Goal: Task Accomplishment & Management: Manage account settings

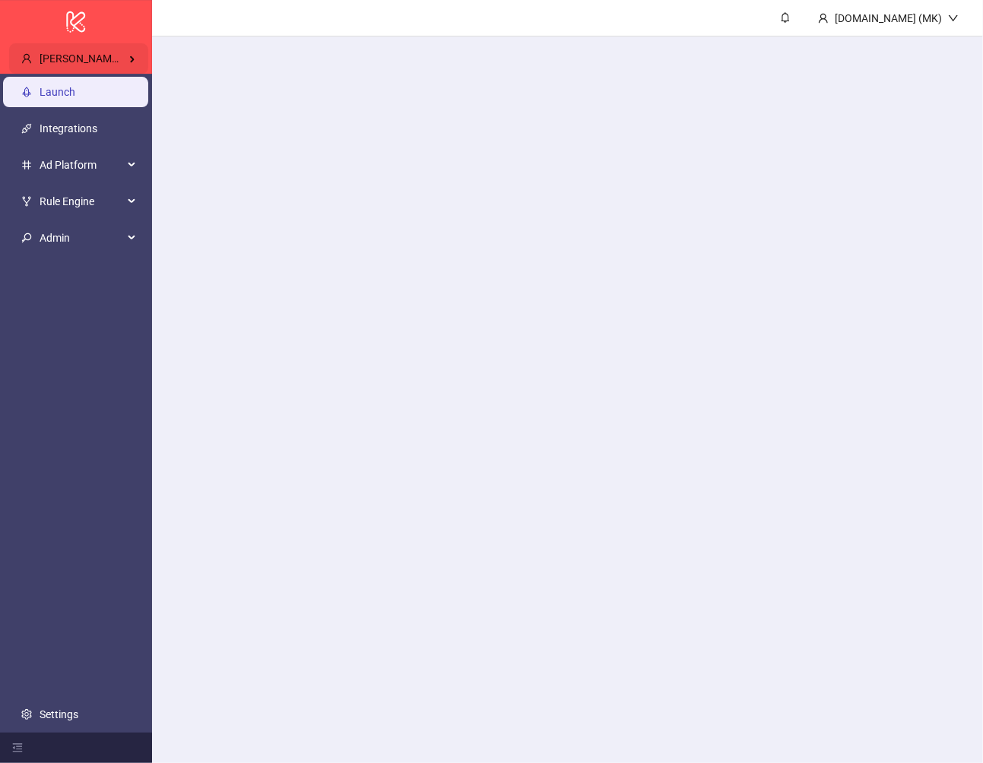
click at [124, 58] on span "Jerry Chavez / Pixel Theory" at bounding box center [114, 58] width 148 height 12
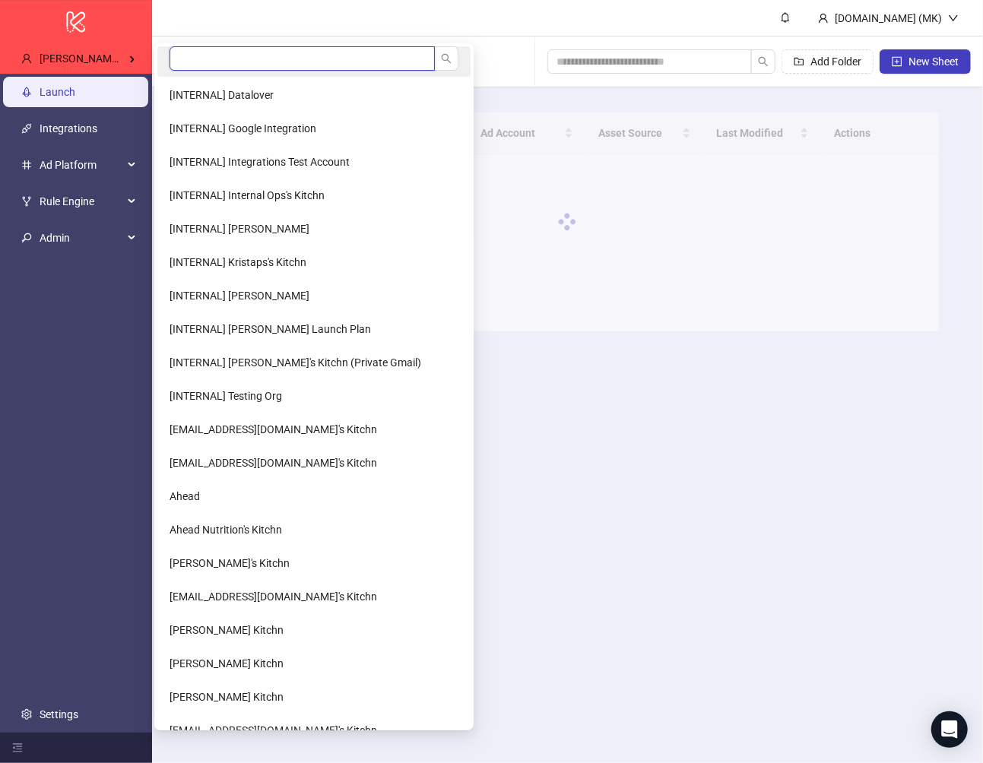
click at [201, 56] on input "search" at bounding box center [302, 58] width 265 height 24
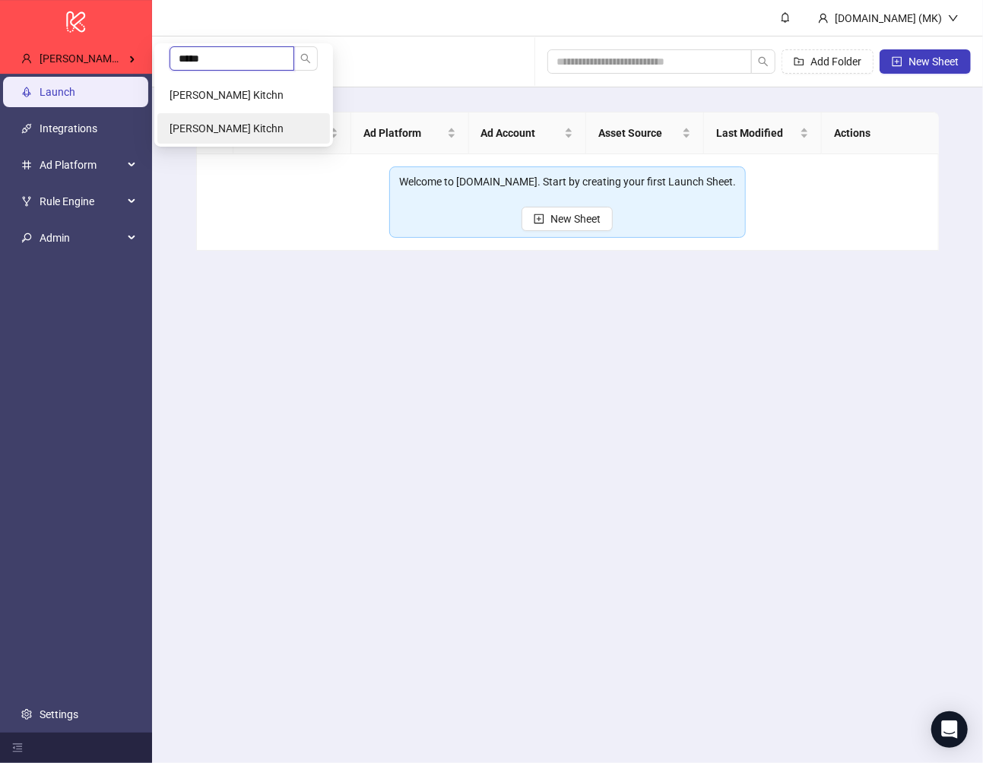
type input "******"
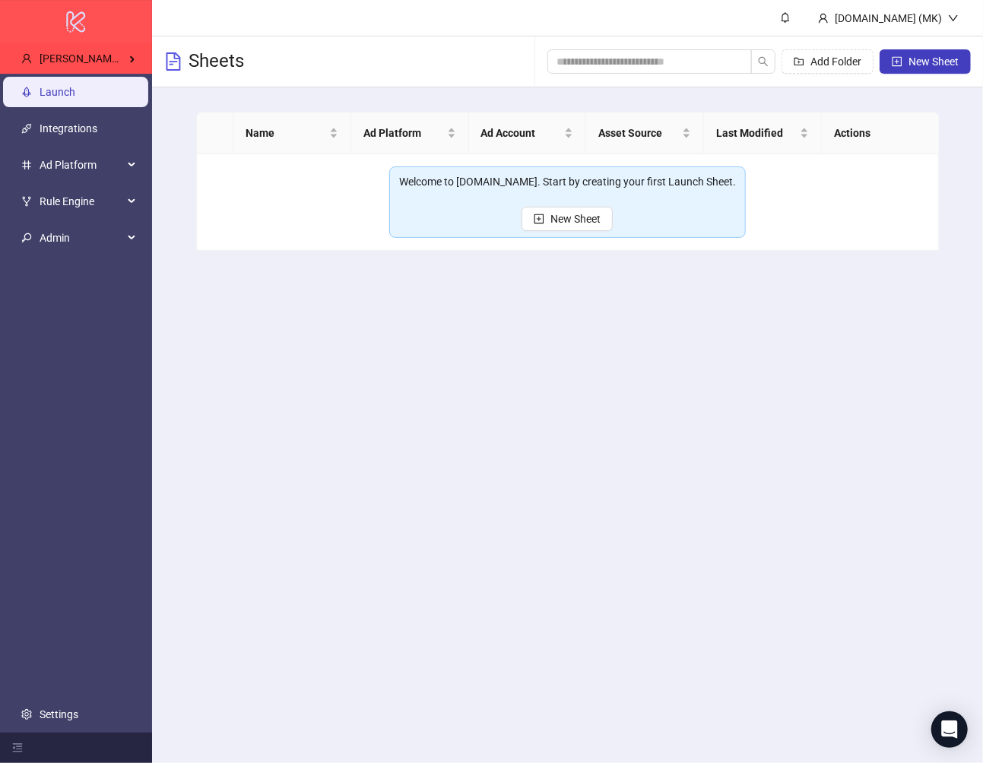
click at [138, 36] on div "logo/logo-mobile" at bounding box center [76, 21] width 152 height 43
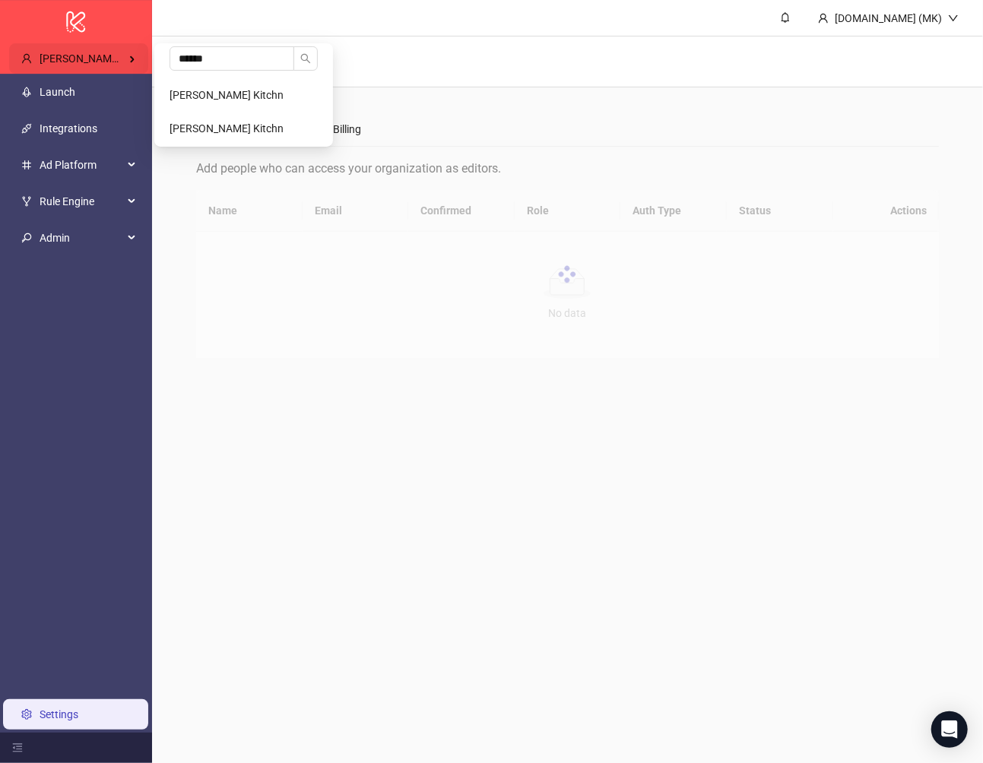
click at [136, 56] on span "Jerry Chavez / Pixel Theory" at bounding box center [114, 58] width 148 height 12
click at [215, 126] on span "[PERSON_NAME] Kitchn" at bounding box center [227, 128] width 114 height 12
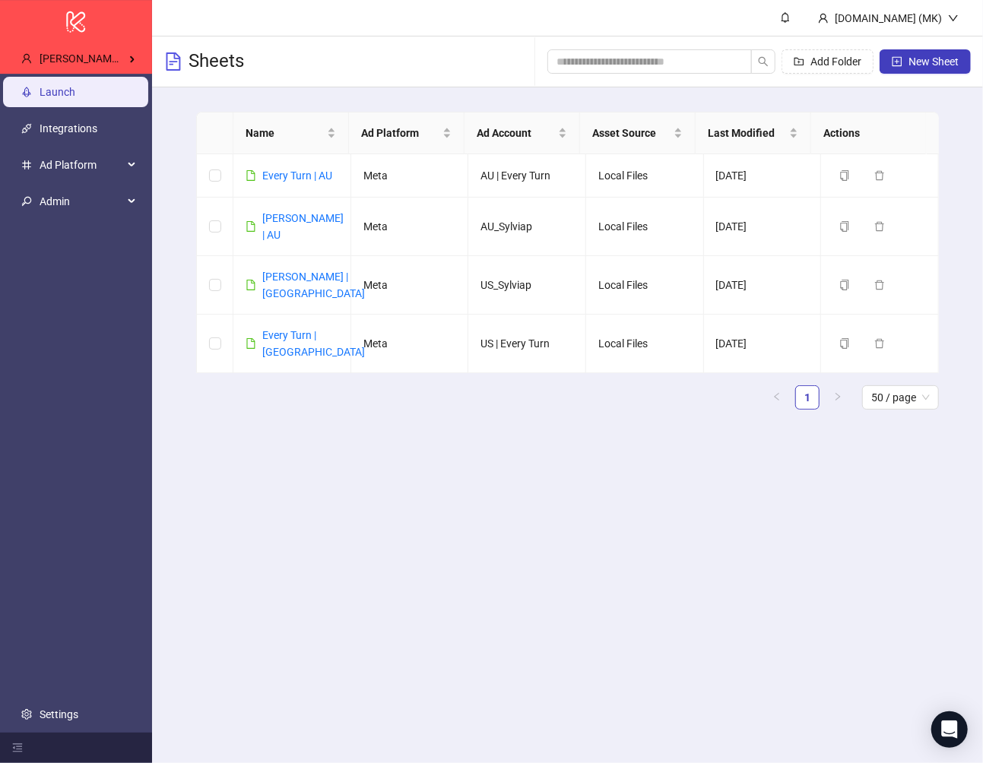
click at [75, 685] on ul "Launch Integrations Ad Platform Admin Settings" at bounding box center [76, 403] width 152 height 659
click at [75, 709] on link "Settings" at bounding box center [59, 715] width 39 height 12
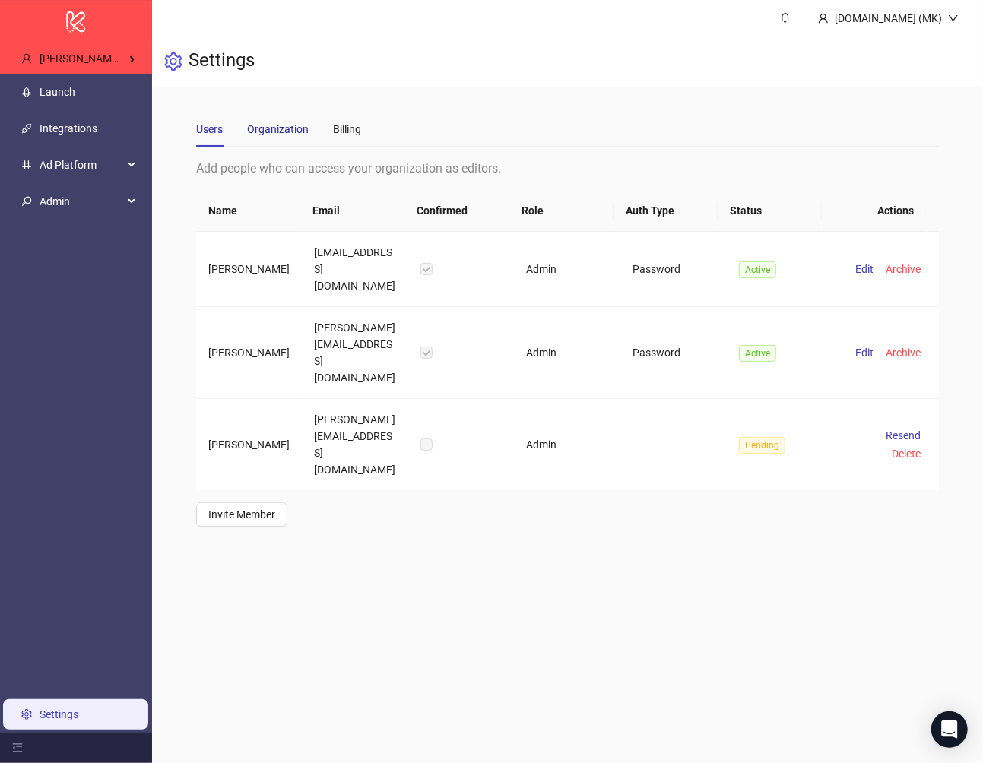
click at [284, 132] on div "Organization" at bounding box center [278, 129] width 62 height 17
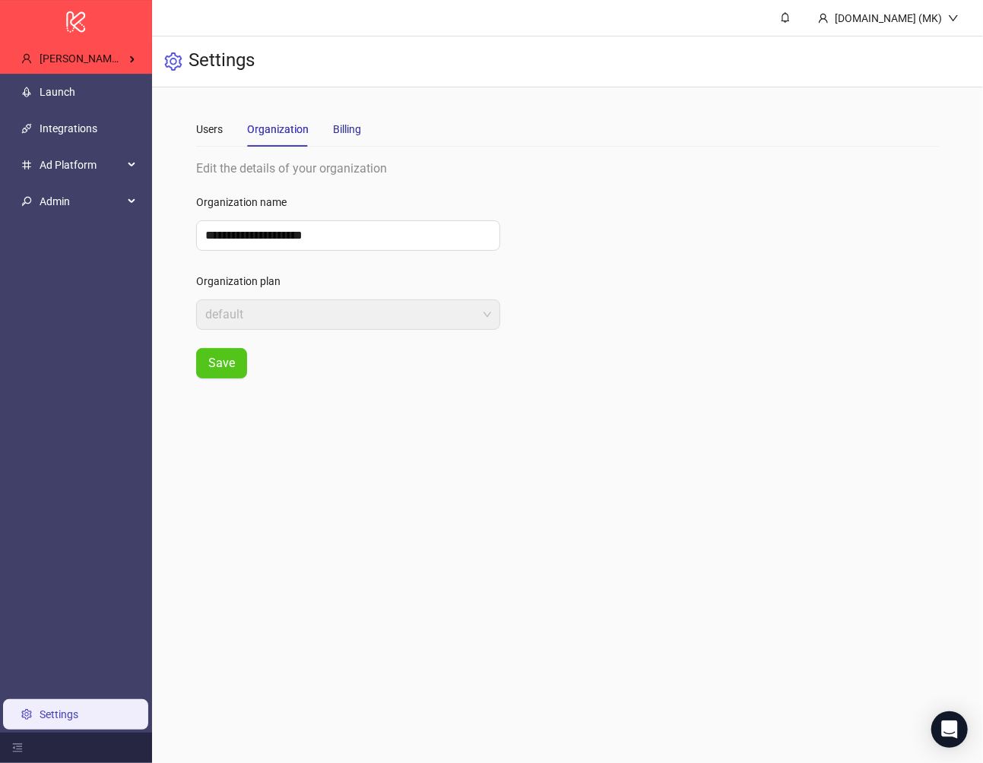
click at [353, 129] on div "Billing" at bounding box center [347, 129] width 28 height 17
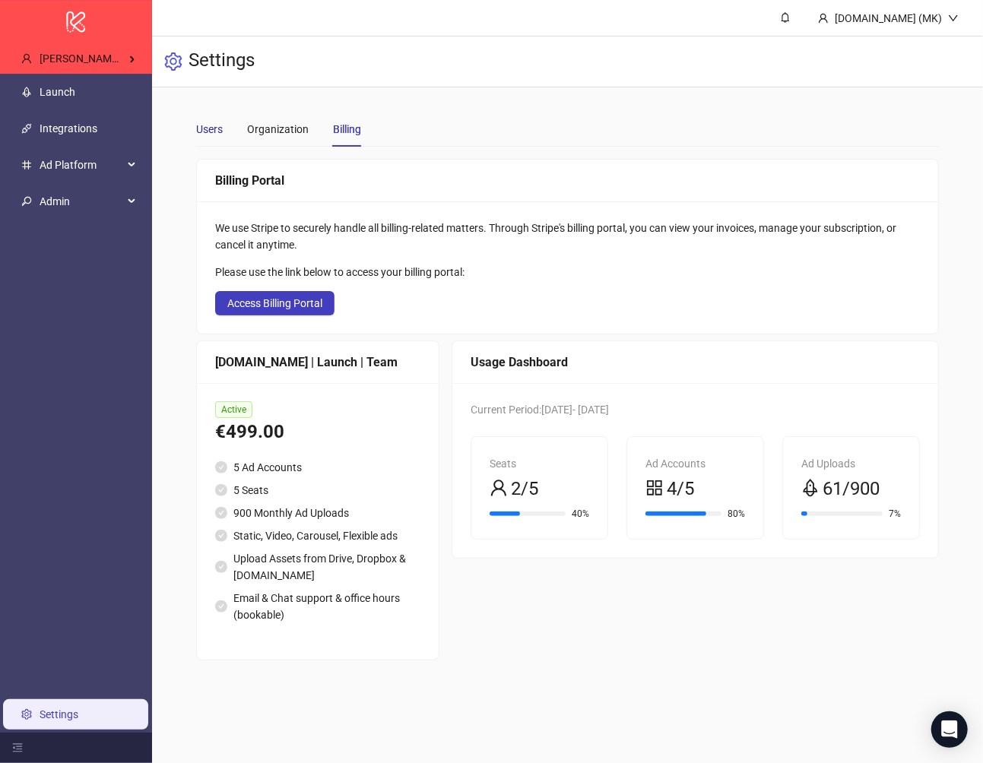
click at [216, 134] on div "Users" at bounding box center [209, 129] width 27 height 17
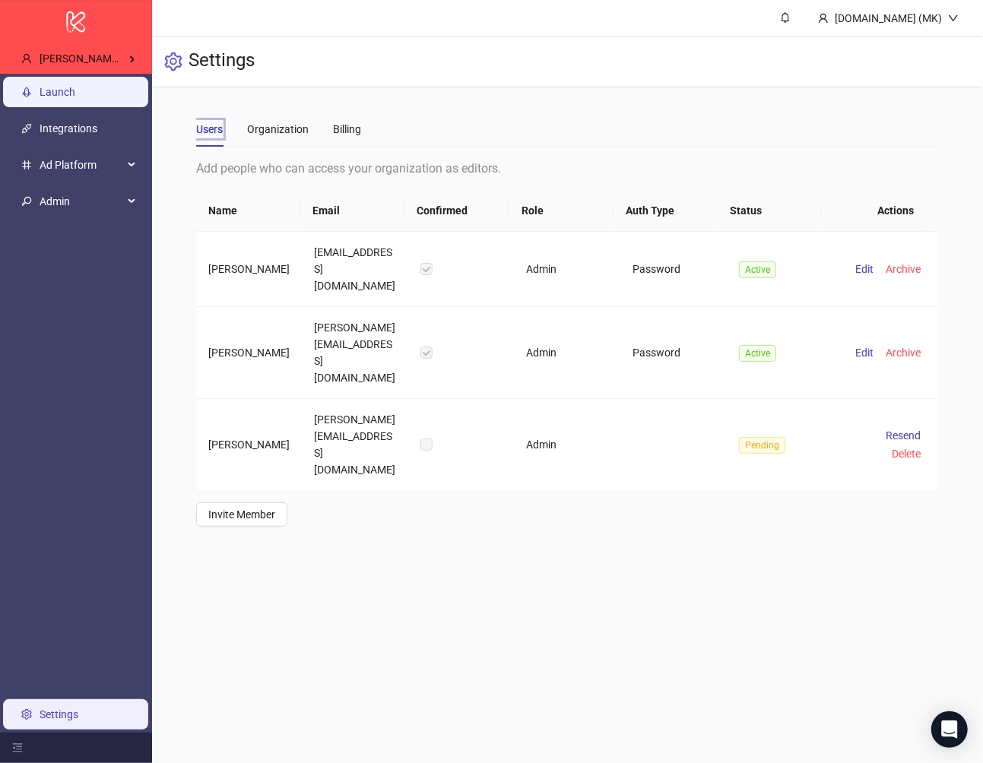
click at [65, 86] on link "Launch" at bounding box center [58, 92] width 36 height 12
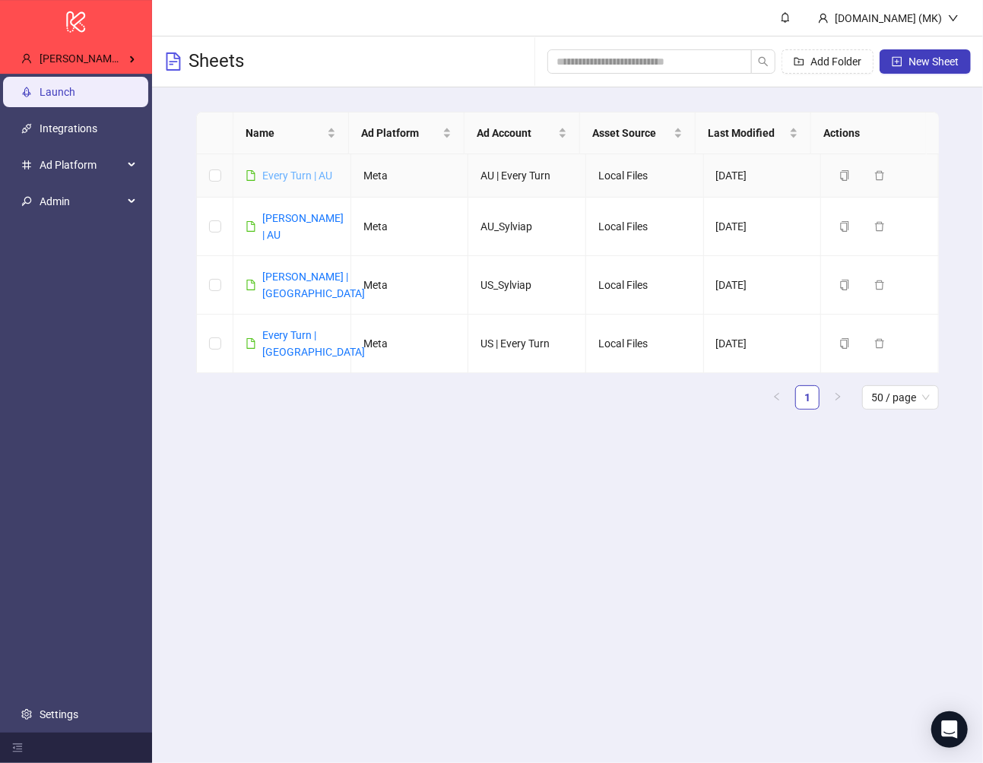
click at [291, 176] on link "Every Turn | AU" at bounding box center [297, 176] width 70 height 12
click at [302, 220] on link "Sylvia P | AU" at bounding box center [302, 226] width 81 height 29
click at [287, 271] on link "Sylvia P | US" at bounding box center [313, 285] width 103 height 29
drag, startPoint x: 611, startPoint y: 166, endPoint x: 624, endPoint y: 170, distance: 14.4
click at [624, 170] on td "Local Files" at bounding box center [645, 175] width 118 height 43
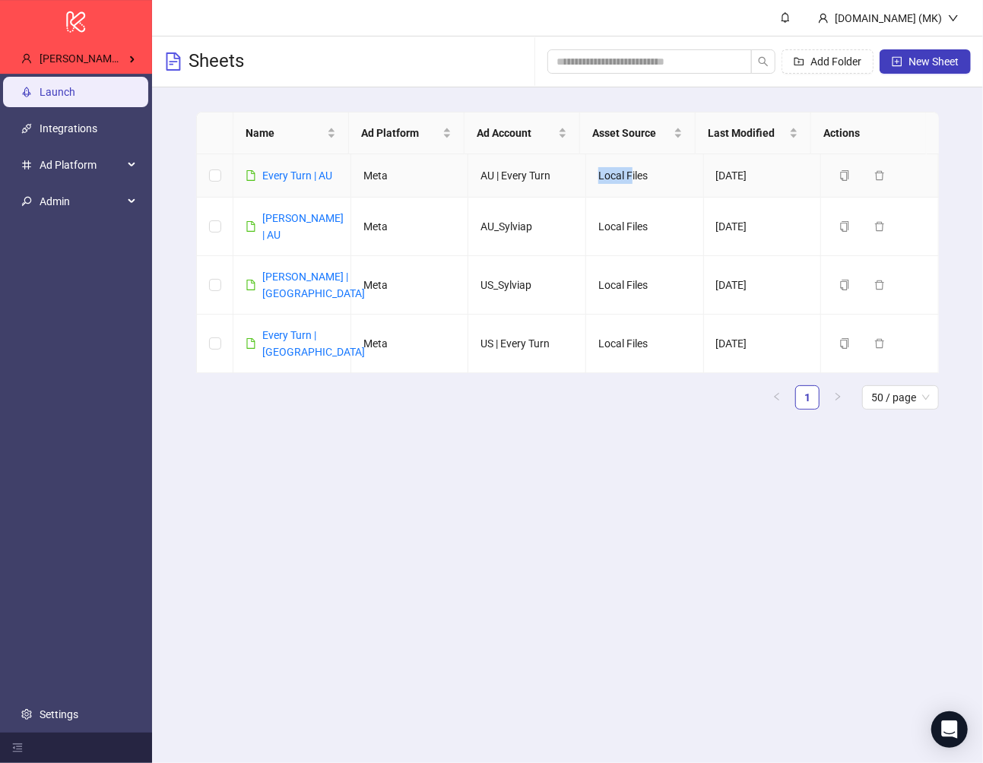
click at [623, 170] on td "Local Files" at bounding box center [645, 175] width 118 height 43
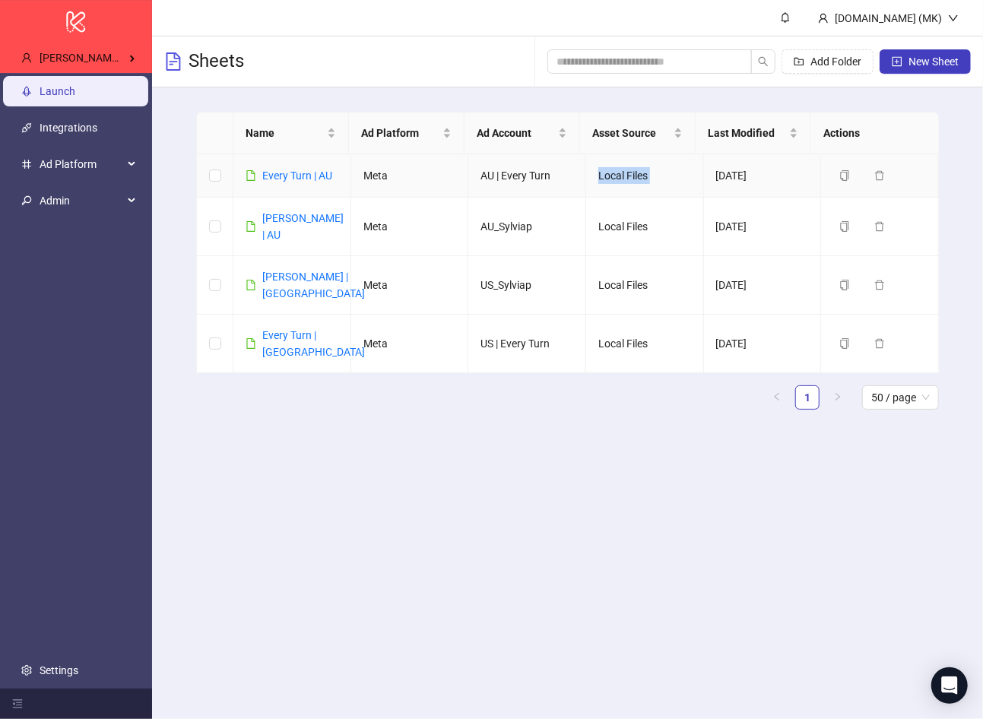
click at [603, 177] on td "Local Files" at bounding box center [645, 175] width 118 height 43
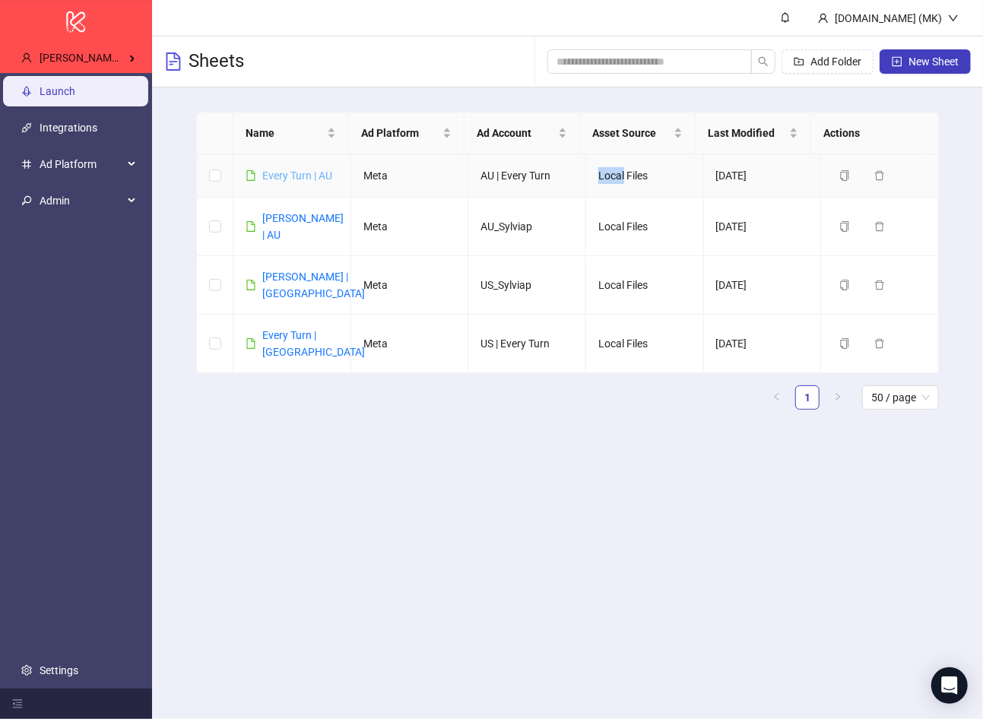
click at [302, 173] on link "Every Turn | AU" at bounding box center [297, 176] width 70 height 12
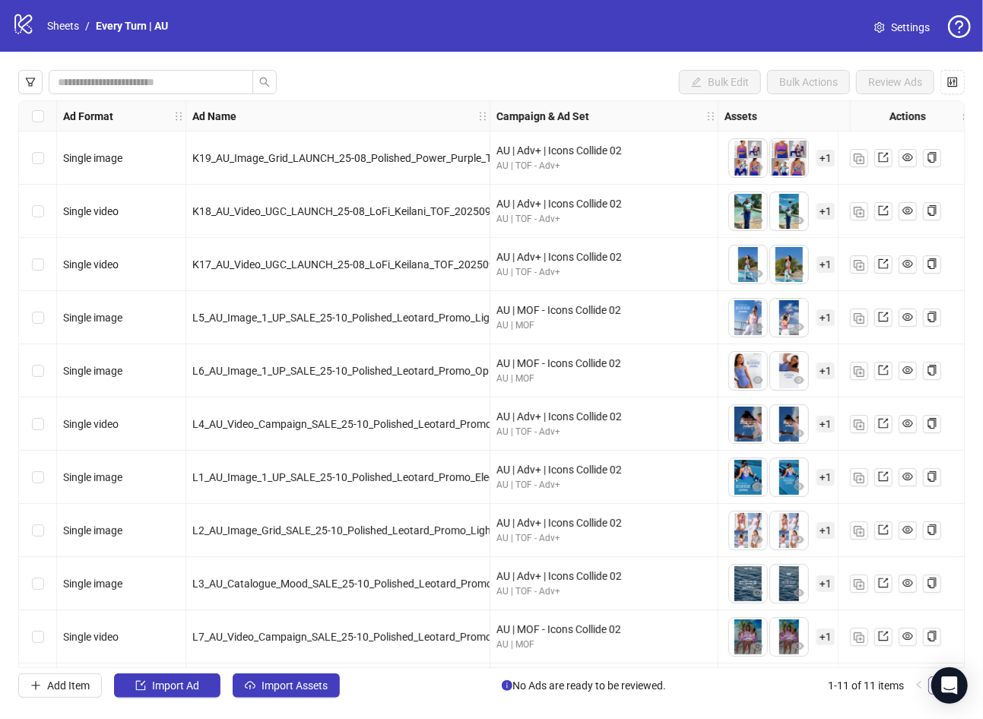
click at [912, 31] on span "Settings" at bounding box center [910, 27] width 39 height 17
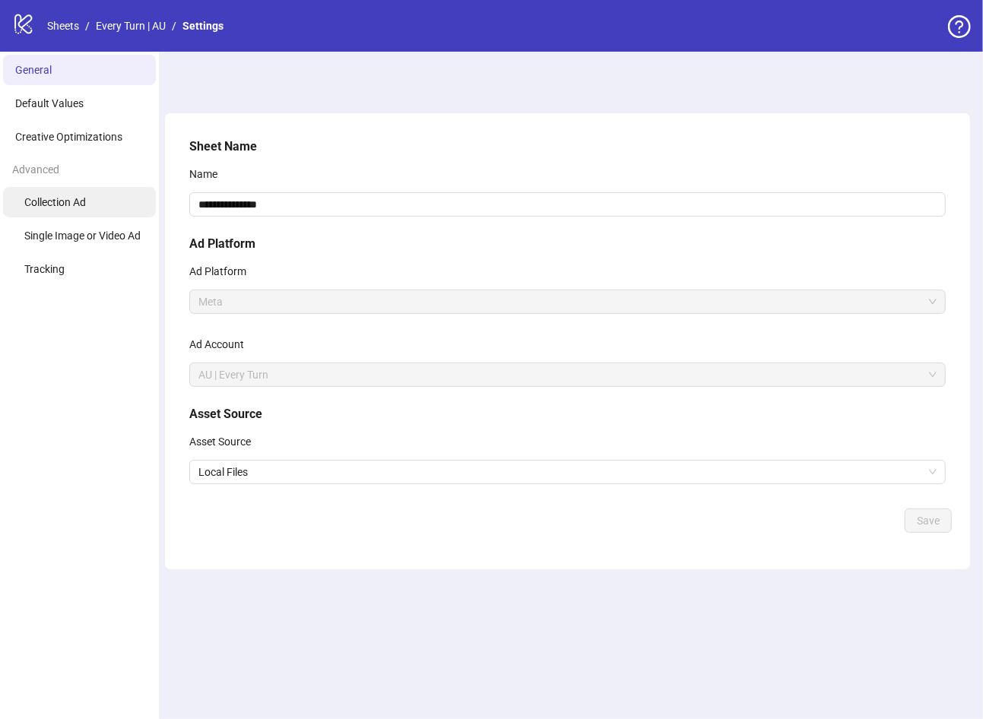
click at [87, 194] on li "Collection Ad" at bounding box center [79, 202] width 153 height 30
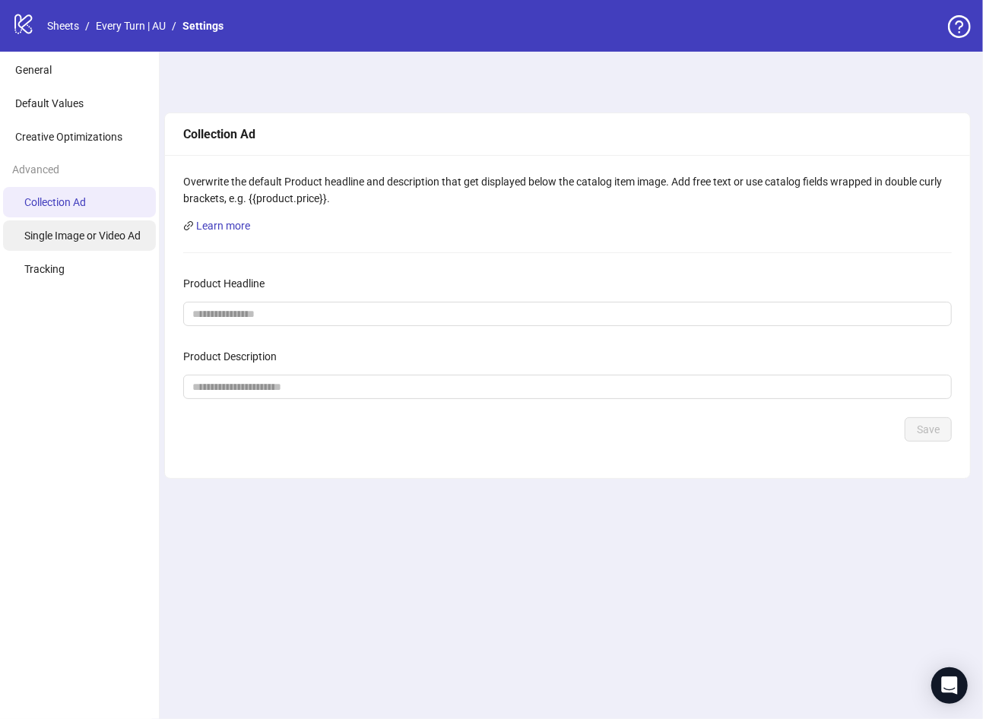
click at [90, 235] on span "Single Image or Video Ad" at bounding box center [82, 236] width 116 height 12
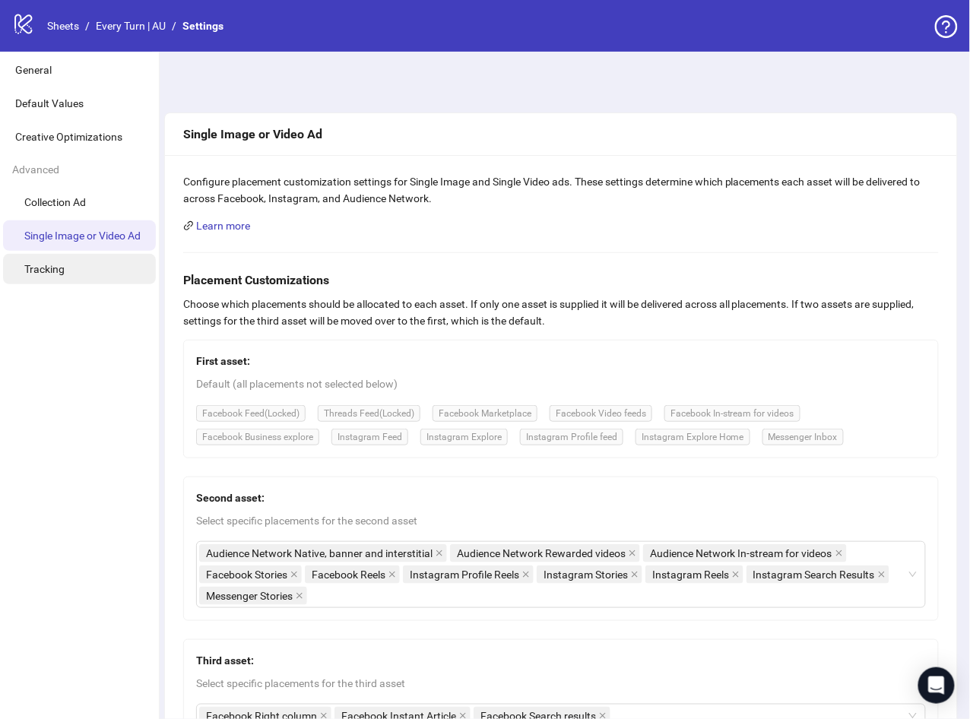
click at [74, 270] on li "Tracking" at bounding box center [79, 269] width 153 height 30
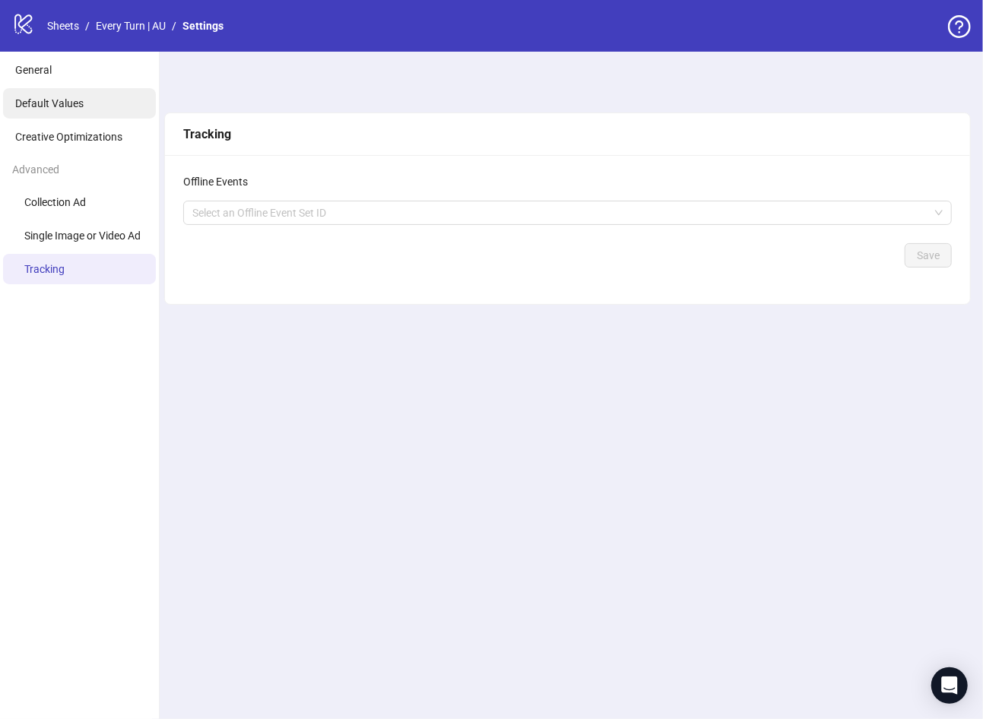
click at [100, 103] on li "Default Values" at bounding box center [79, 103] width 153 height 30
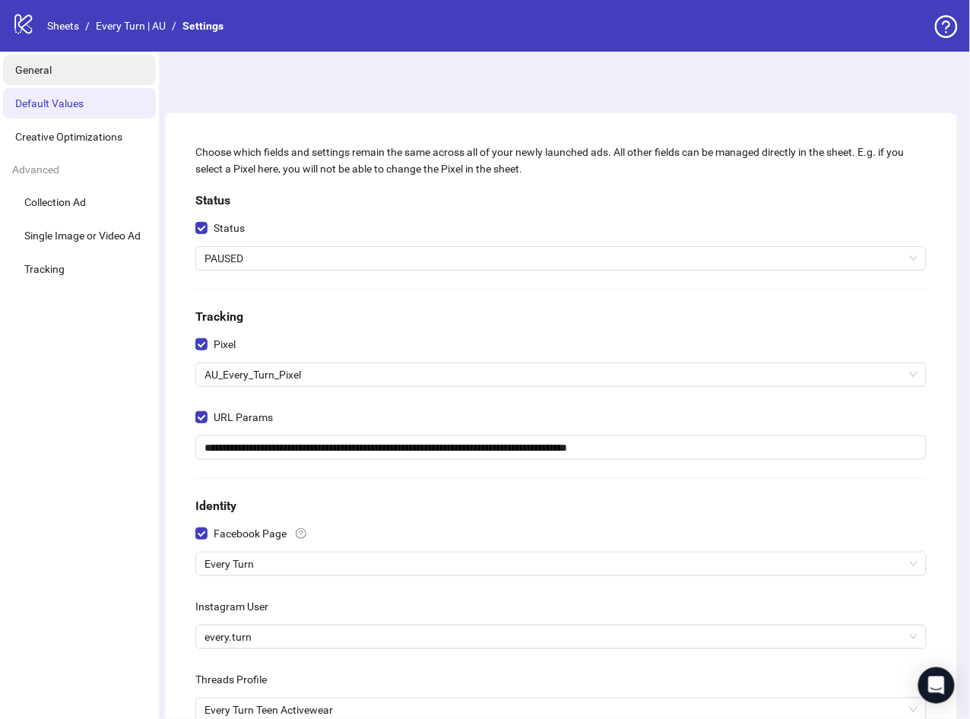
drag, startPoint x: 91, startPoint y: 63, endPoint x: 100, endPoint y: 81, distance: 19.7
click at [91, 64] on li "General" at bounding box center [79, 70] width 153 height 30
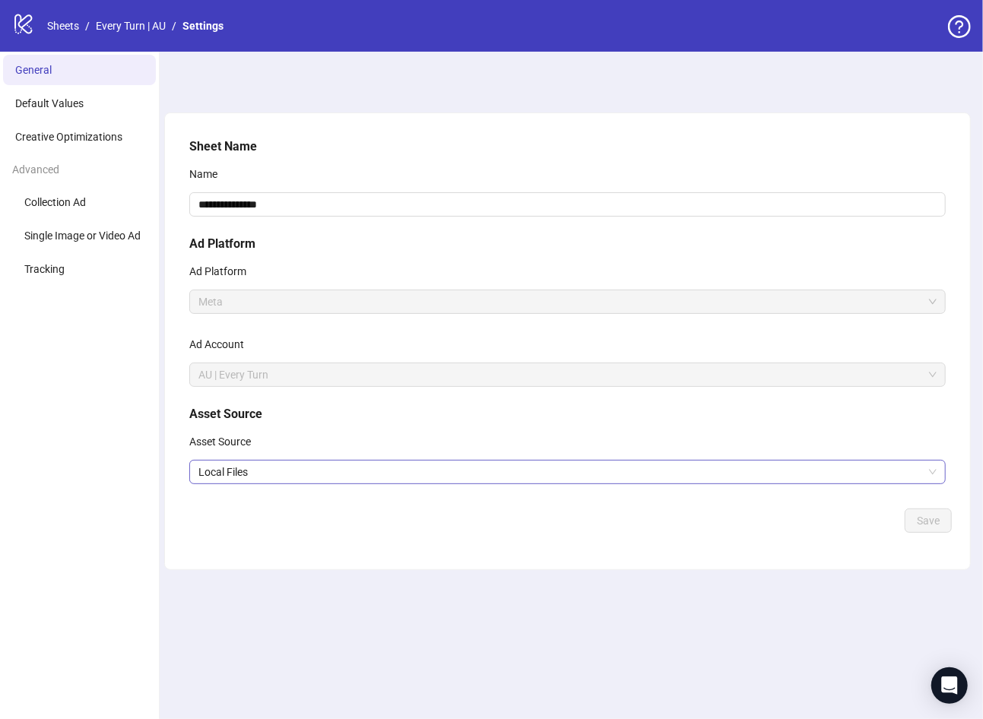
click at [256, 470] on span "Local Files" at bounding box center [567, 472] width 738 height 23
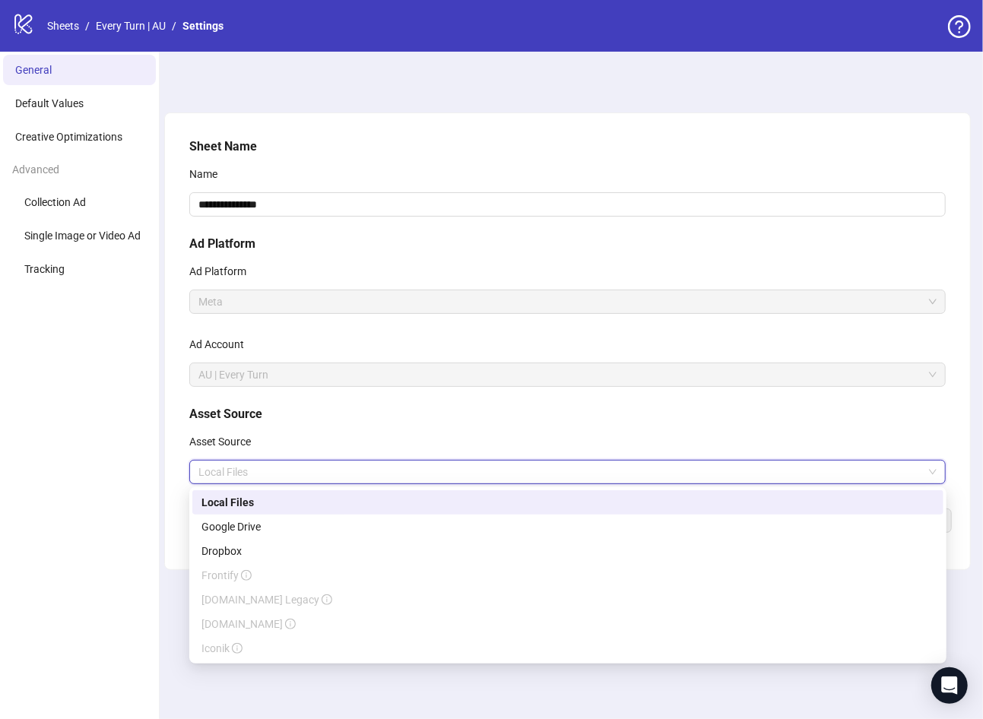
click at [293, 436] on div "Asset Source" at bounding box center [567, 445] width 757 height 30
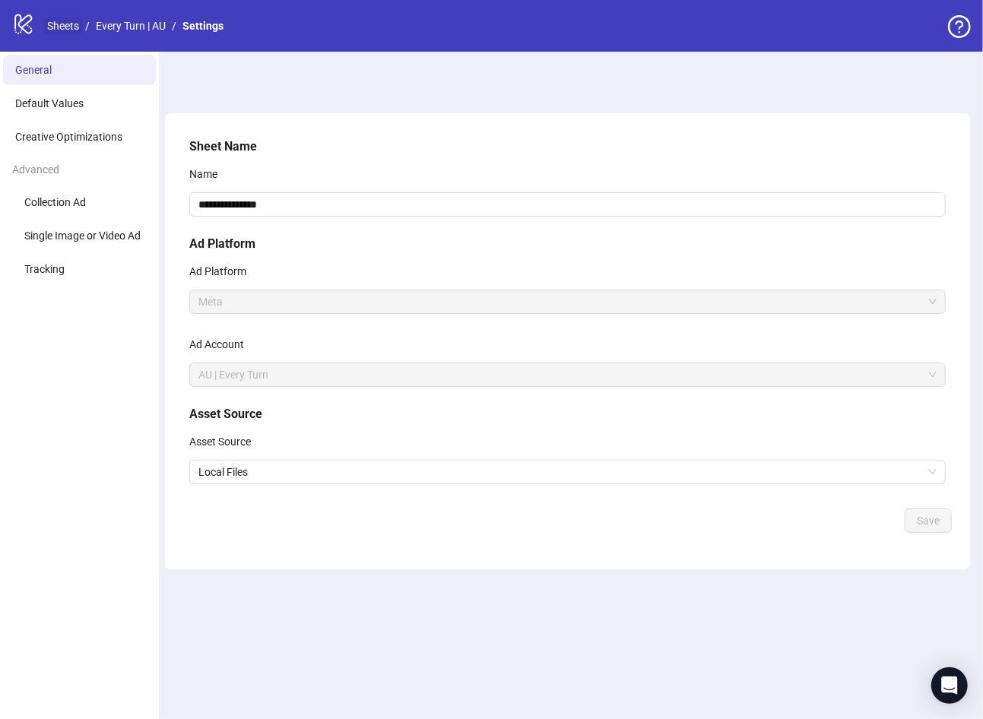
click at [70, 23] on link "Sheets" at bounding box center [63, 25] width 38 height 17
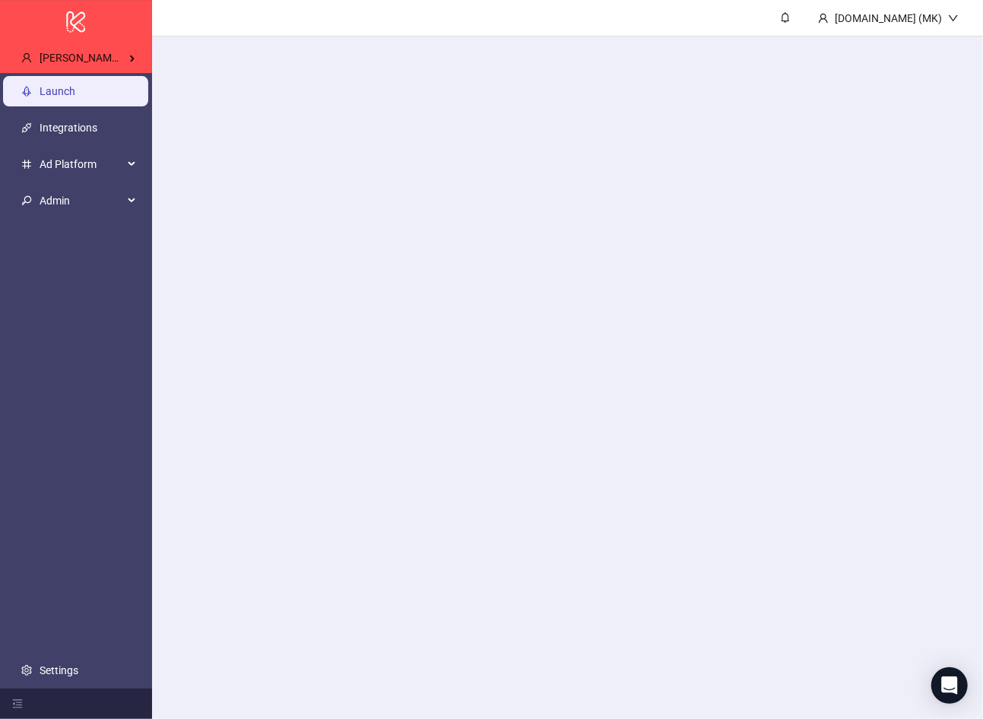
click at [141, 23] on div "logo/logo-mobile" at bounding box center [76, 21] width 152 height 43
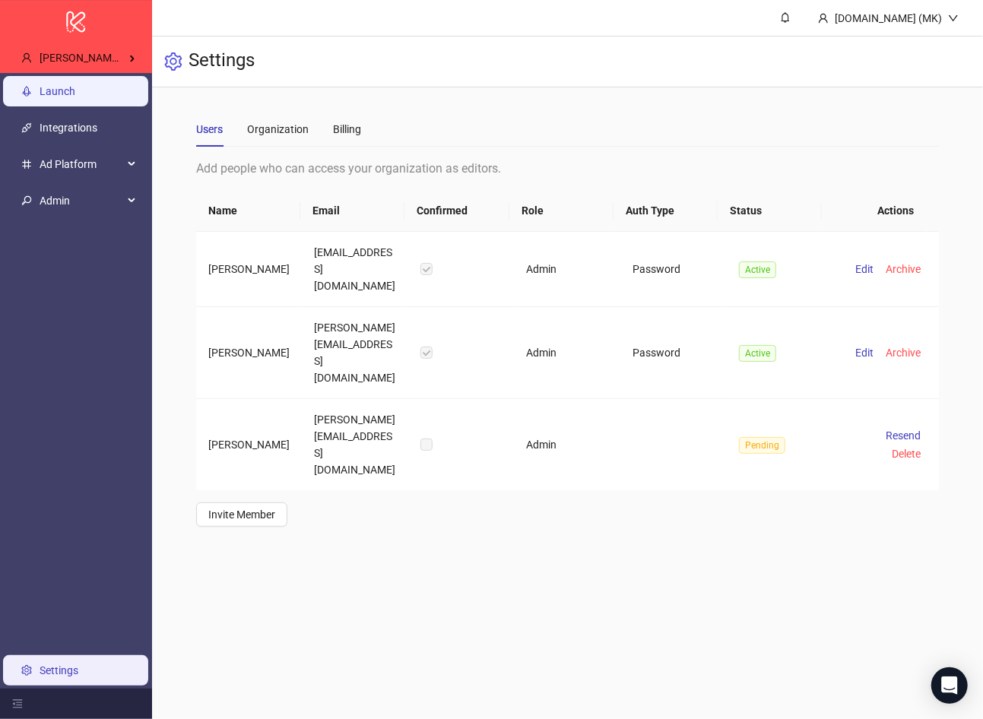
click at [75, 87] on link "Launch" at bounding box center [58, 91] width 36 height 12
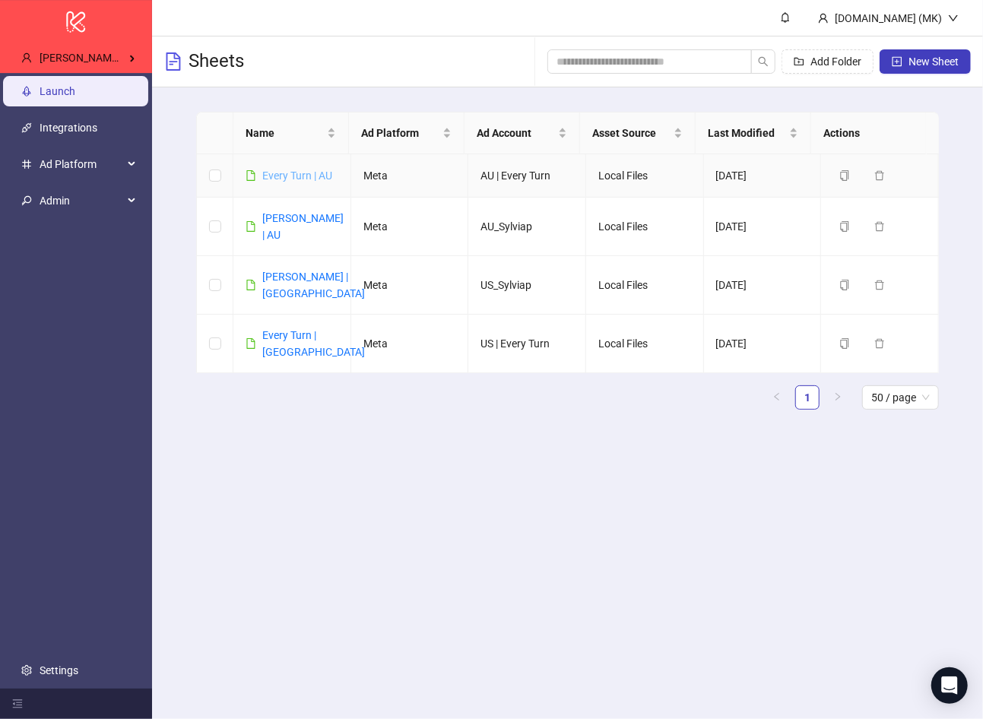
click at [302, 177] on link "Every Turn | AU" at bounding box center [297, 176] width 70 height 12
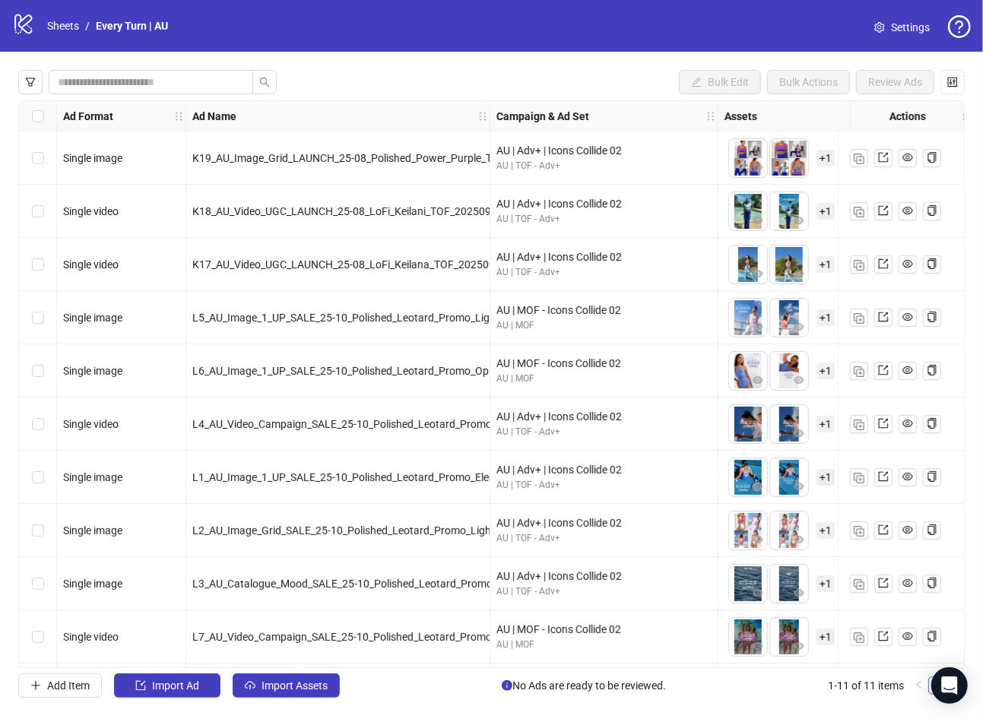
scroll to position [54, 0]
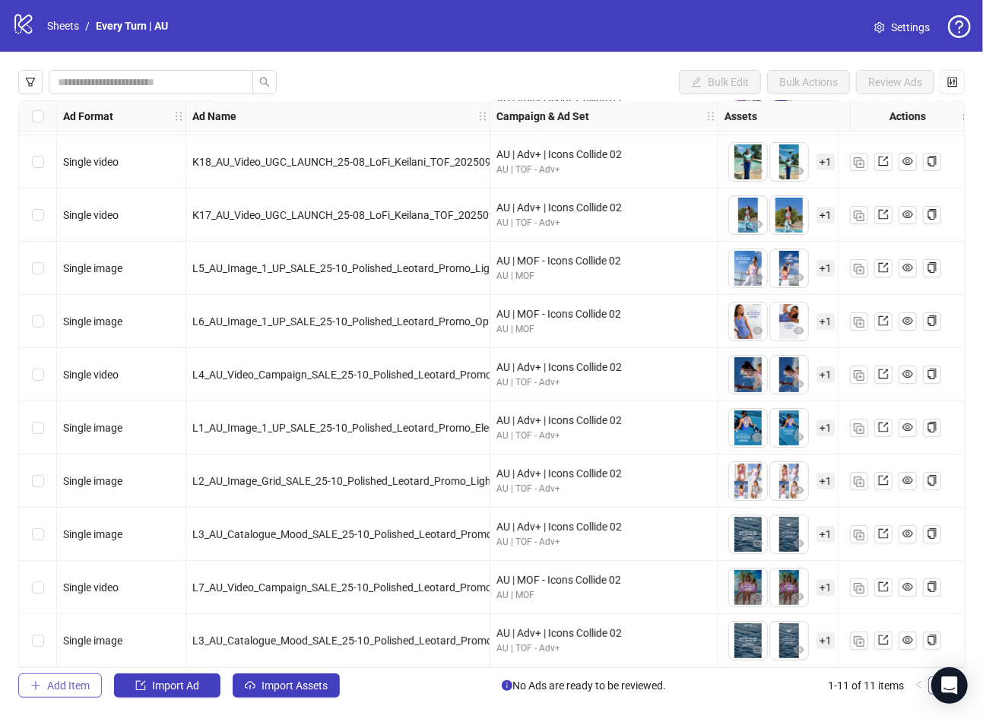
click at [47, 681] on span "Add Item" at bounding box center [68, 686] width 43 height 12
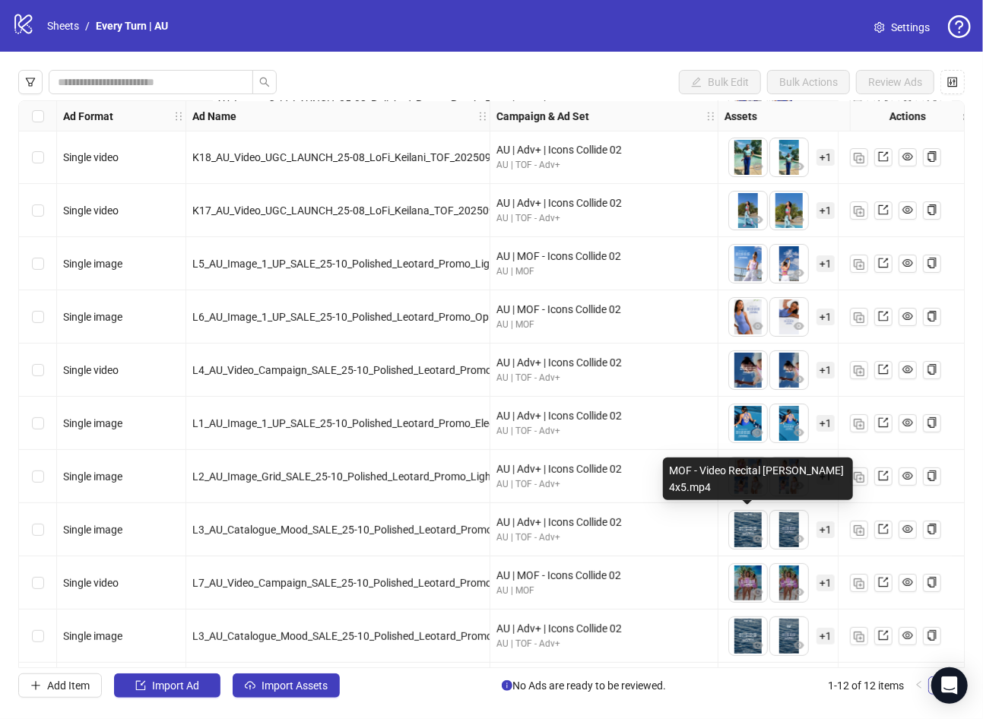
scroll to position [107, 0]
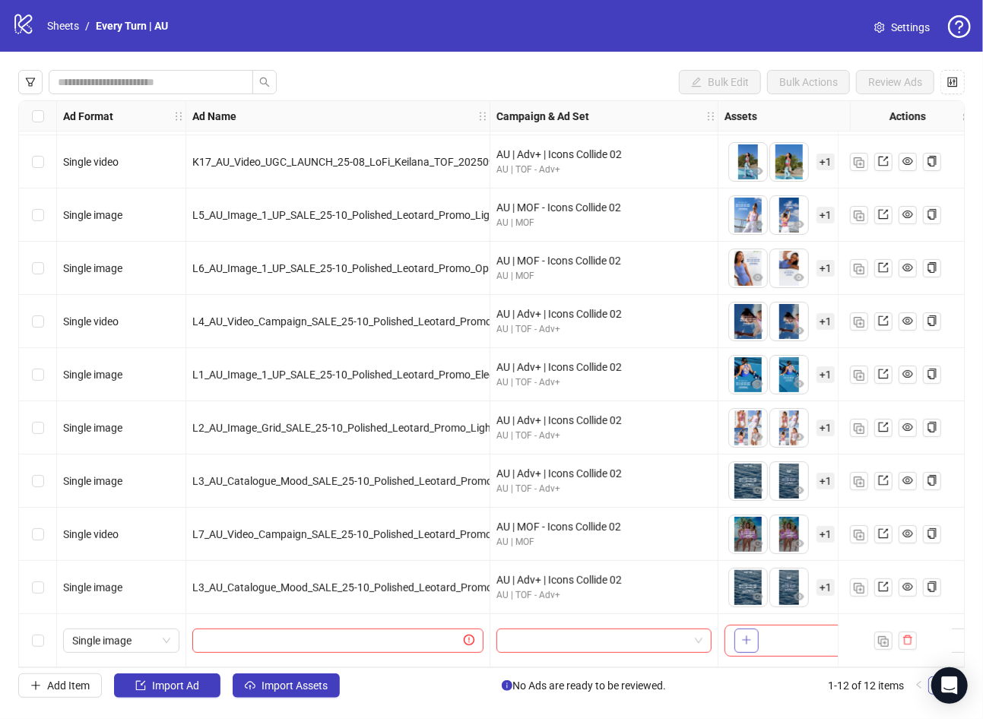
click at [744, 637] on icon "plus" at bounding box center [746, 640] width 11 height 11
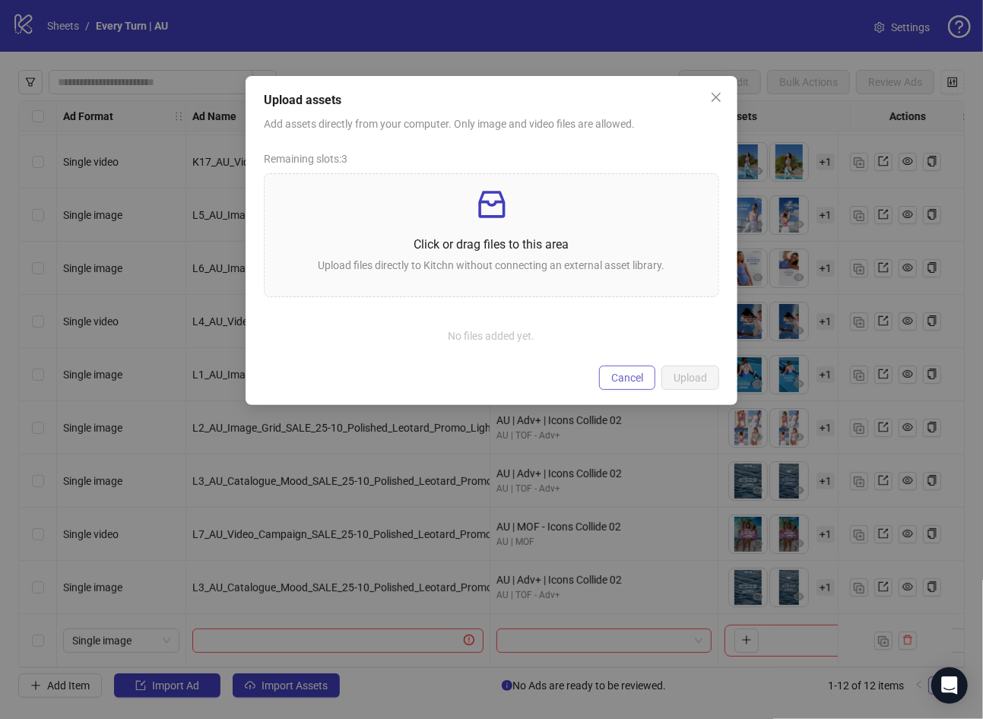
click at [633, 377] on span "Cancel" at bounding box center [627, 378] width 32 height 12
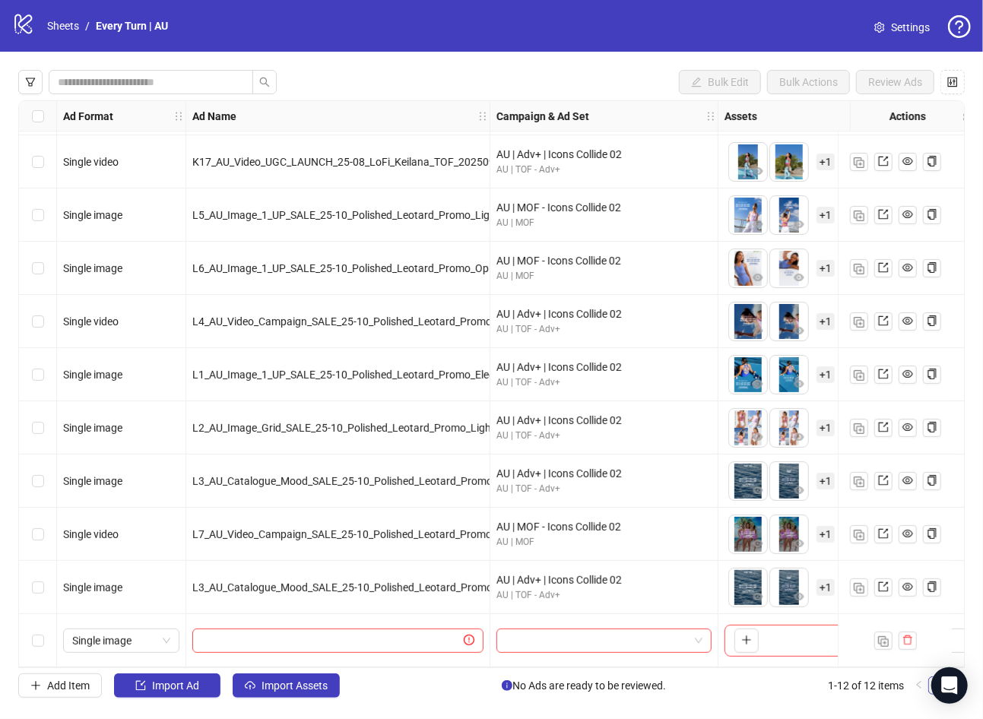
drag, startPoint x: 909, startPoint y: 638, endPoint x: 792, endPoint y: 630, distance: 118.1
click at [792, 630] on div "Ad Format Ad Name Campaign & Ad Set Assets Primary Texts Headlines Descriptions…" at bounding box center [764, 332] width 1490 height 669
click at [746, 636] on icon "plus" at bounding box center [746, 640] width 1 height 8
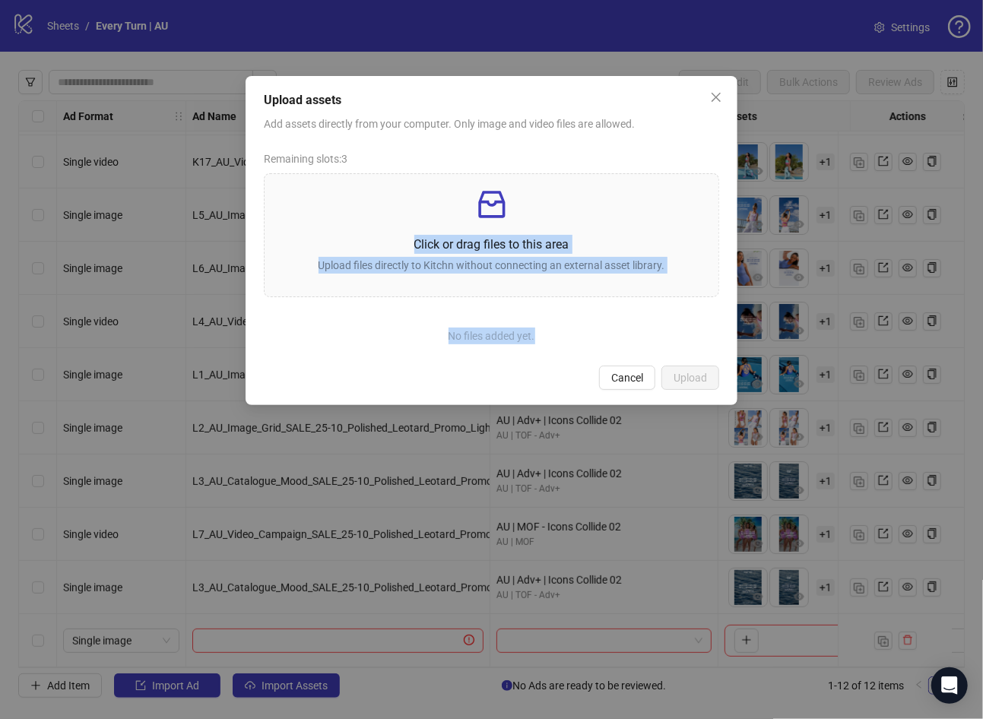
drag, startPoint x: 484, startPoint y: 220, endPoint x: 512, endPoint y: 380, distance: 162.7
click at [511, 381] on div "Upload assets Add assets directly from your computer. Only image and video file…" at bounding box center [492, 240] width 492 height 329
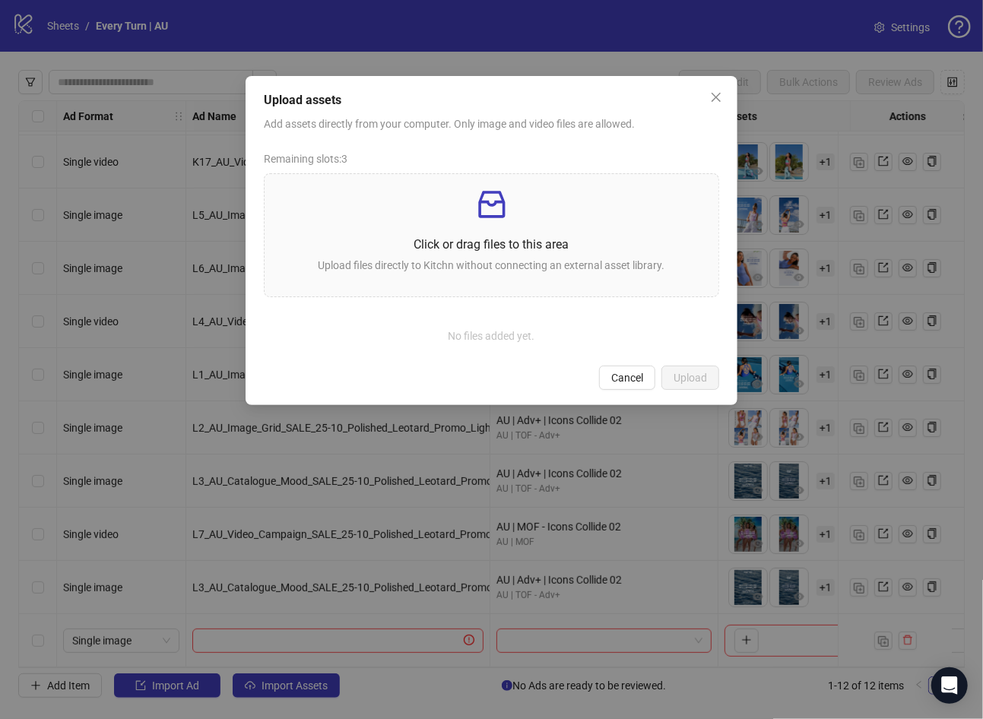
click at [512, 380] on div "Cancel Upload" at bounding box center [491, 378] width 455 height 24
click at [722, 98] on span "Close" at bounding box center [716, 97] width 24 height 12
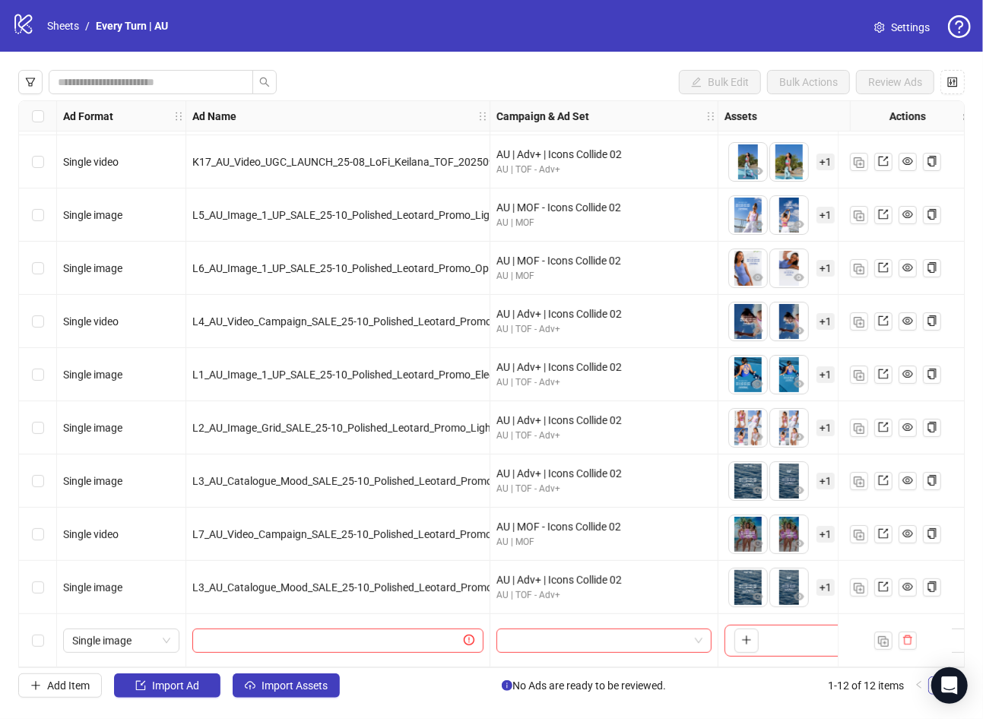
click at [909, 645] on div at bounding box center [895, 640] width 114 height 53
click at [911, 635] on icon "delete" at bounding box center [908, 640] width 11 height 11
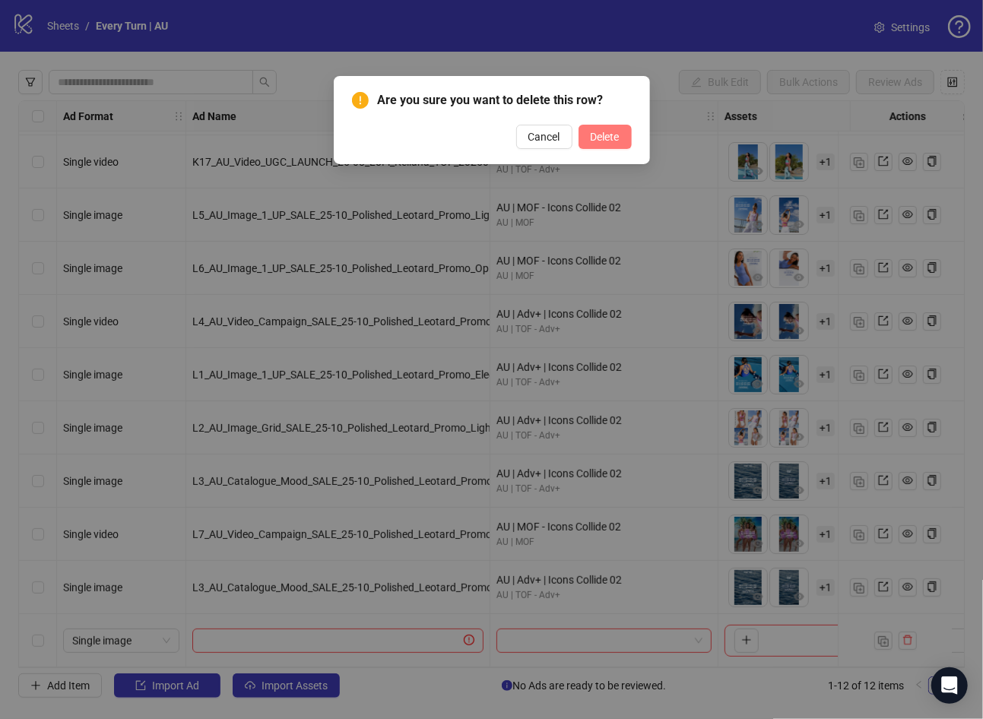
click at [597, 140] on span "Delete" at bounding box center [605, 137] width 29 height 12
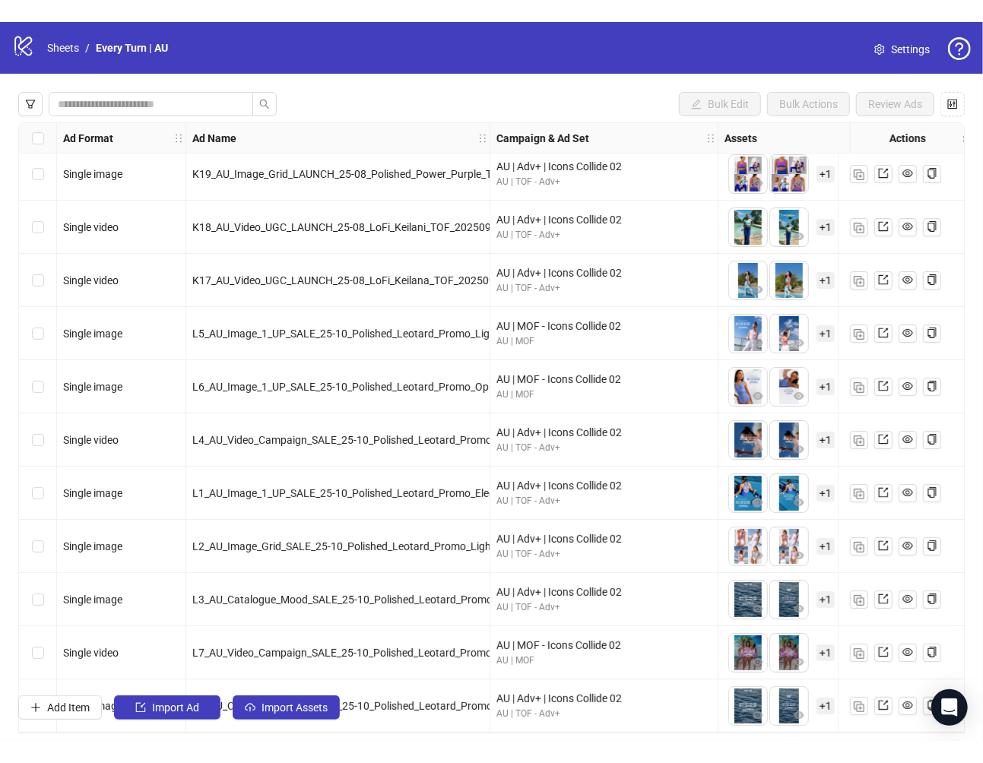
scroll to position [11, 0]
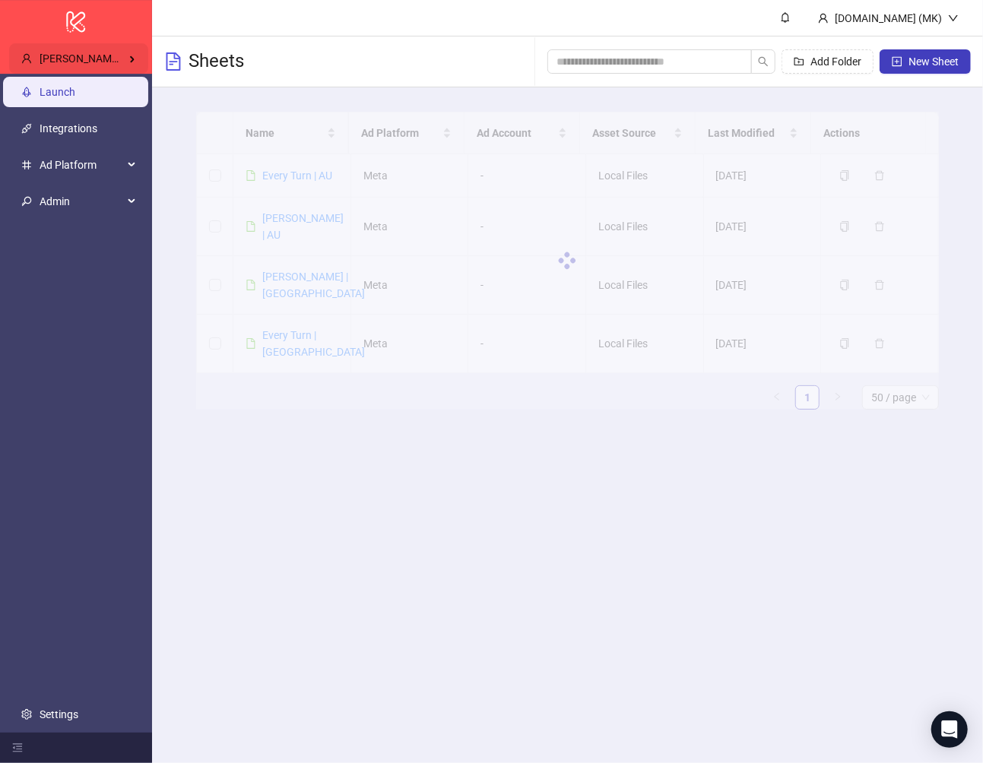
click at [91, 47] on div "Brooke Ivins's Kitchn" at bounding box center [78, 58] width 139 height 30
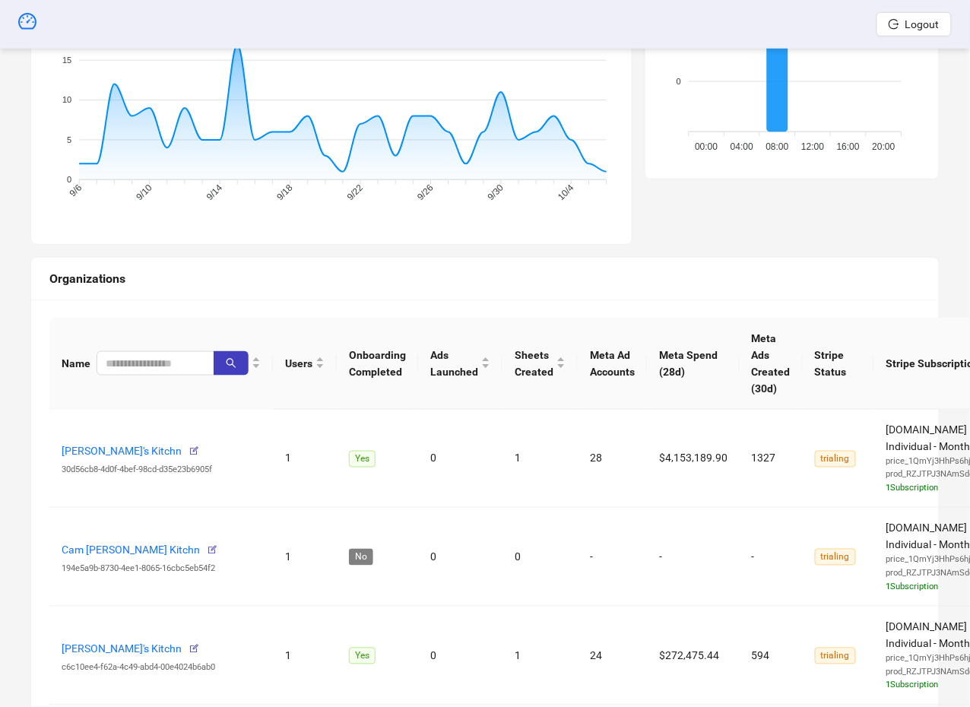
scroll to position [322, 0]
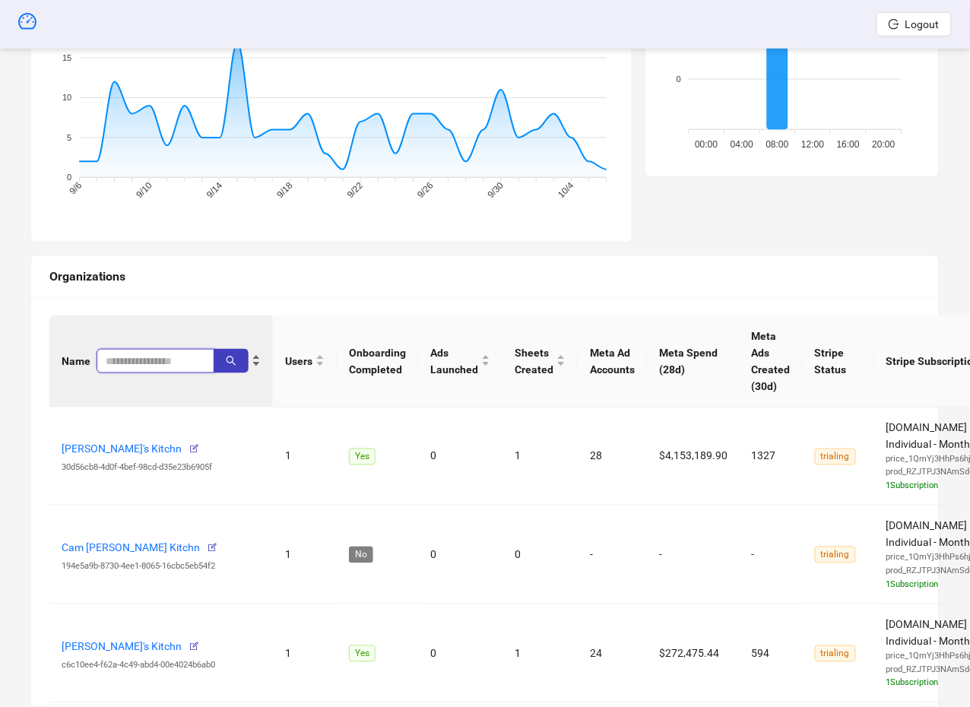
click at [145, 357] on input "search" at bounding box center [149, 361] width 87 height 17
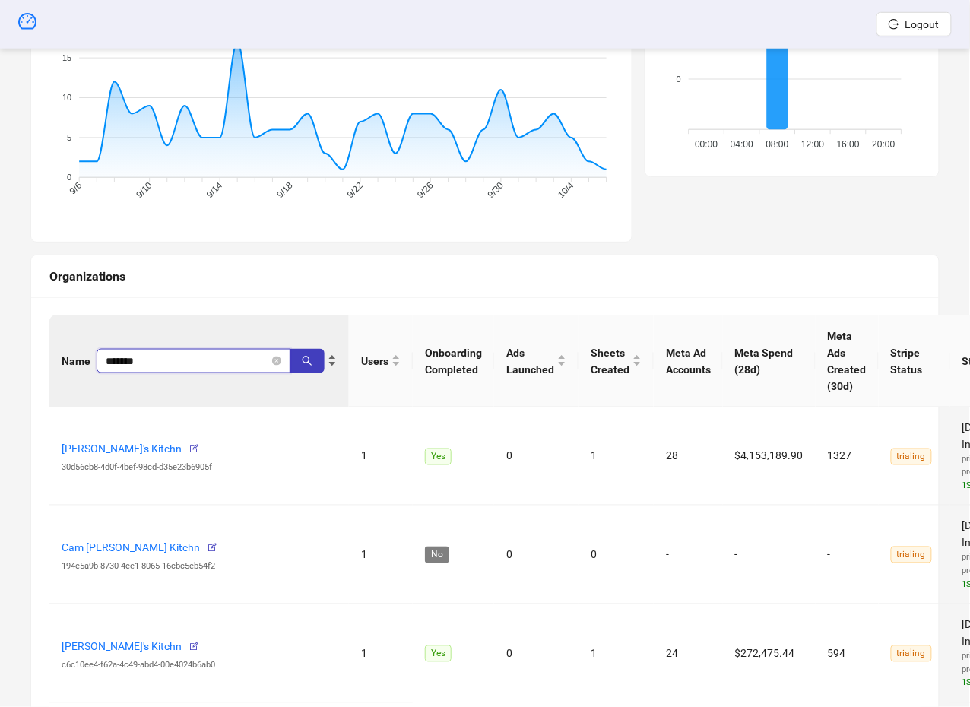
type input "*******"
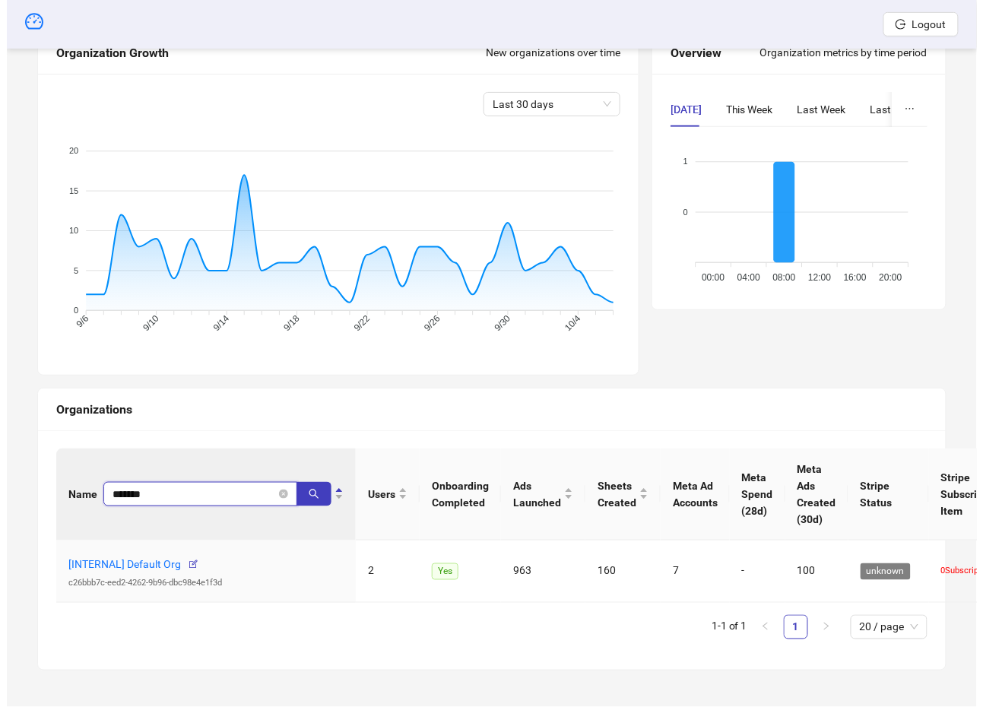
scroll to position [186, 0]
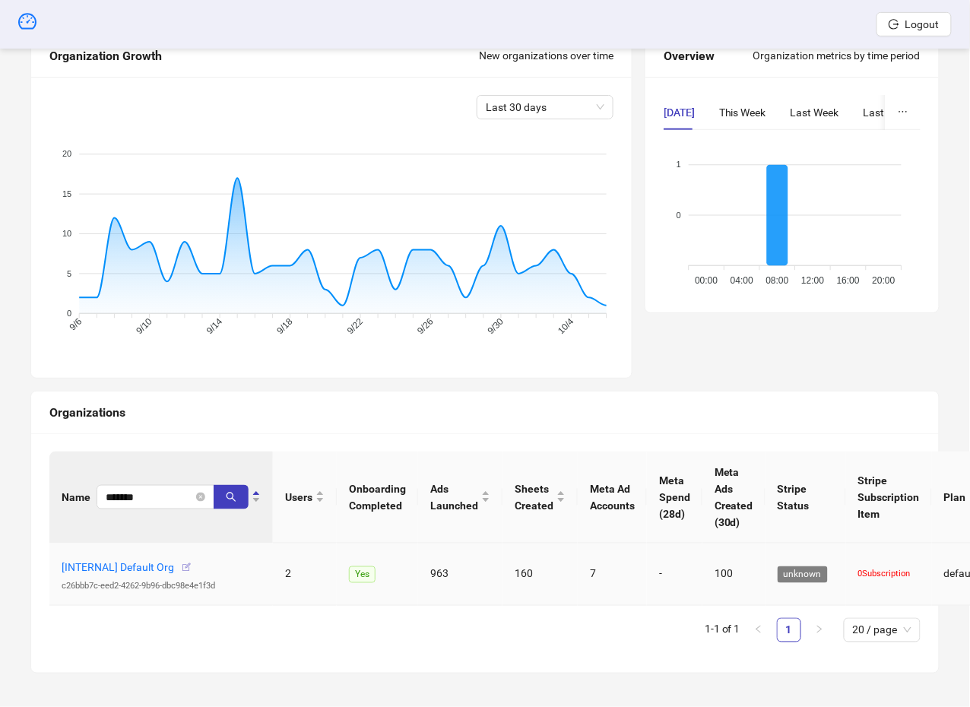
click at [192, 566] on button "button" at bounding box center [186, 568] width 24 height 24
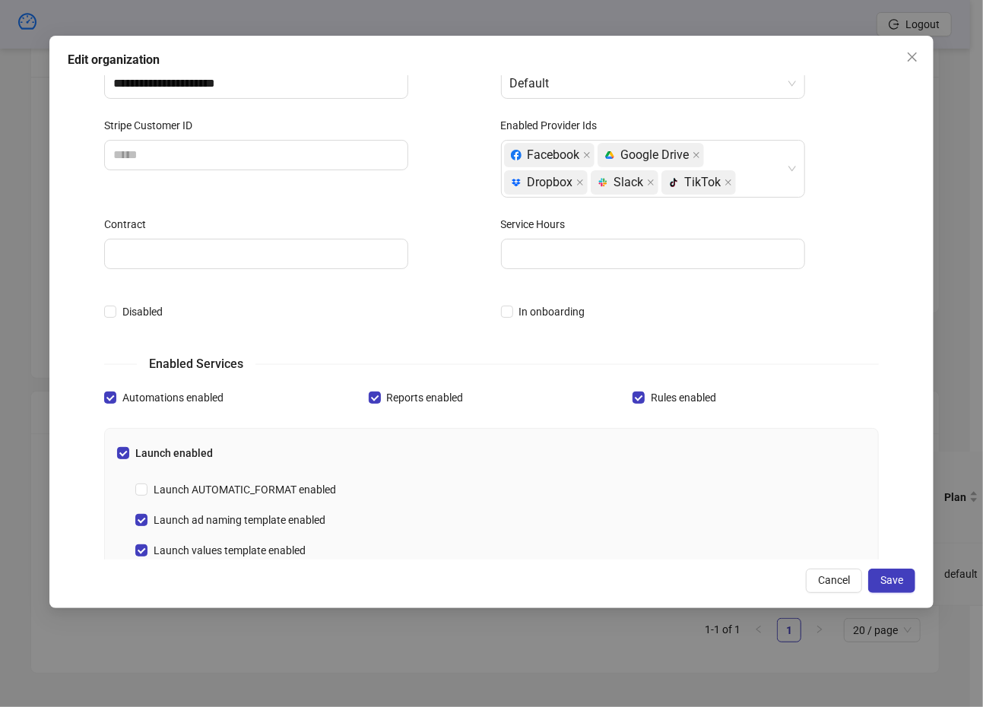
scroll to position [49, 0]
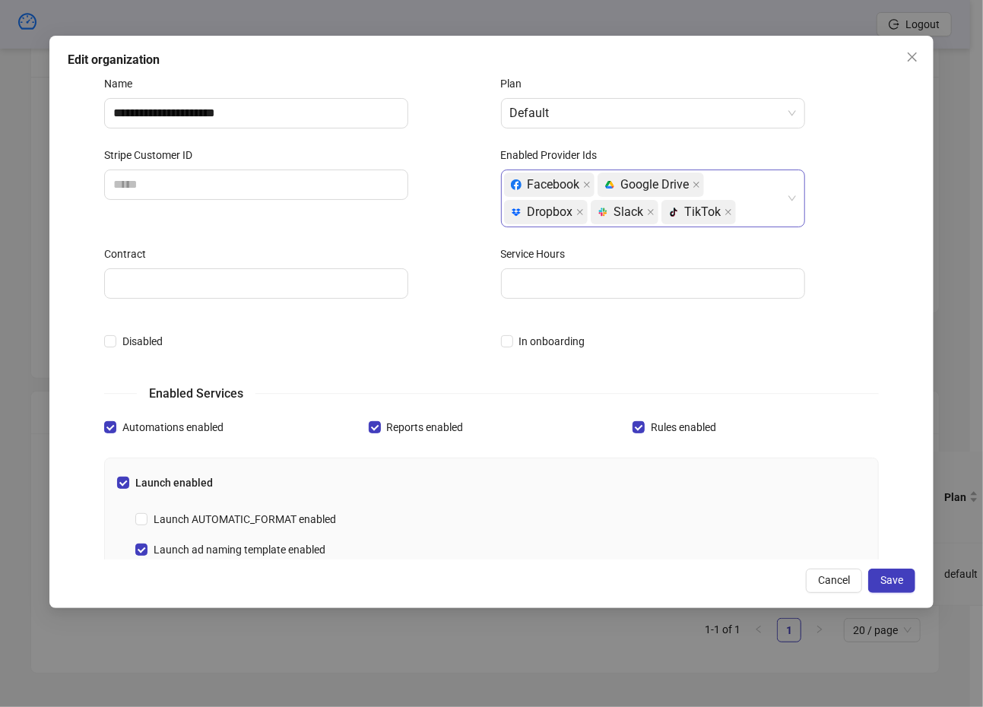
click at [775, 203] on div "Facebook platform/google_drive Google Drive platform/dropbox Dropbox platform/s…" at bounding box center [645, 198] width 282 height 55
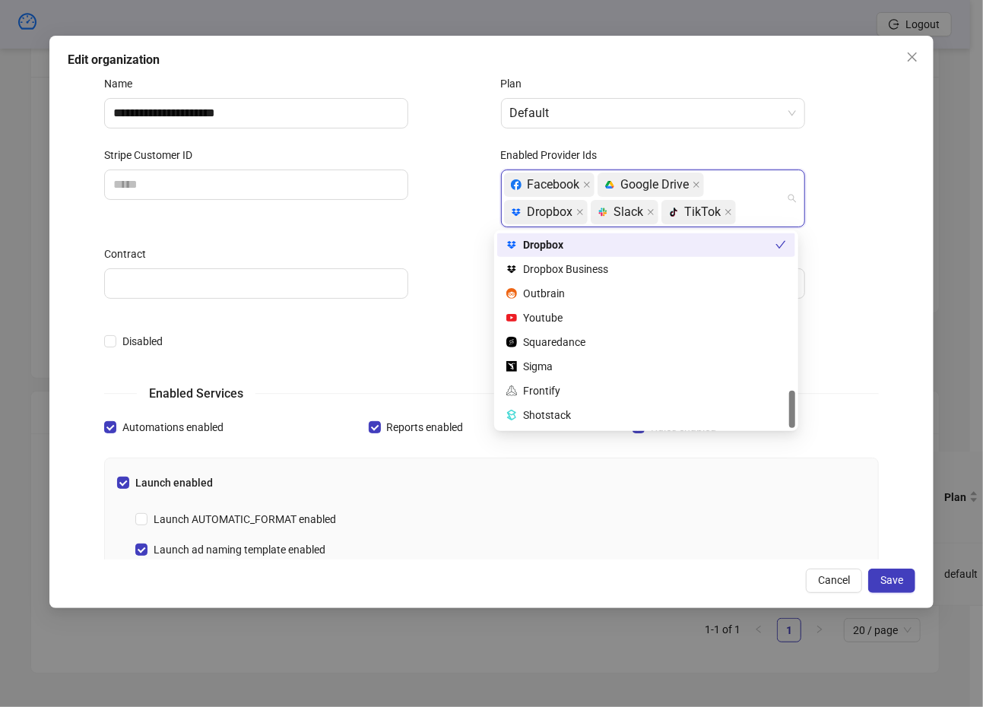
scroll to position [803, 0]
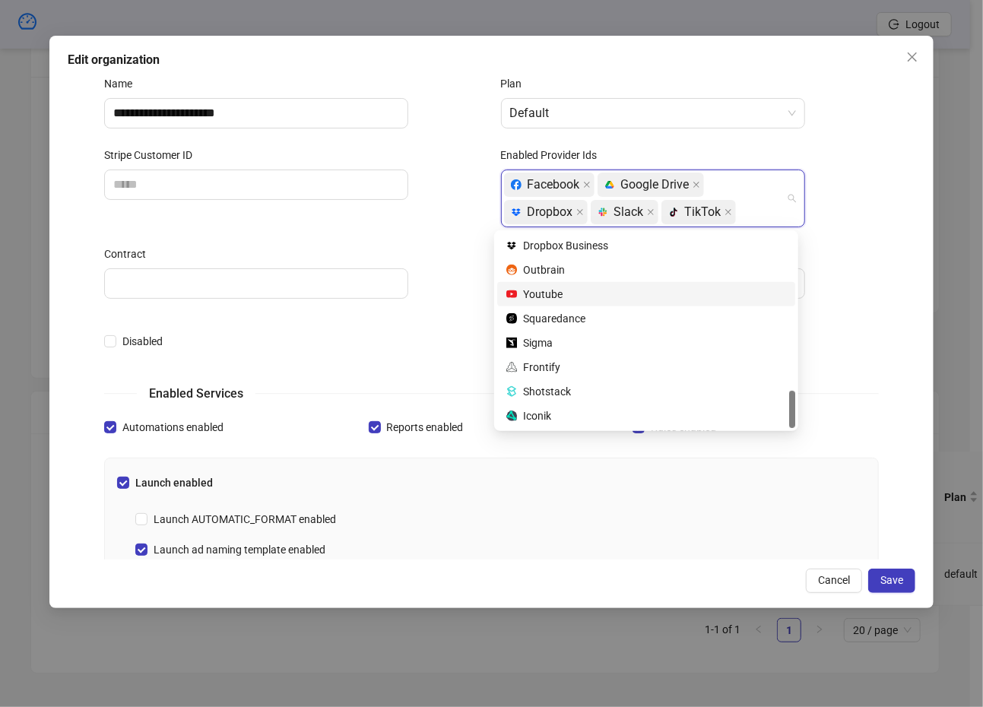
click at [848, 255] on div "Service Hours" at bounding box center [690, 257] width 379 height 23
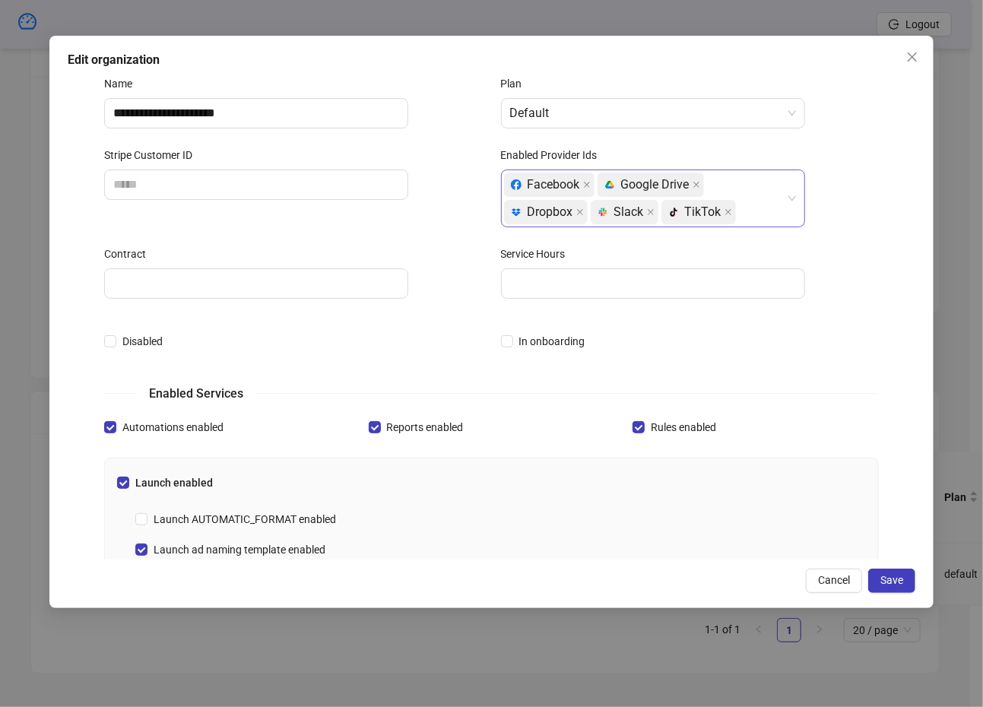
click at [763, 209] on div "Facebook platform/google_drive Google Drive platform/dropbox Dropbox platform/s…" at bounding box center [645, 198] width 282 height 55
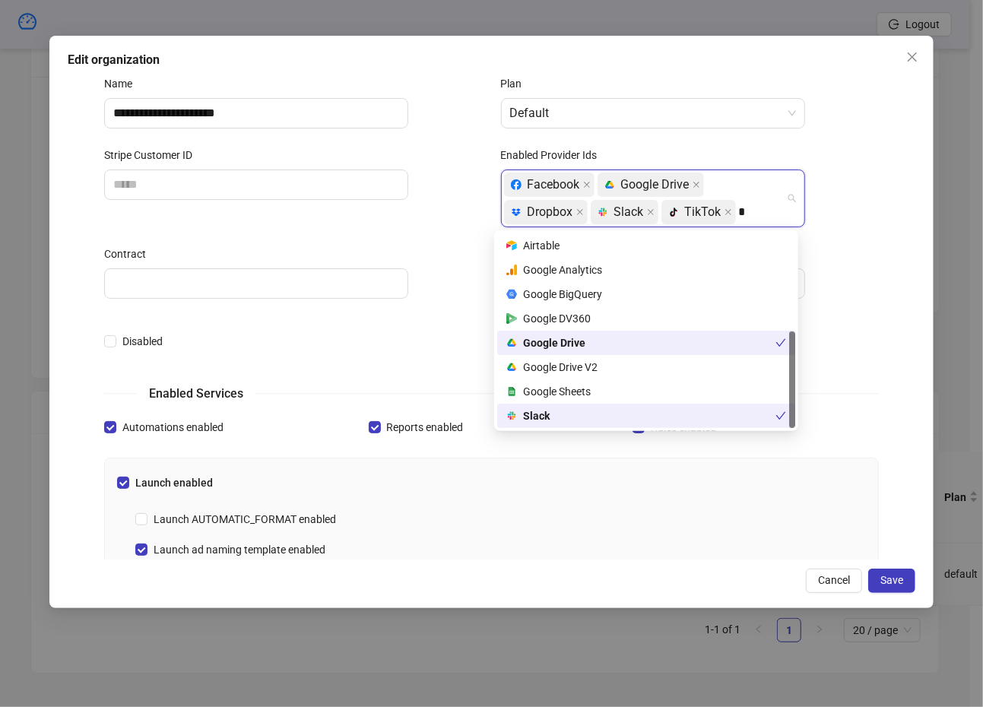
scroll to position [195, 0]
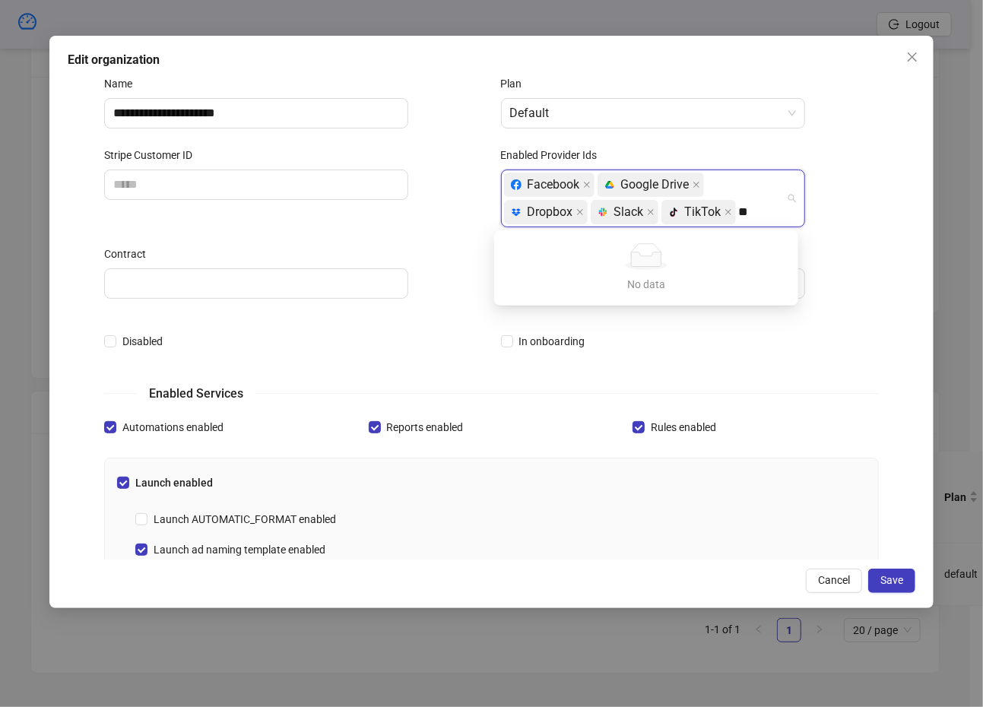
type input "*"
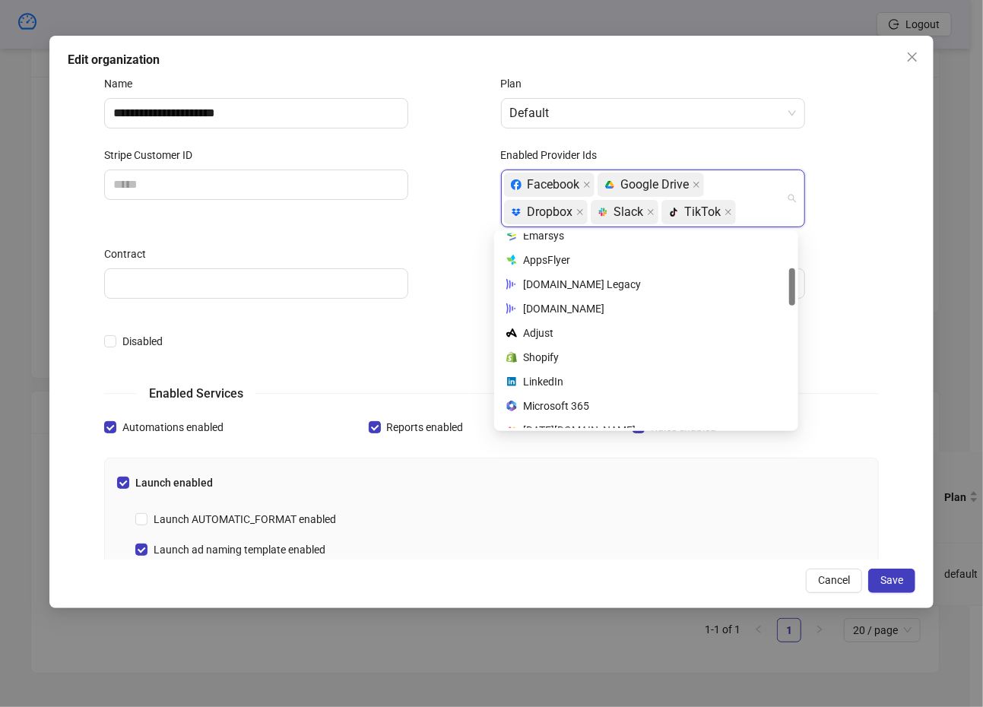
scroll to position [179, 0]
click at [673, 306] on div "[DOMAIN_NAME]" at bounding box center [646, 310] width 280 height 17
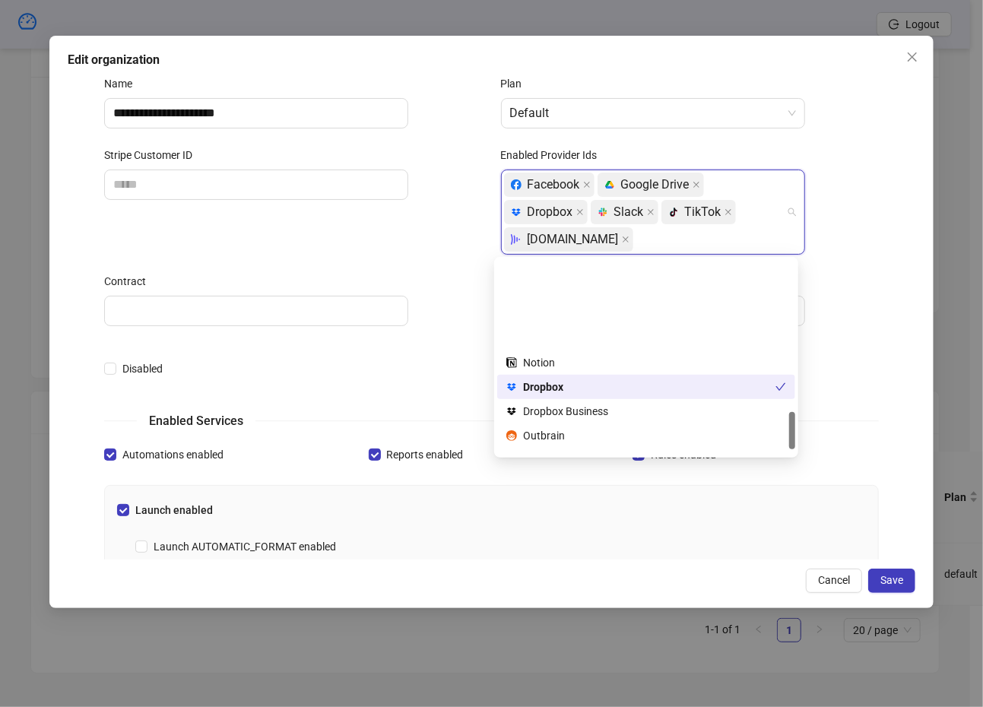
scroll to position [803, 0]
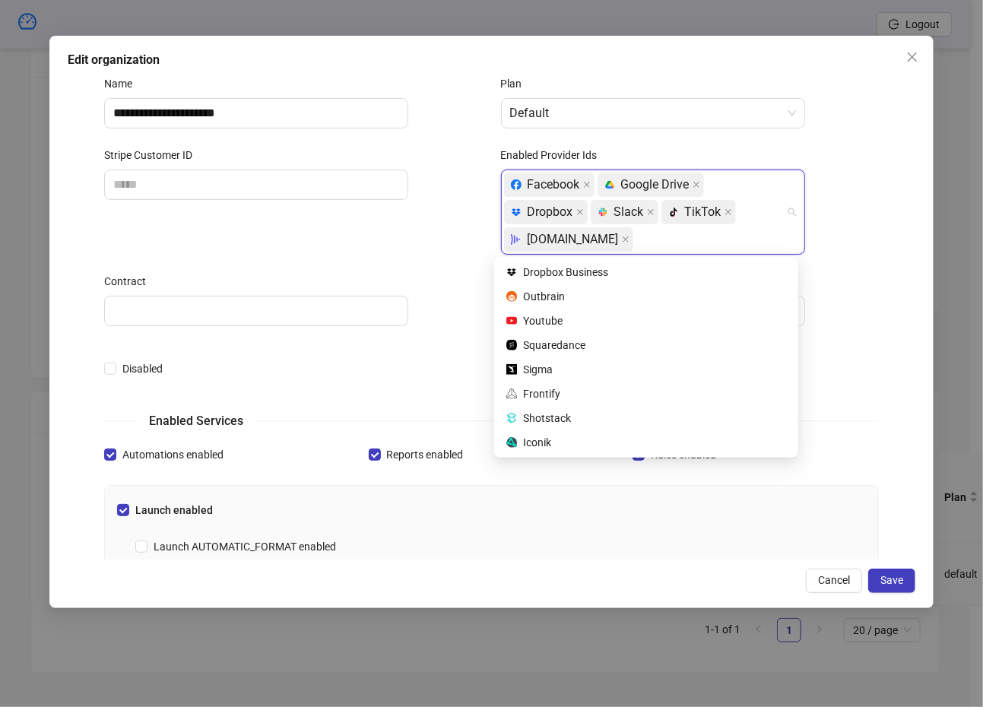
drag, startPoint x: 793, startPoint y: 303, endPoint x: 781, endPoint y: 430, distance: 127.6
click at [782, 430] on div "platform/dropbox Dropbox platform/dropbox Dropbox Business Outbrain Youtube Squ…" at bounding box center [646, 357] width 298 height 195
click at [660, 442] on div "Iconik" at bounding box center [646, 442] width 280 height 17
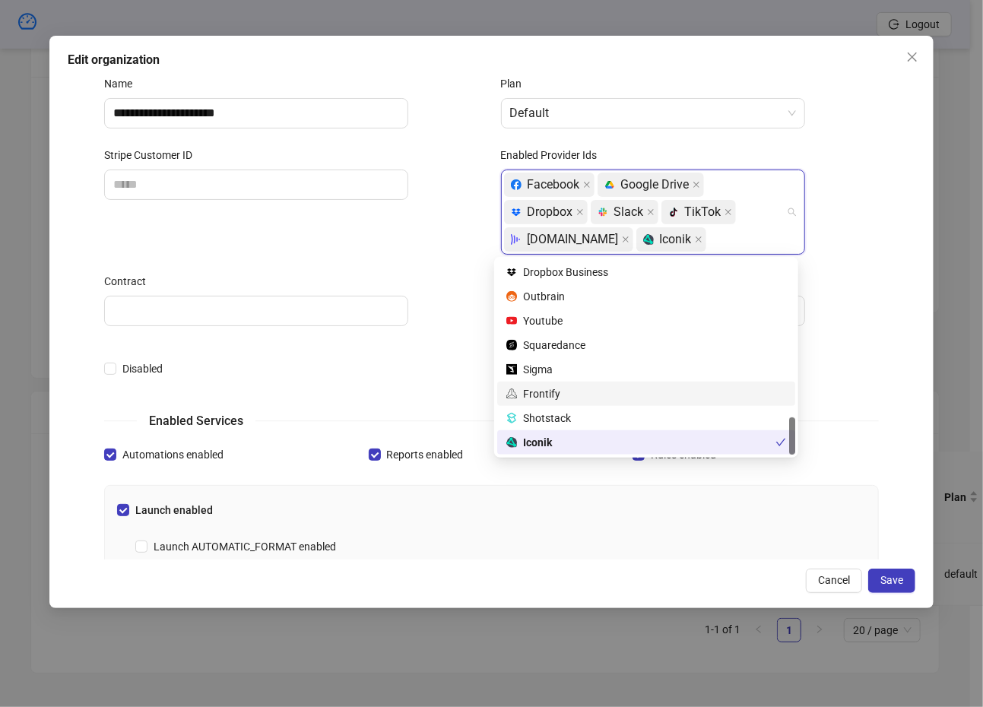
click at [610, 395] on div "Frontify" at bounding box center [646, 393] width 280 height 17
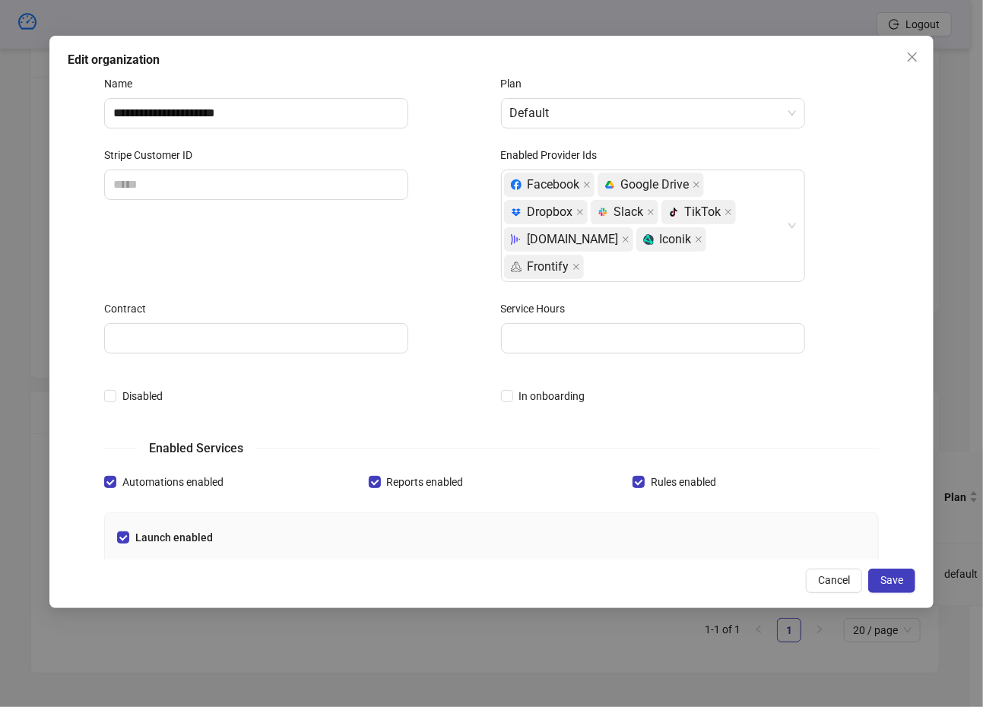
click at [844, 384] on div "In onboarding" at bounding box center [690, 396] width 379 height 24
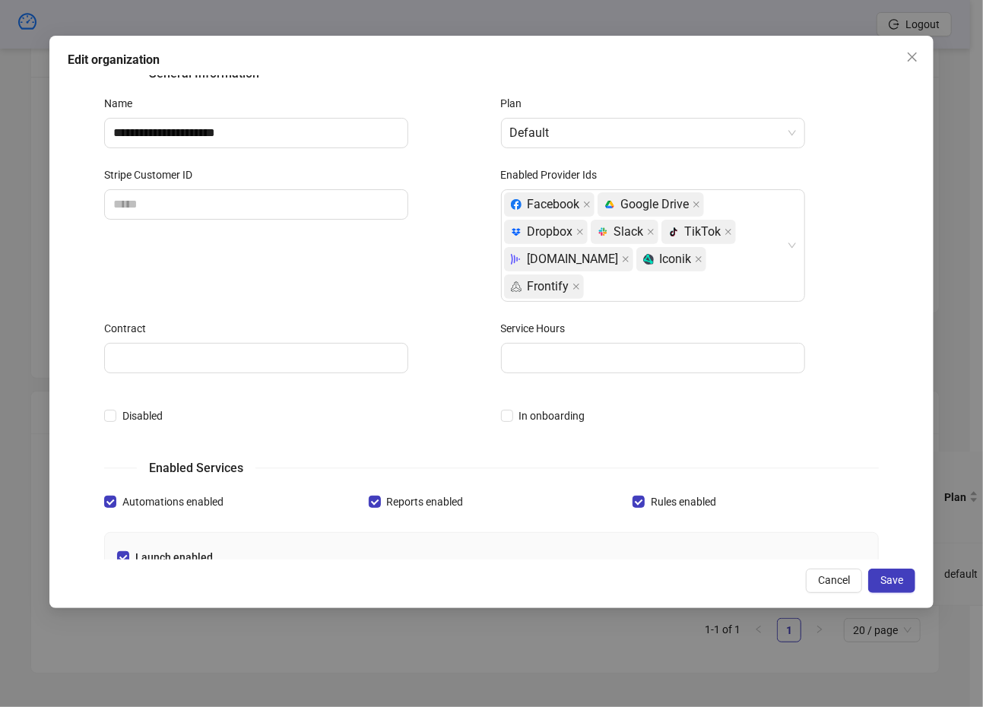
scroll to position [0, 0]
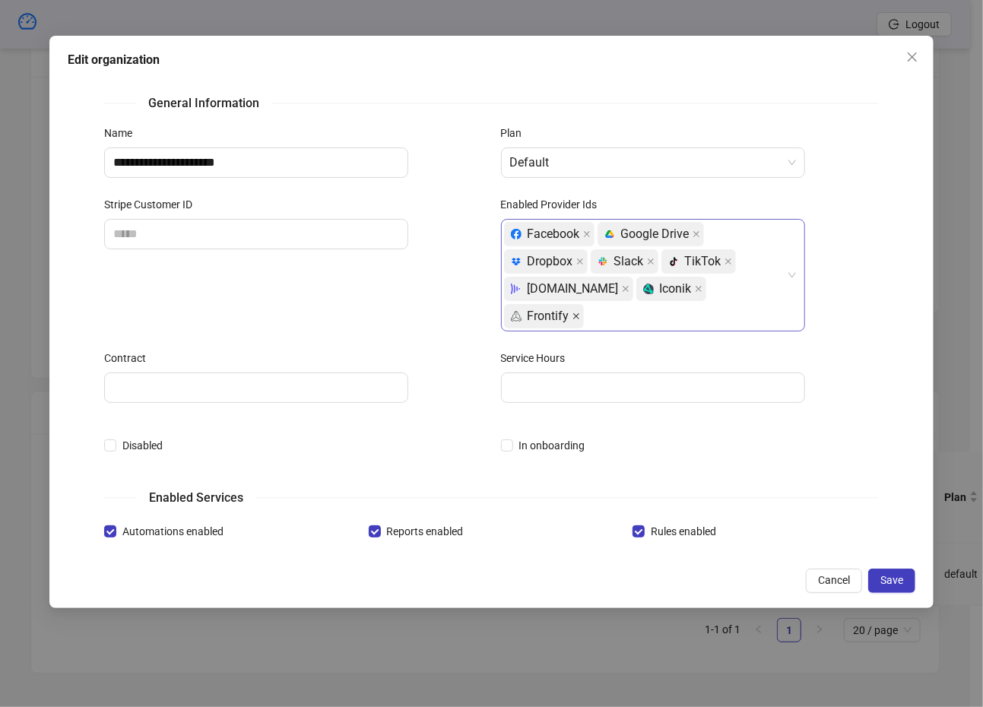
click at [580, 312] on icon "close" at bounding box center [577, 316] width 8 height 8
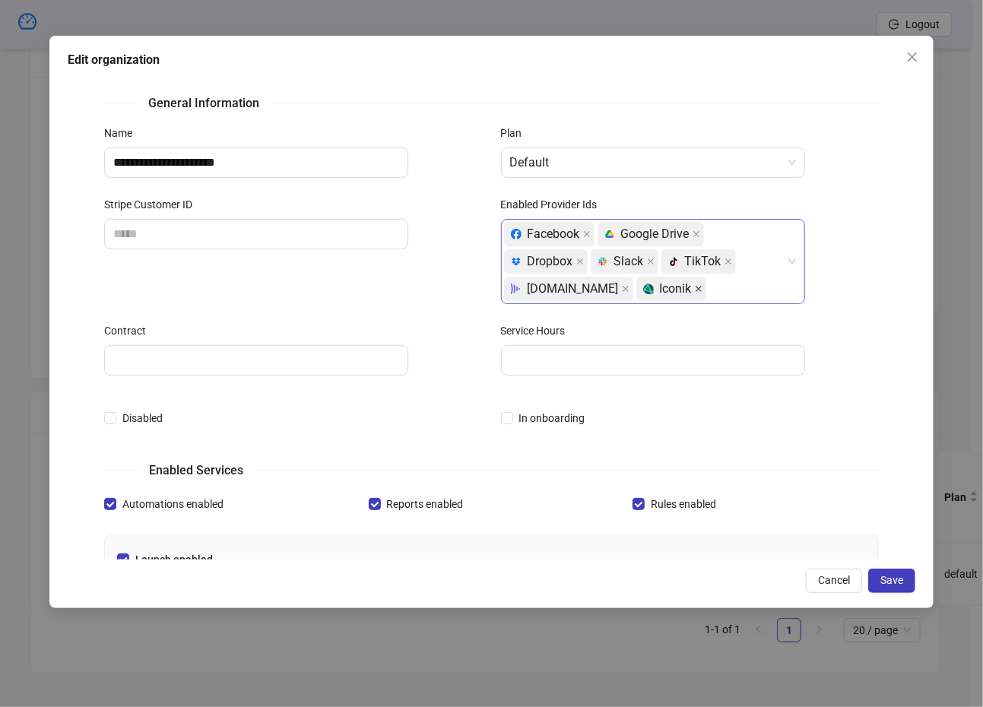
click at [695, 291] on icon "close" at bounding box center [699, 289] width 8 height 8
click at [712, 291] on div "Facebook platform/google_drive Google Drive platform/dropbox Dropbox platform/s…" at bounding box center [645, 261] width 282 height 82
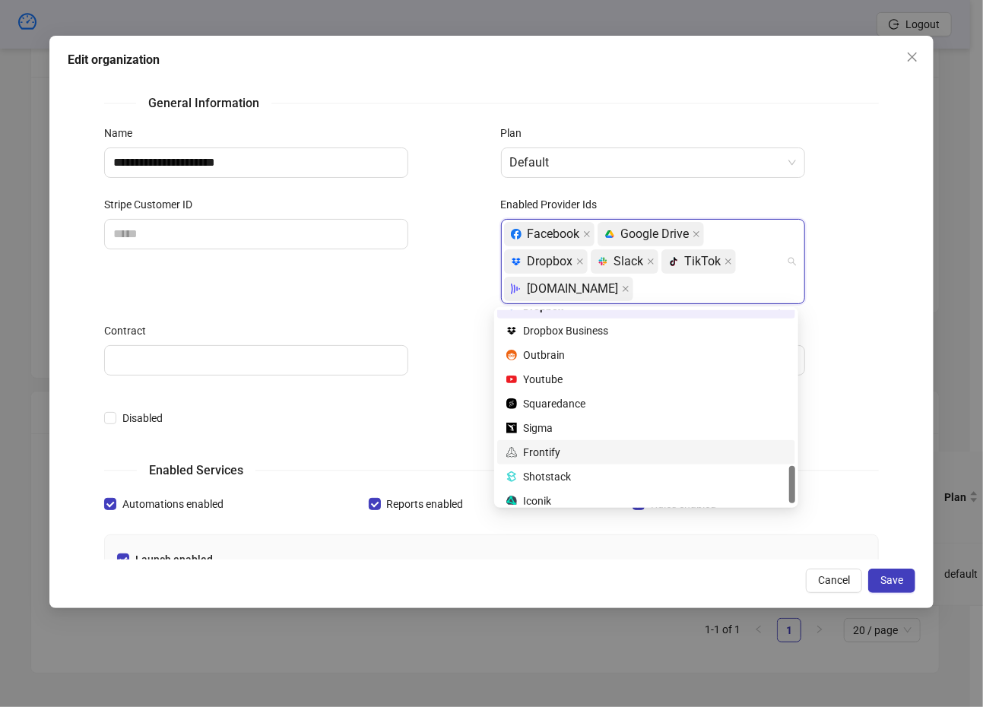
scroll to position [803, 0]
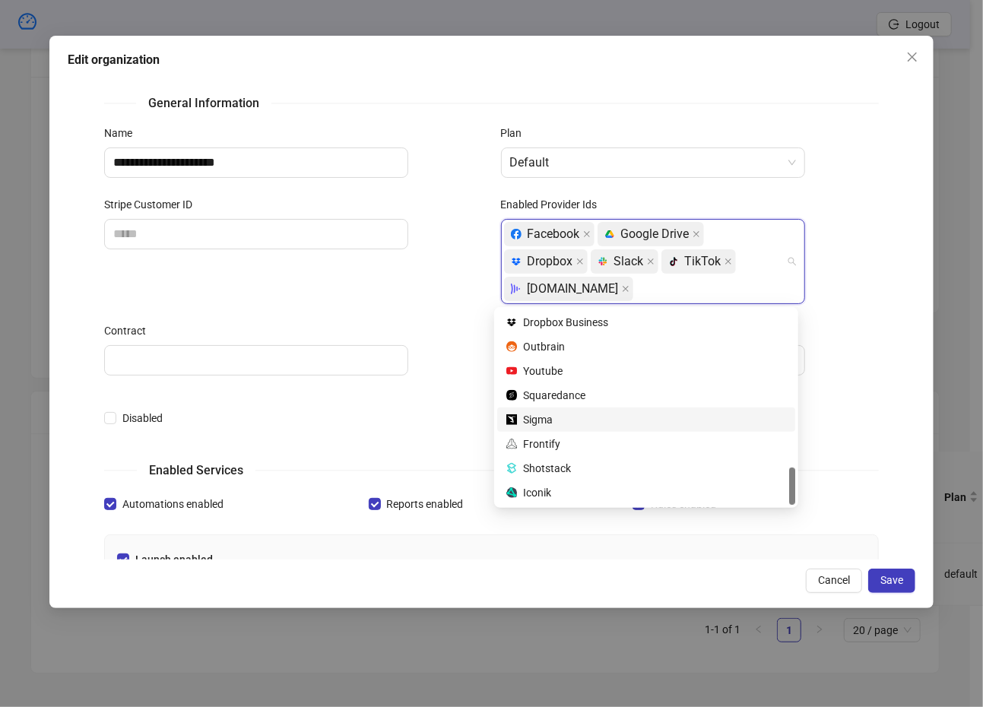
click at [870, 412] on div "In onboarding" at bounding box center [690, 427] width 397 height 43
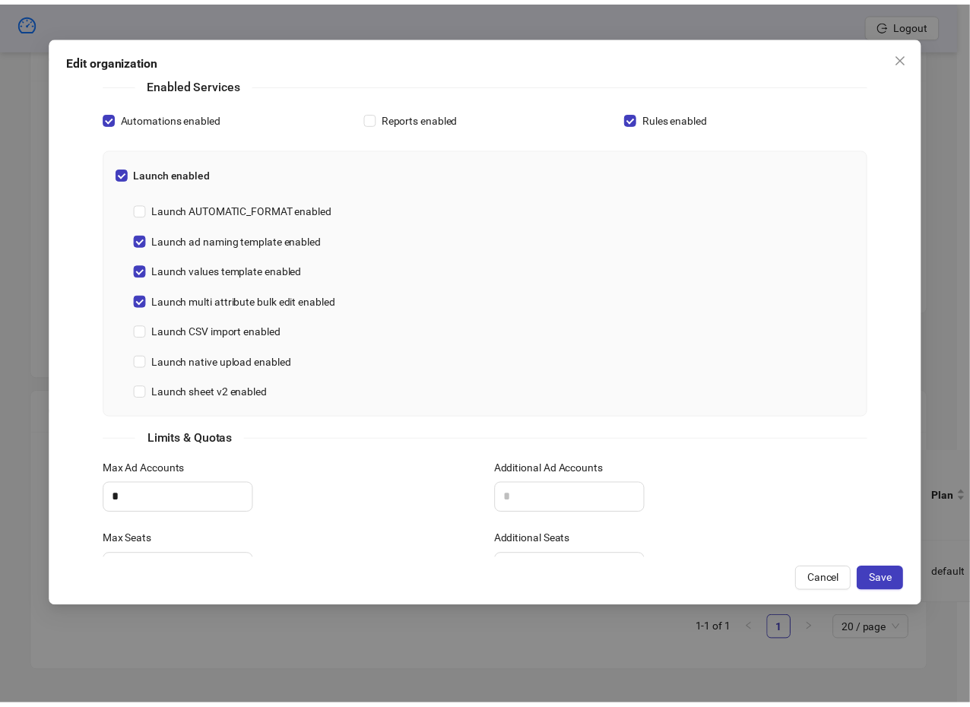
scroll to position [504, 0]
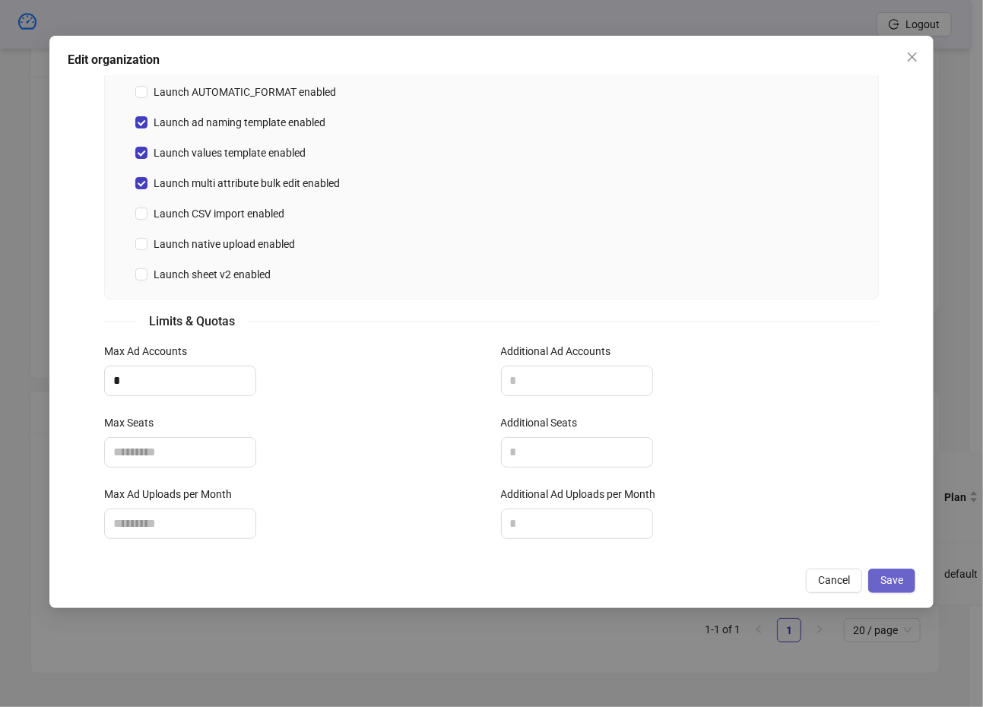
click at [880, 592] on button "Save" at bounding box center [891, 581] width 47 height 24
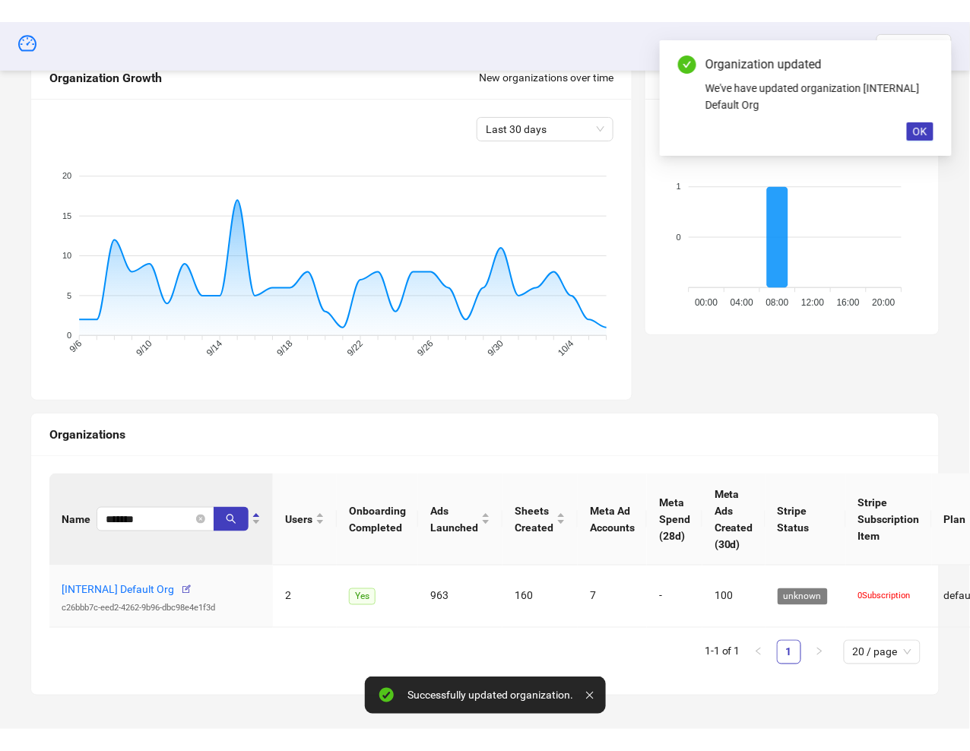
scroll to position [142, 0]
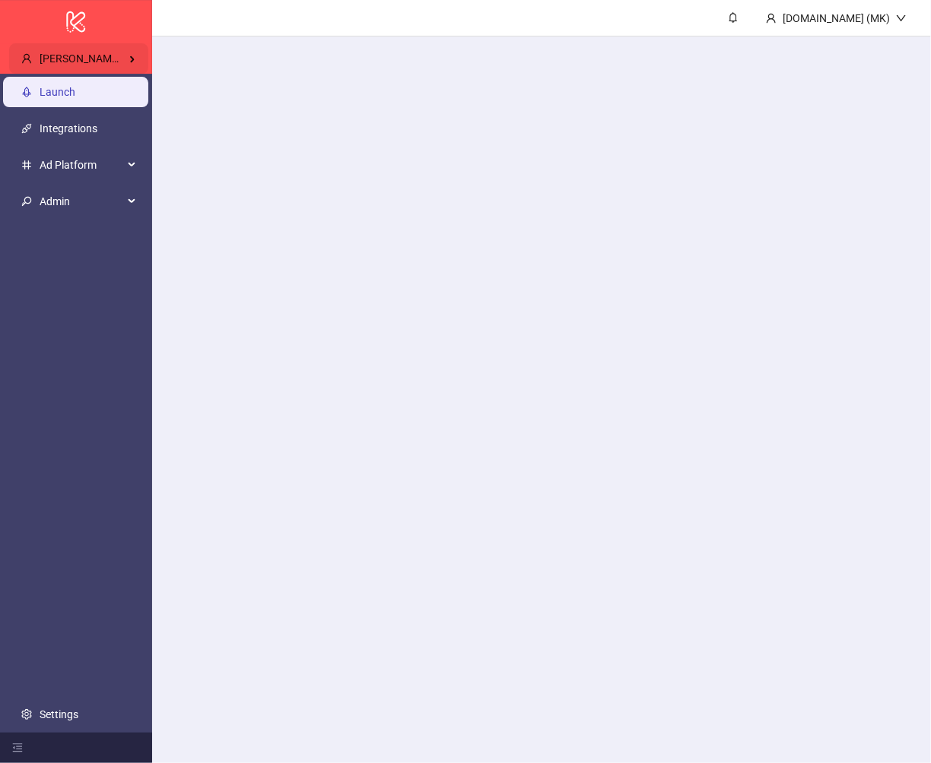
click at [93, 59] on span "[PERSON_NAME] Kitchn" at bounding box center [97, 58] width 114 height 12
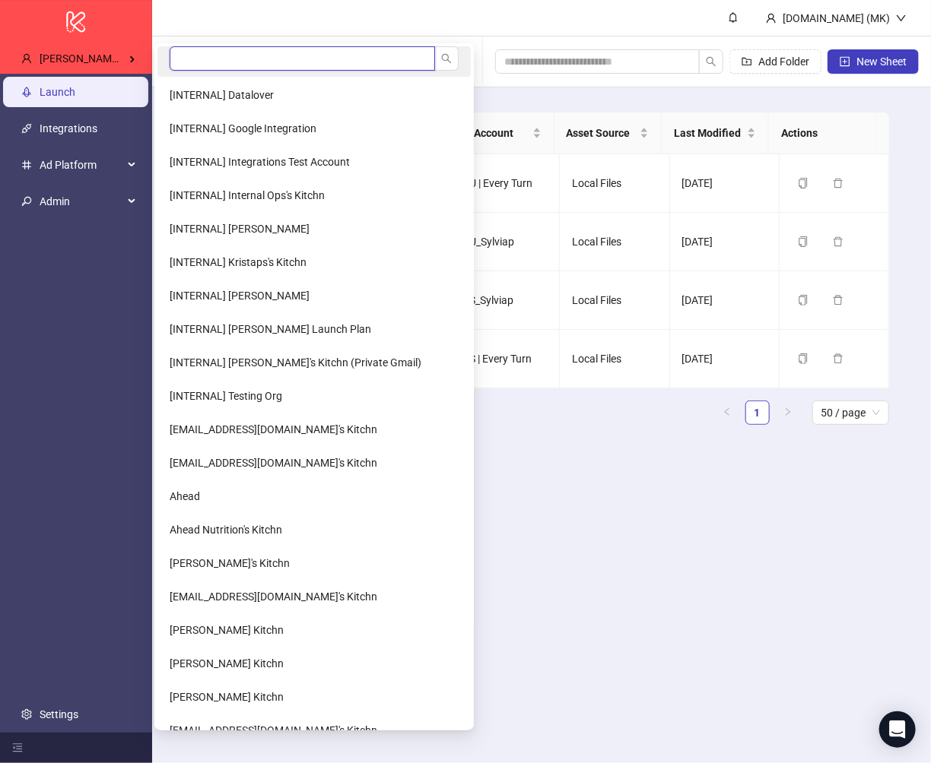
click at [220, 65] on input "search" at bounding box center [302, 58] width 265 height 24
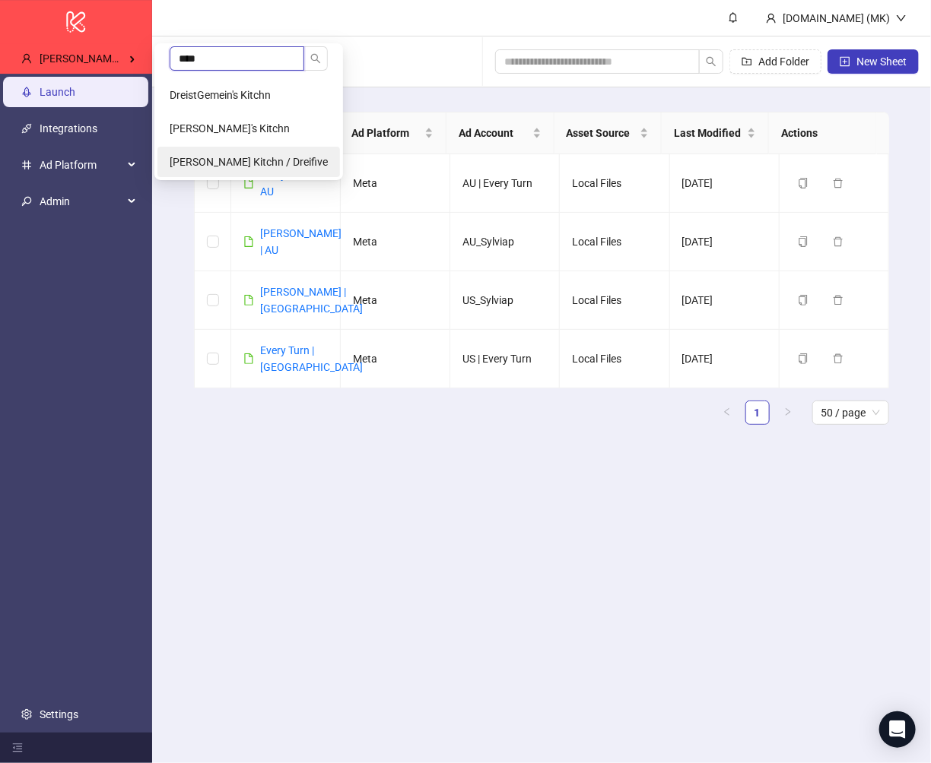
type input "****"
click at [234, 160] on span "[PERSON_NAME] Kitchn / Dreifive" at bounding box center [249, 162] width 158 height 12
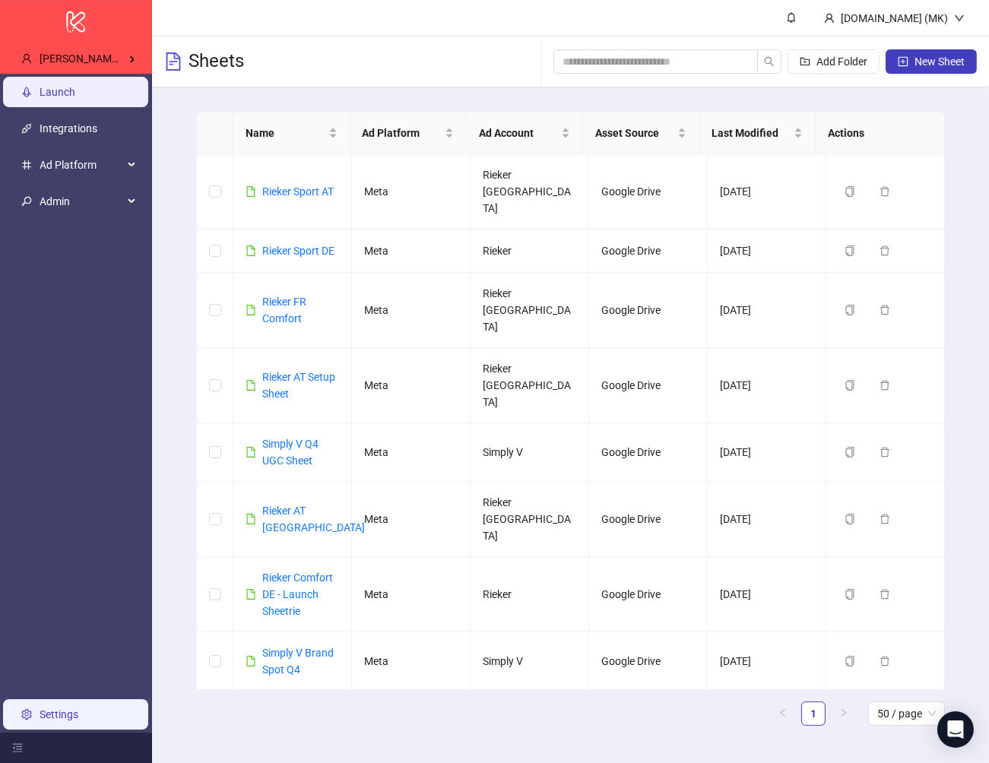
click at [68, 709] on link "Settings" at bounding box center [59, 715] width 39 height 12
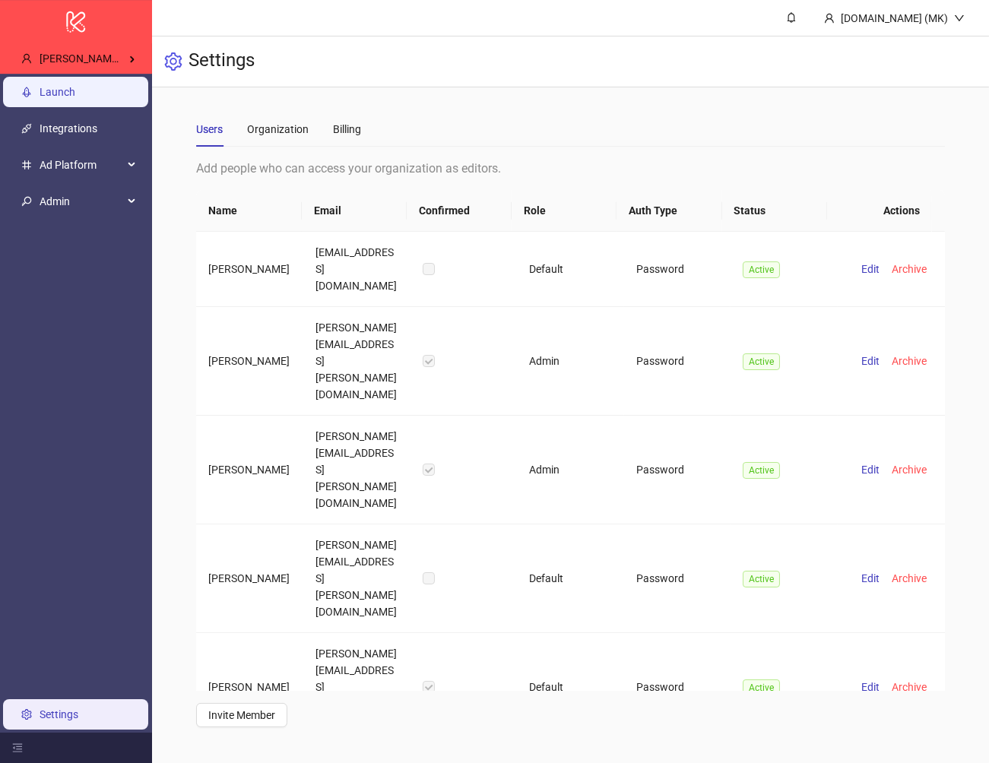
click at [75, 95] on link "Launch" at bounding box center [58, 92] width 36 height 12
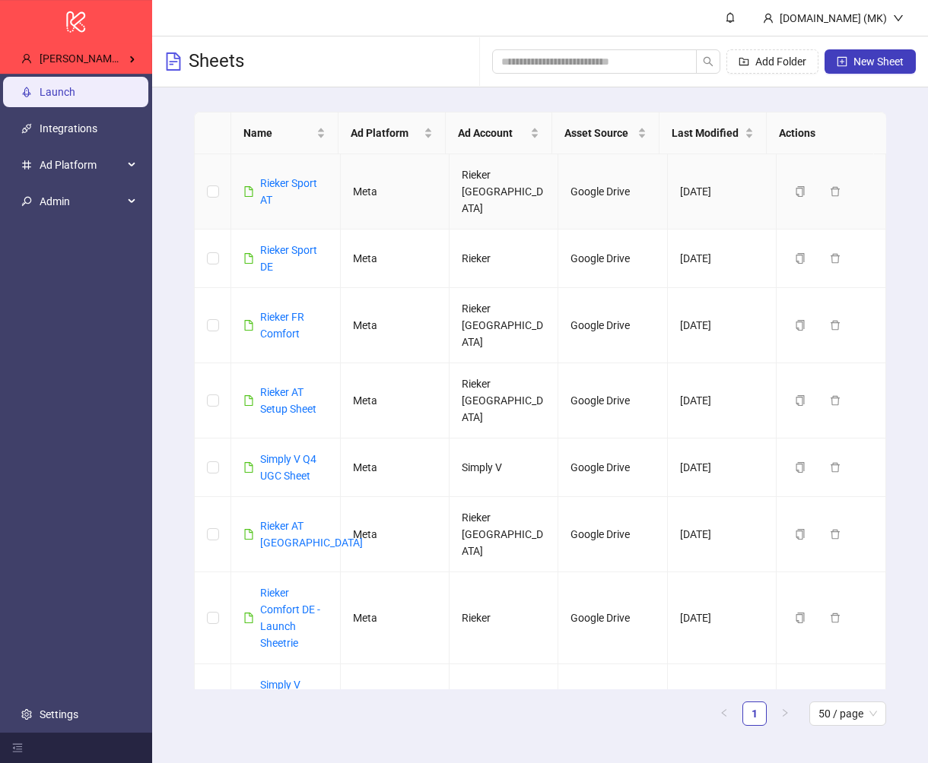
click at [278, 181] on div "Rieker Sport AT" at bounding box center [293, 191] width 67 height 33
click at [300, 177] on link "Rieker Sport AT" at bounding box center [288, 191] width 57 height 29
click at [118, 70] on div "[PERSON_NAME] Kitchn / Dreifive" at bounding box center [78, 58] width 139 height 30
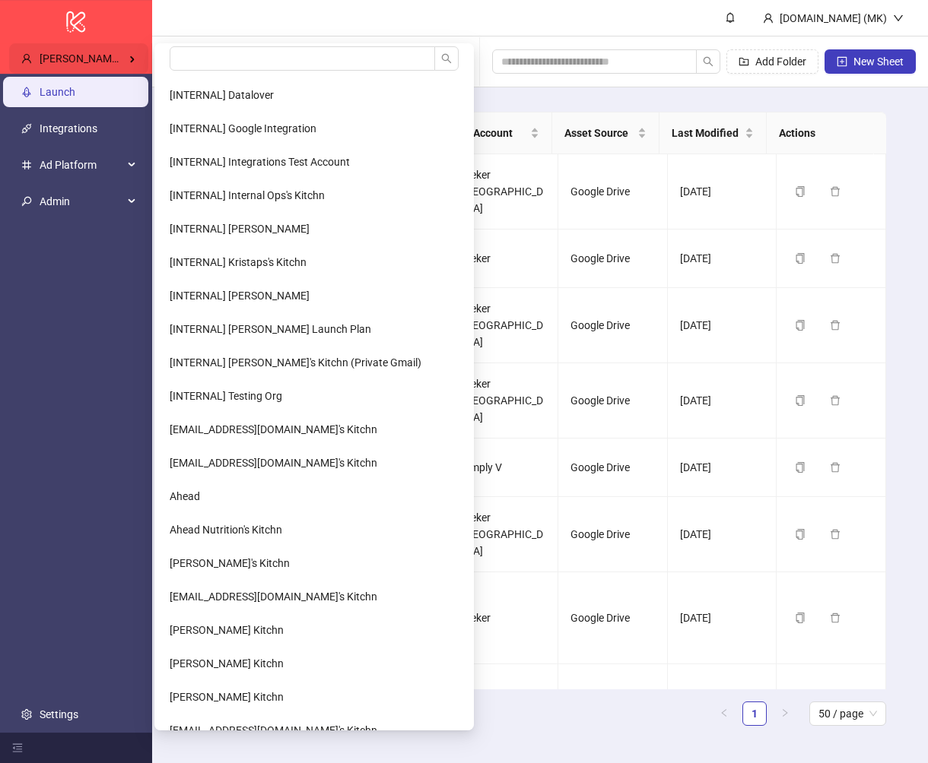
click at [124, 50] on div "[PERSON_NAME] Kitchn / Dreifive" at bounding box center [78, 58] width 139 height 30
click at [180, 53] on input "search" at bounding box center [302, 58] width 265 height 24
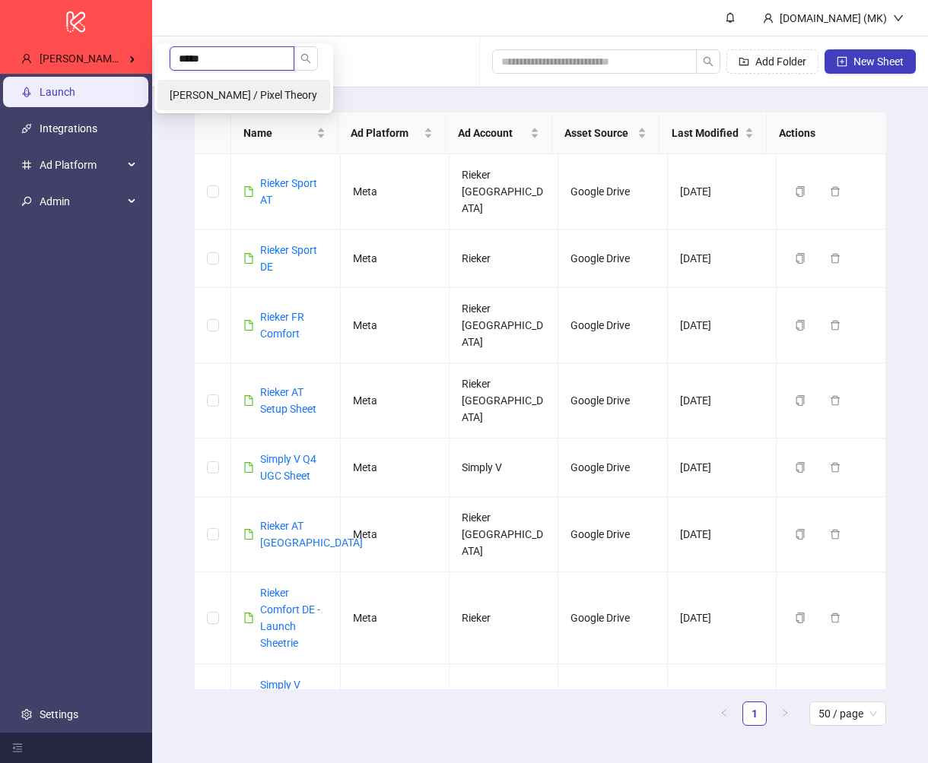
type input "*****"
click at [236, 97] on span "Jerry Chavez / Pixel Theory" at bounding box center [244, 95] width 148 height 12
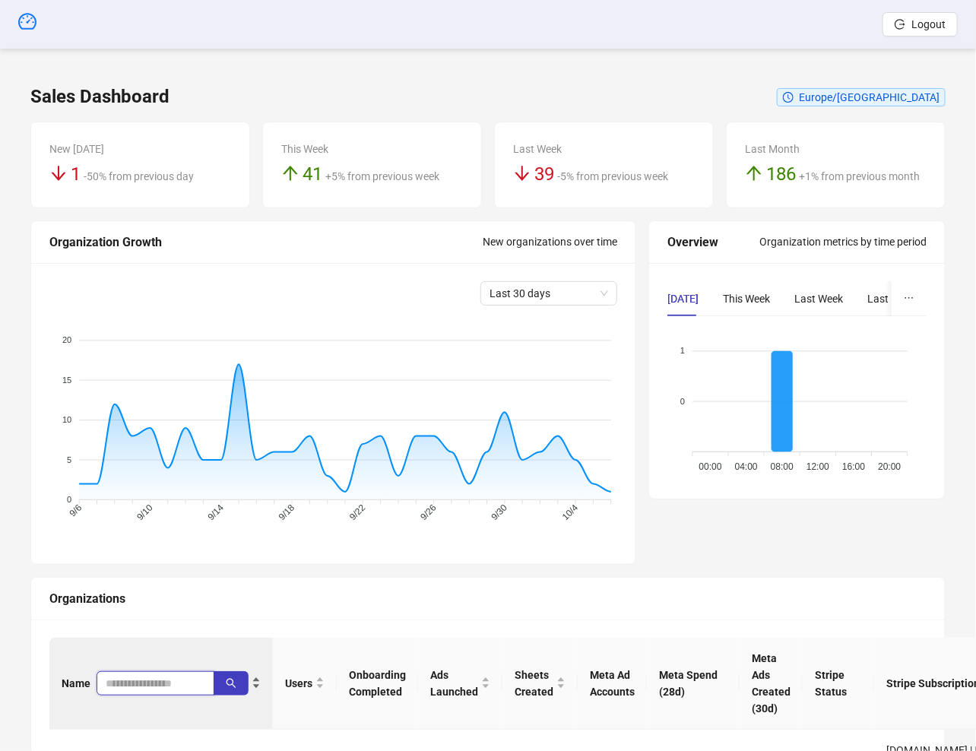
click at [124, 687] on input "search" at bounding box center [149, 683] width 87 height 17
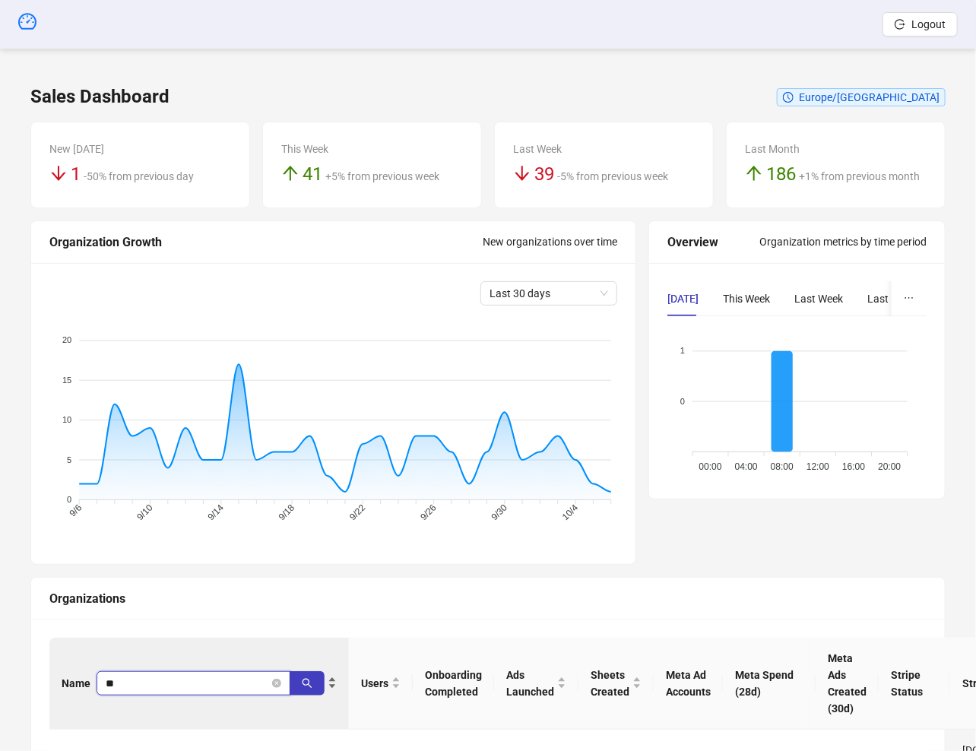
type input "*"
type input "********"
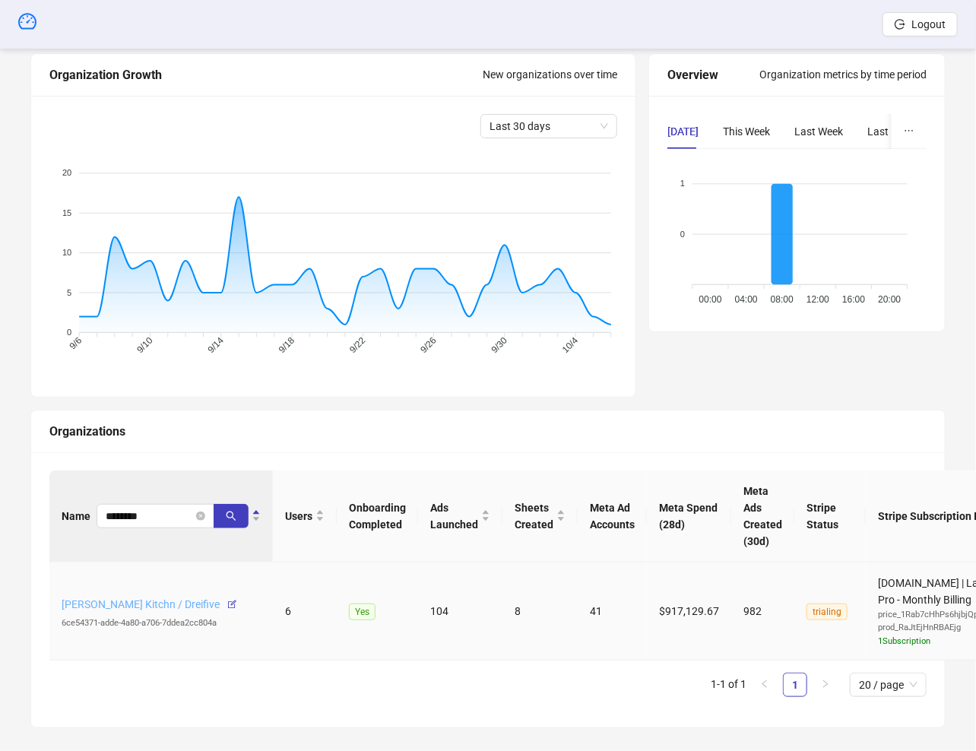
click at [152, 604] on link "[PERSON_NAME] Kitchn / Dreifive" at bounding box center [141, 604] width 158 height 12
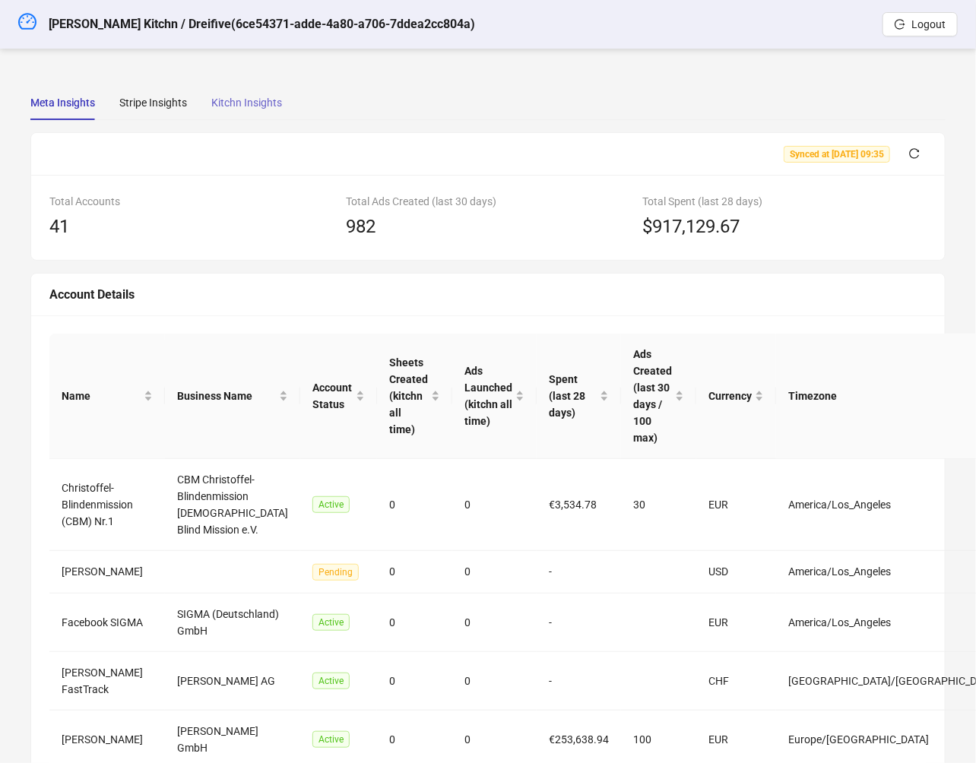
click at [274, 85] on div "Kitchn Insights" at bounding box center [246, 102] width 71 height 35
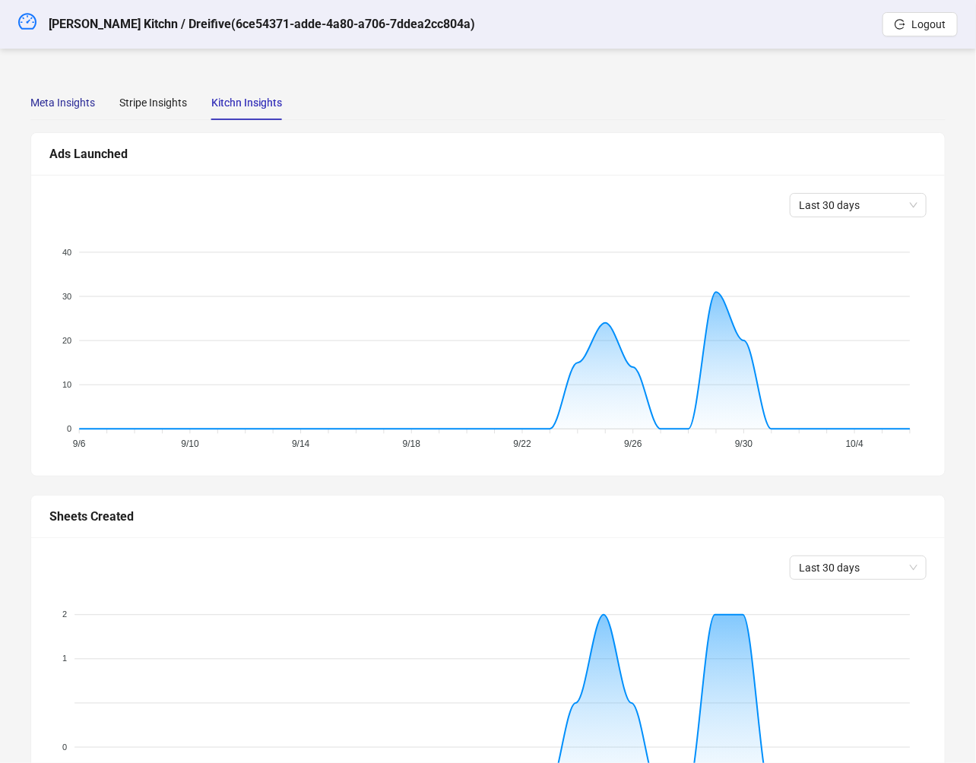
click at [65, 96] on div "Meta Insights" at bounding box center [62, 102] width 65 height 17
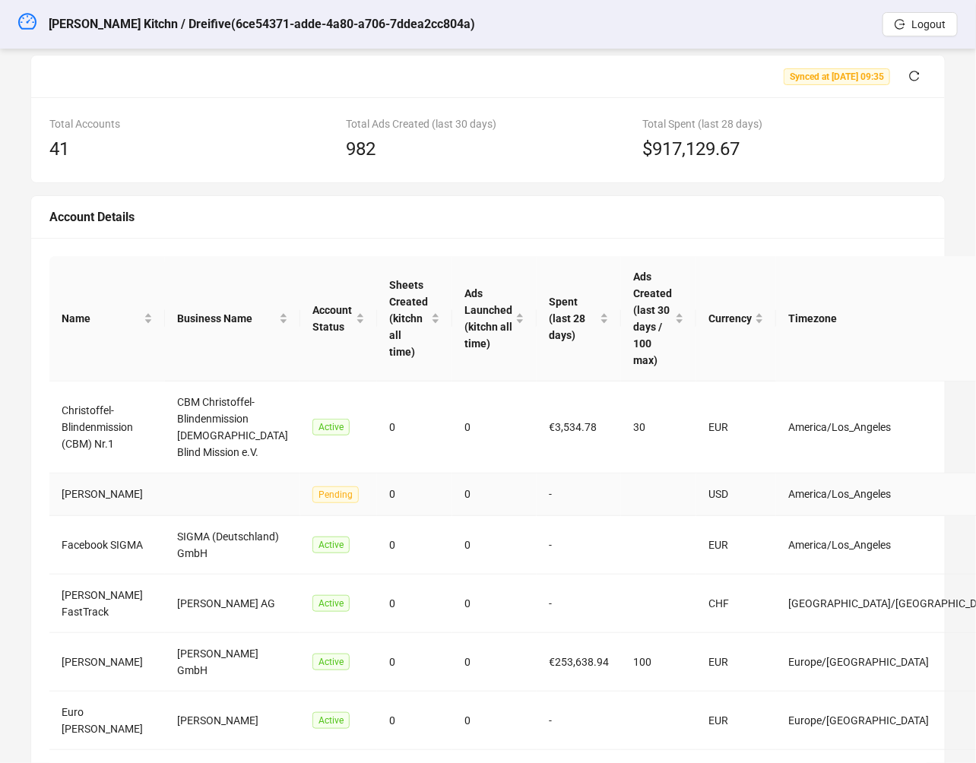
scroll to position [77, 0]
click at [525, 347] on div "Ads Launched (kitchn all time)" at bounding box center [495, 319] width 60 height 67
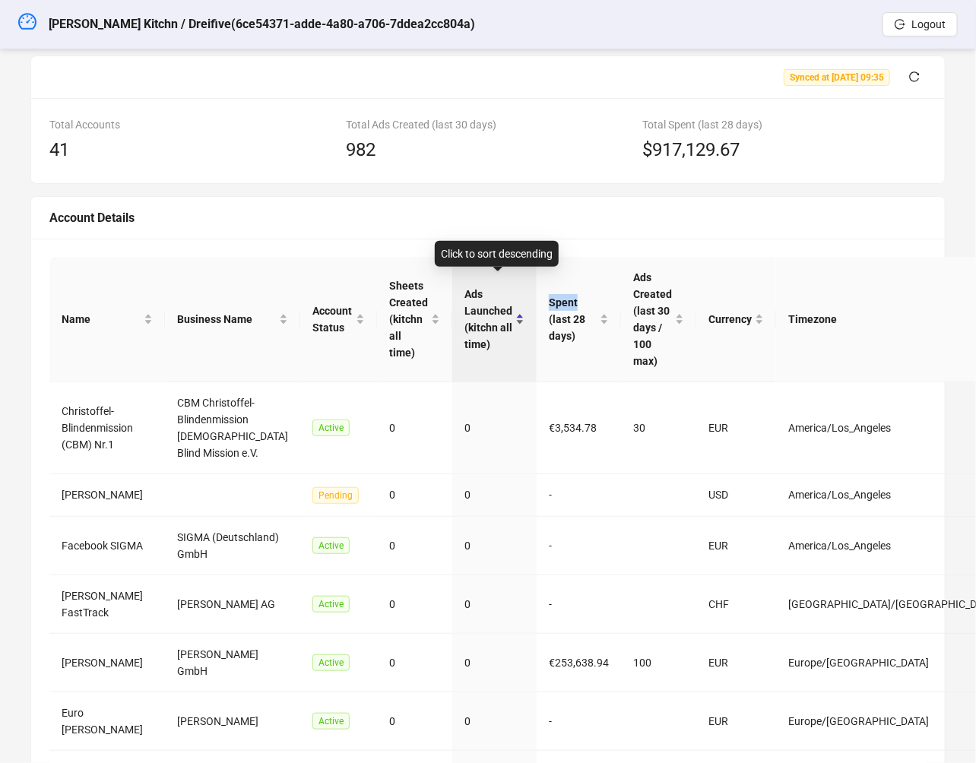
click at [525, 347] on div "Ads Launched (kitchn all time)" at bounding box center [495, 319] width 60 height 67
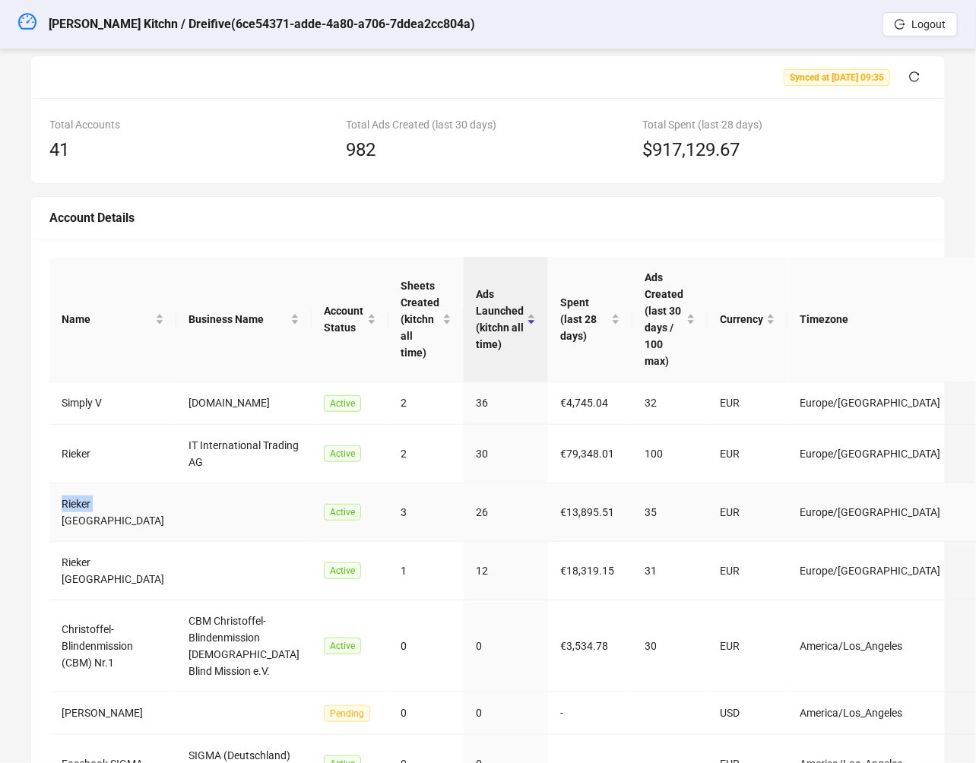
drag, startPoint x: 58, startPoint y: 481, endPoint x: 92, endPoint y: 481, distance: 34.2
click at [92, 484] on td "Rieker Österreich" at bounding box center [112, 513] width 127 height 59
copy td "Rieker"
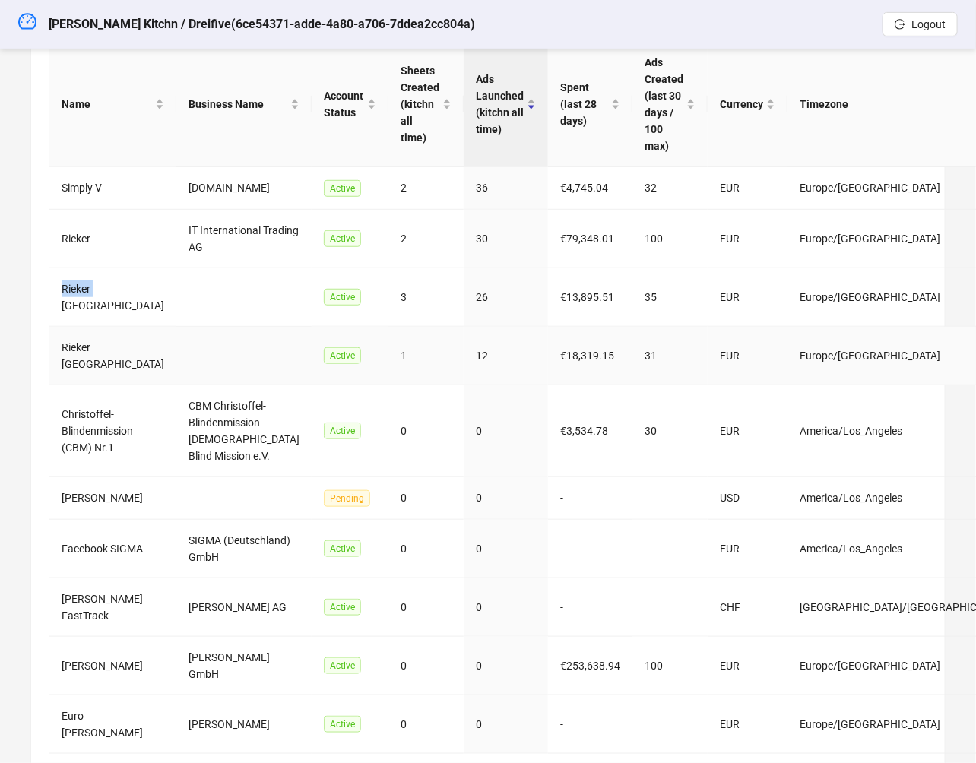
scroll to position [347, 0]
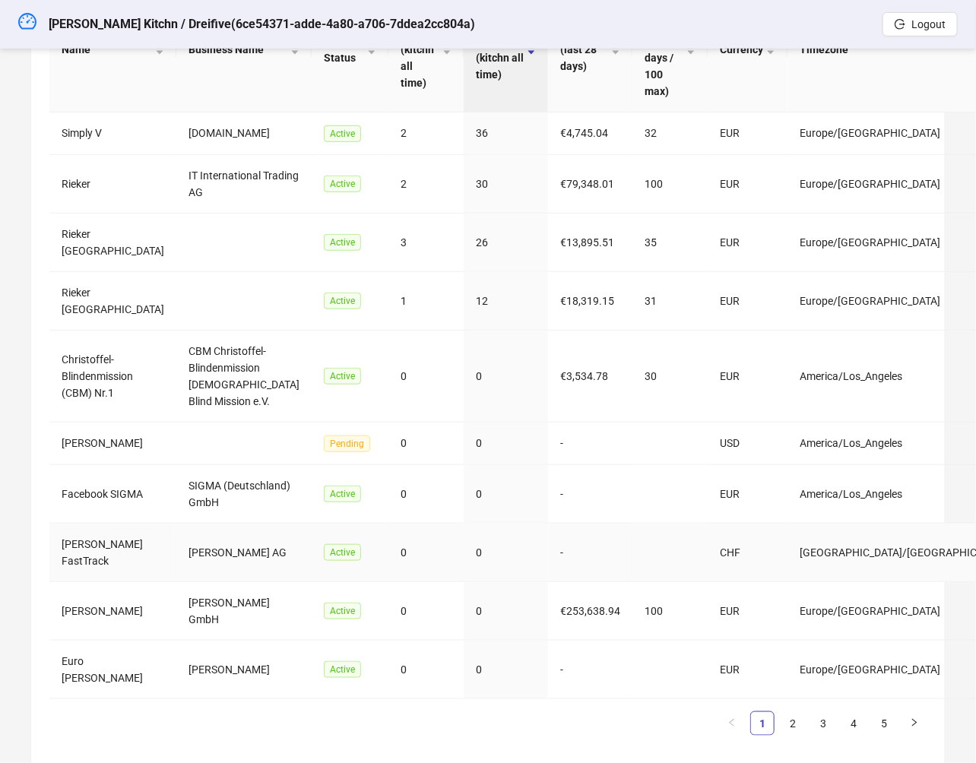
click at [96, 524] on td "Angela Bruderer FastTrack" at bounding box center [112, 553] width 127 height 59
click at [798, 712] on link "2" at bounding box center [793, 723] width 23 height 23
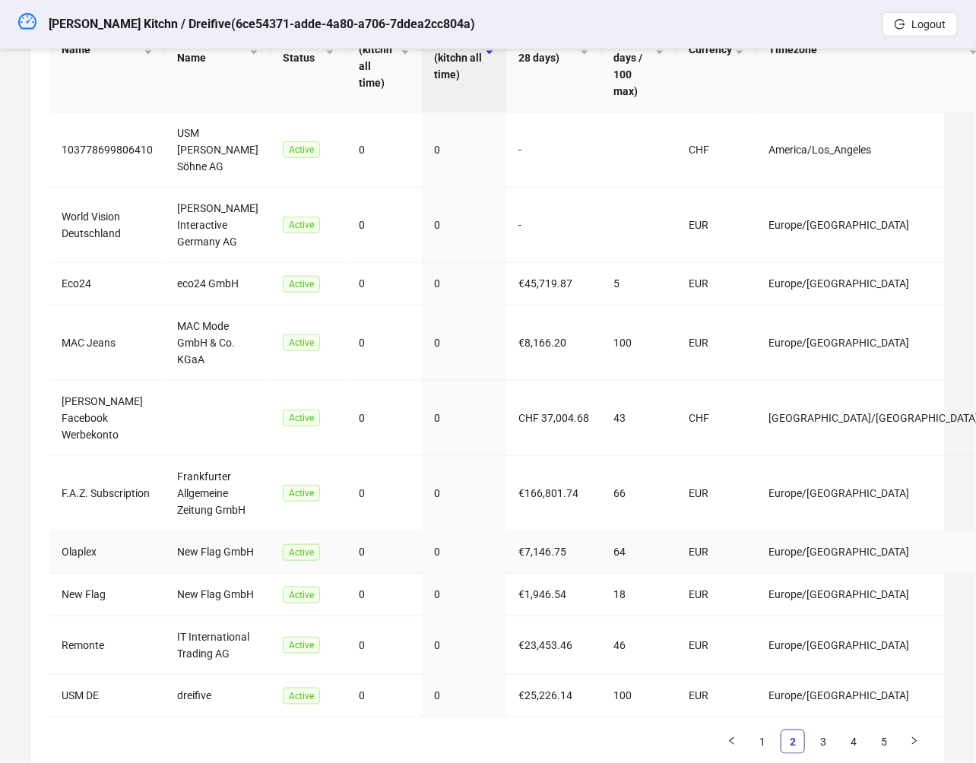
scroll to position [380, 0]
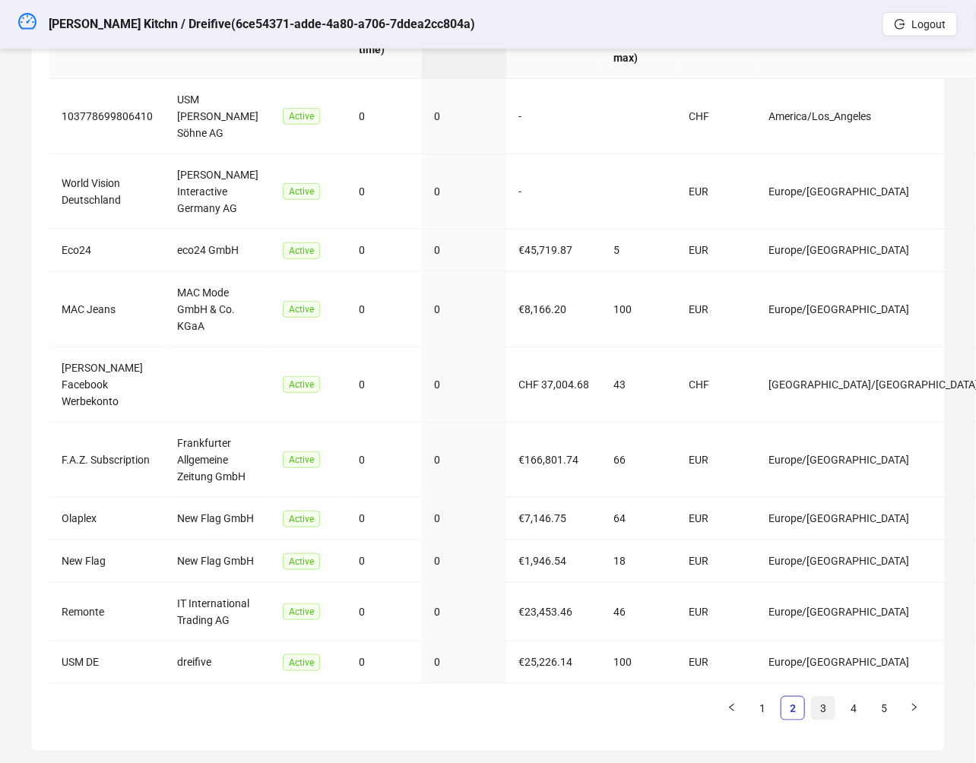
click at [820, 697] on link "3" at bounding box center [823, 708] width 23 height 23
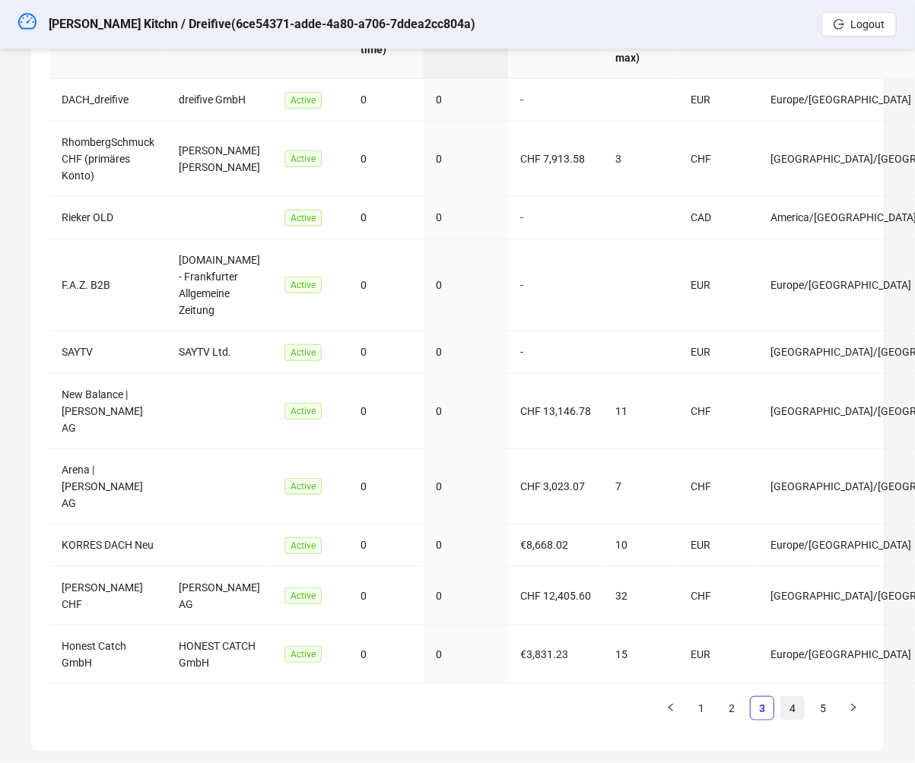
click at [795, 701] on link "4" at bounding box center [792, 708] width 23 height 23
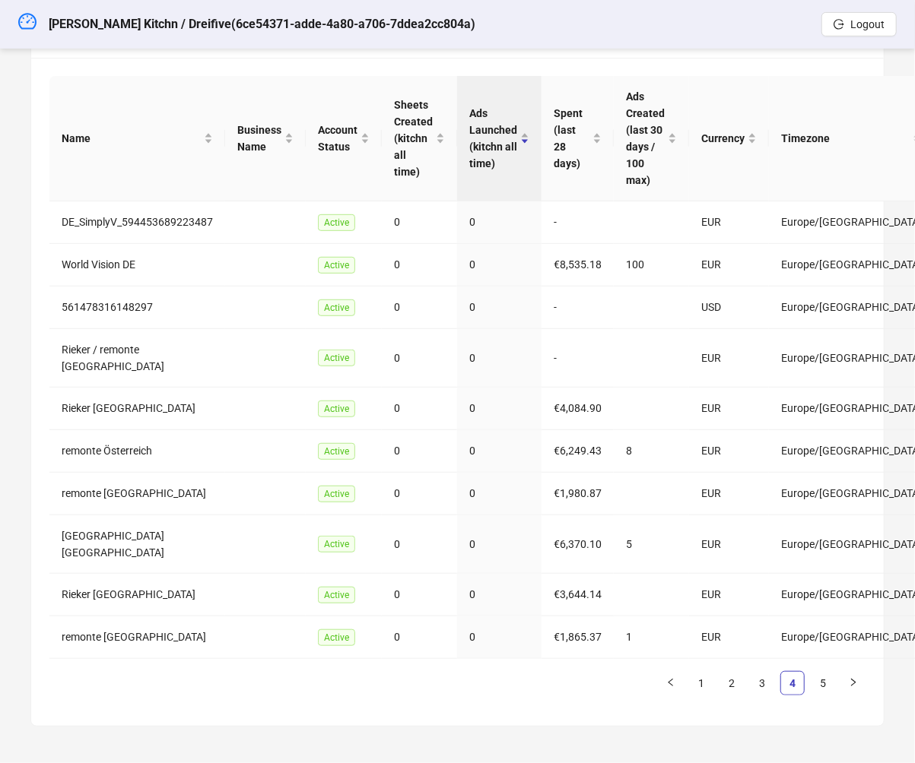
scroll to position [214, 0]
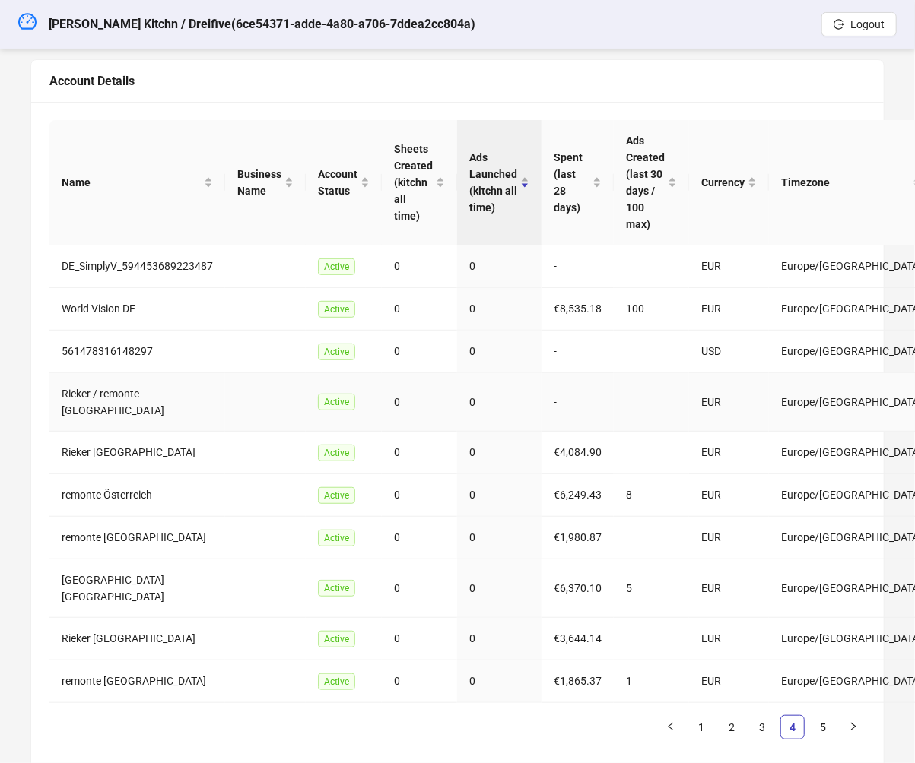
click at [354, 394] on span "Active" at bounding box center [336, 402] width 37 height 17
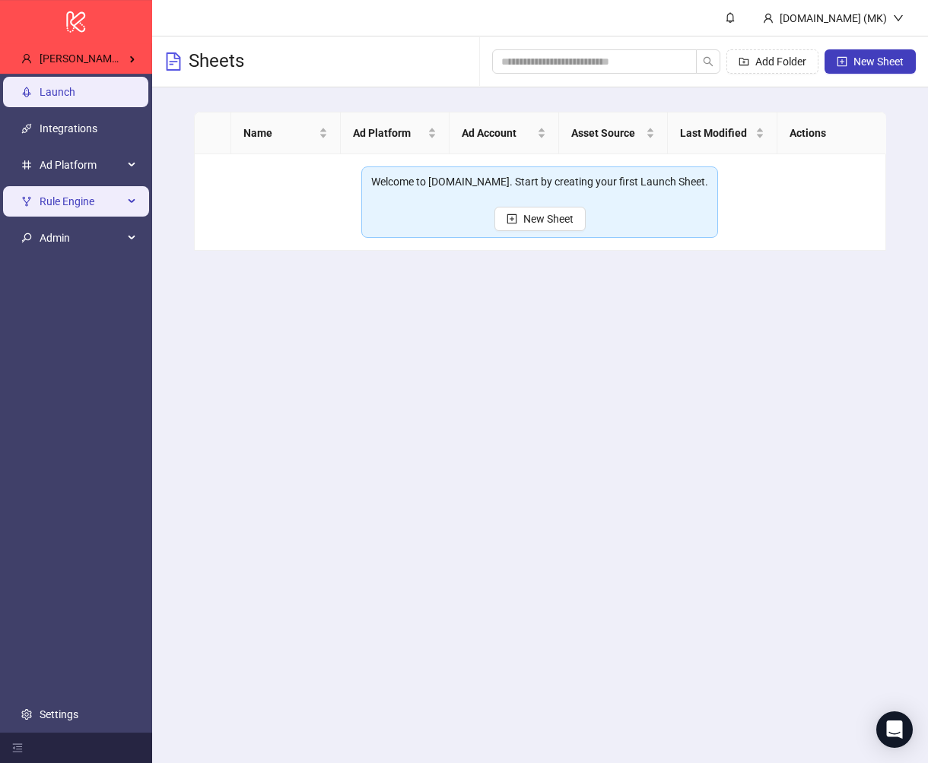
click at [81, 213] on span "Rule Engine" at bounding box center [82, 201] width 84 height 30
click at [87, 201] on span "Rule Engine" at bounding box center [82, 201] width 84 height 30
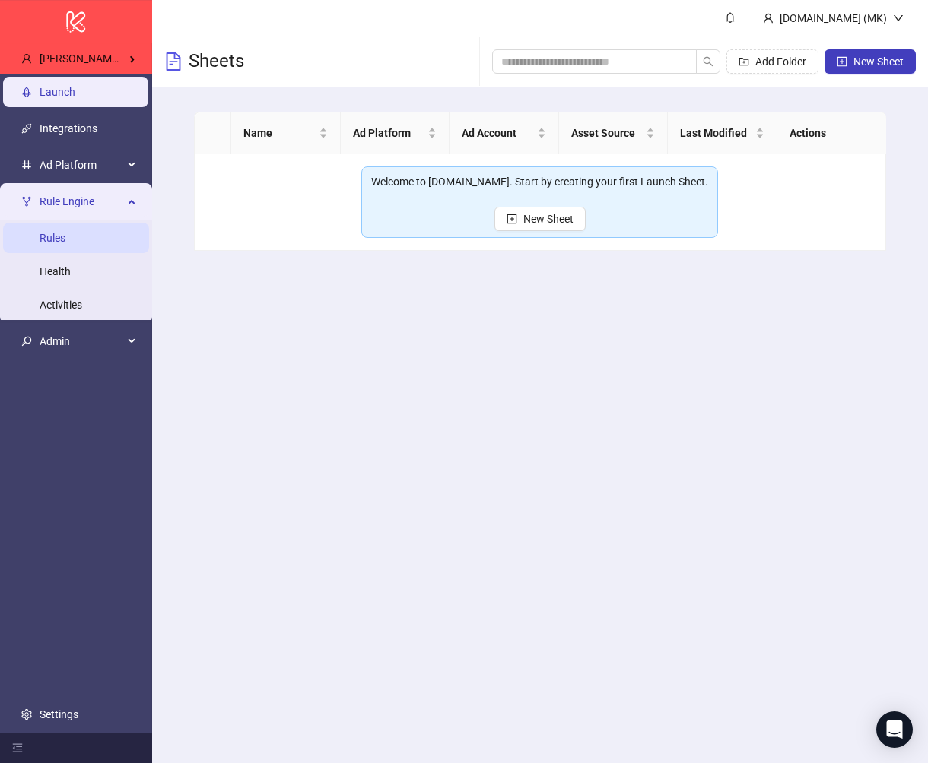
click at [65, 237] on link "Rules" at bounding box center [53, 238] width 26 height 12
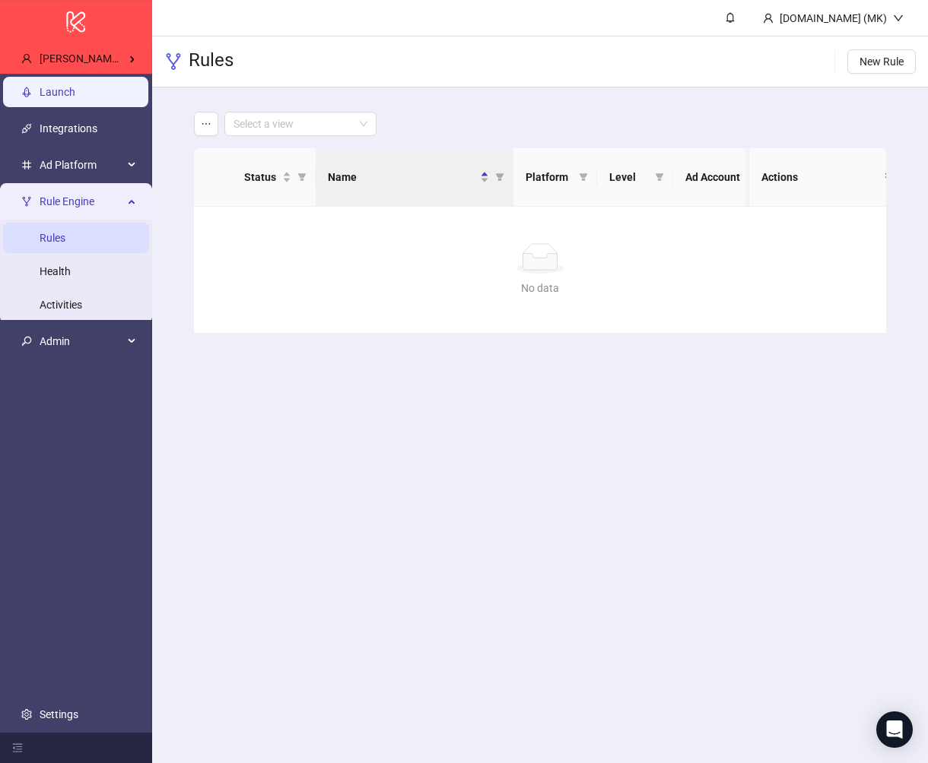
click at [75, 86] on link "Launch" at bounding box center [58, 92] width 36 height 12
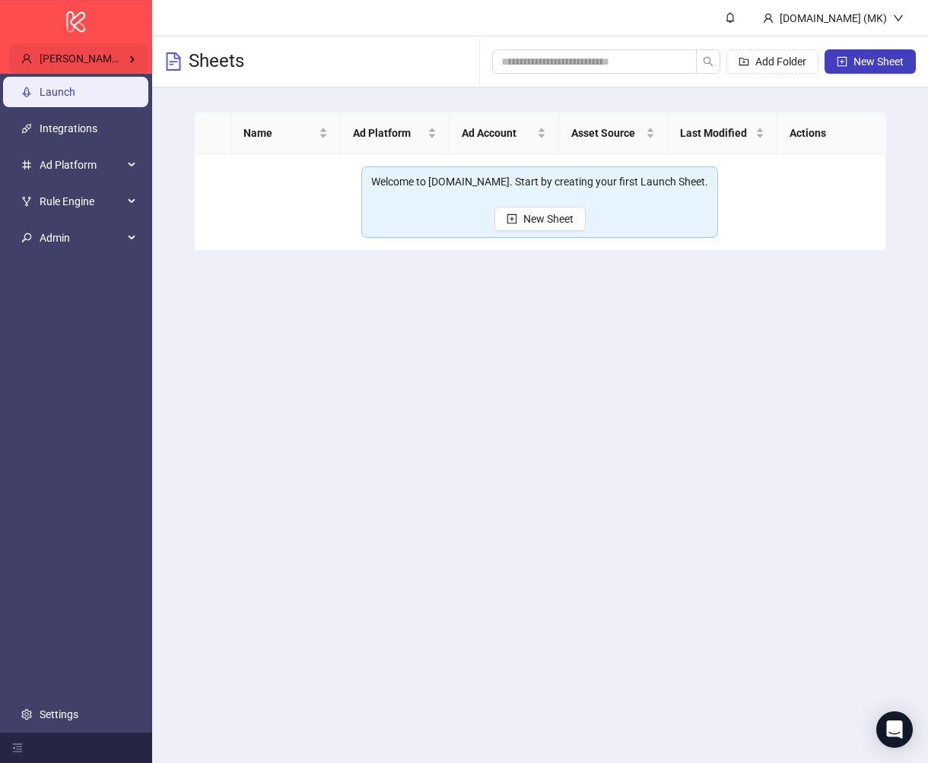
click at [100, 61] on span "[PERSON_NAME] / Pixel Theory" at bounding box center [114, 58] width 148 height 12
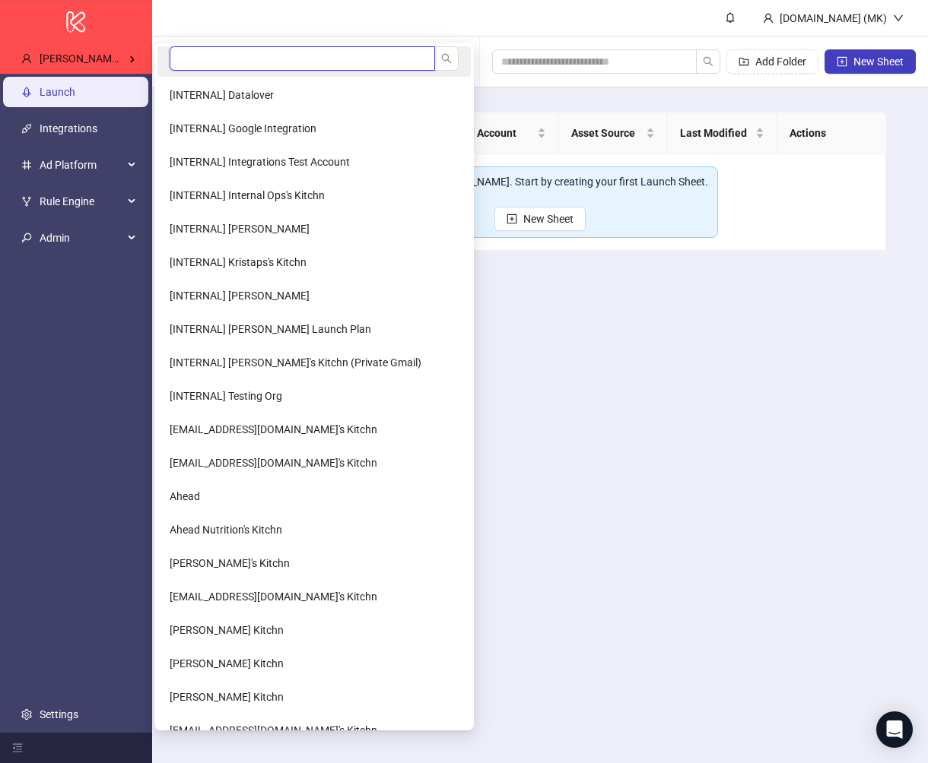
click at [213, 65] on input "search" at bounding box center [302, 58] width 265 height 24
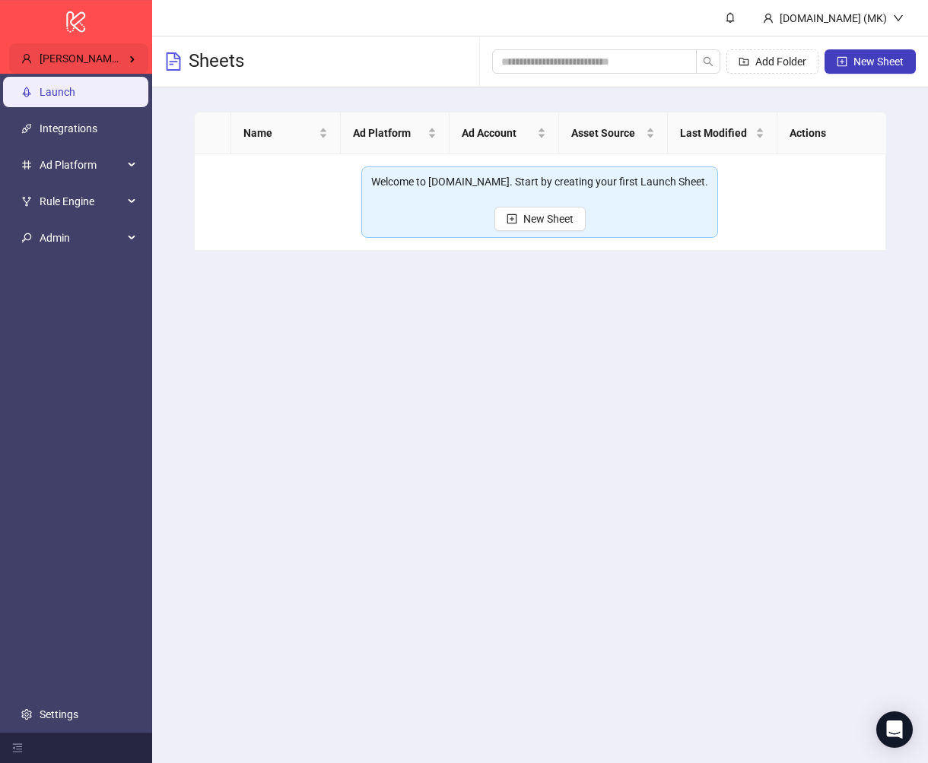
click at [89, 63] on span "[PERSON_NAME] / Pixel Theory" at bounding box center [114, 58] width 148 height 12
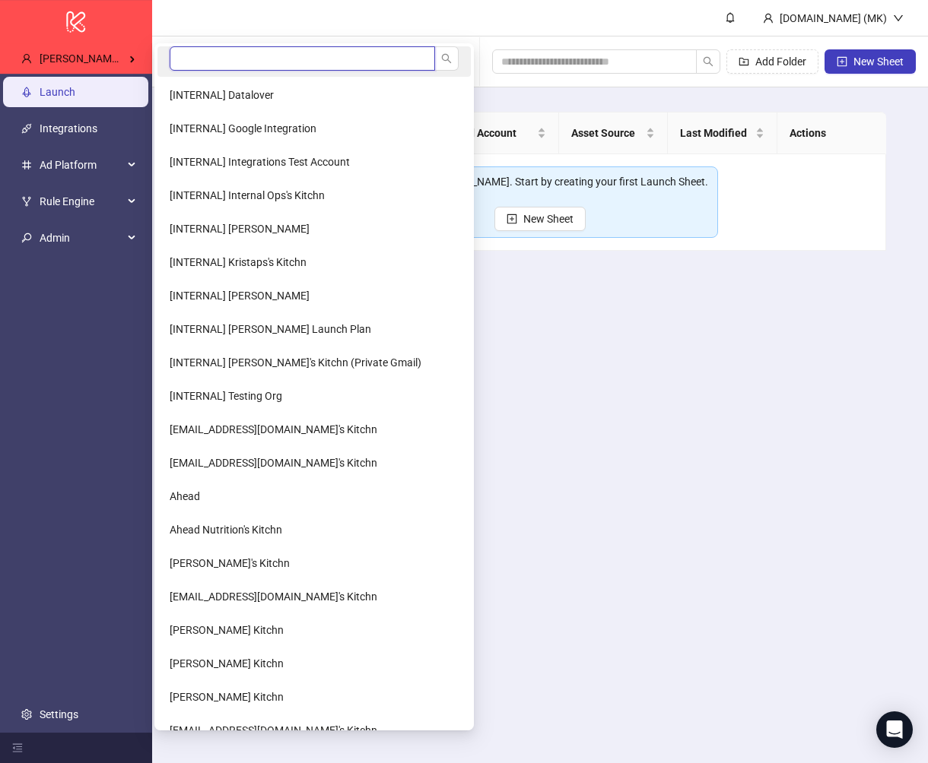
click at [222, 62] on input "search" at bounding box center [302, 58] width 265 height 24
type input "*"
type input "*********"
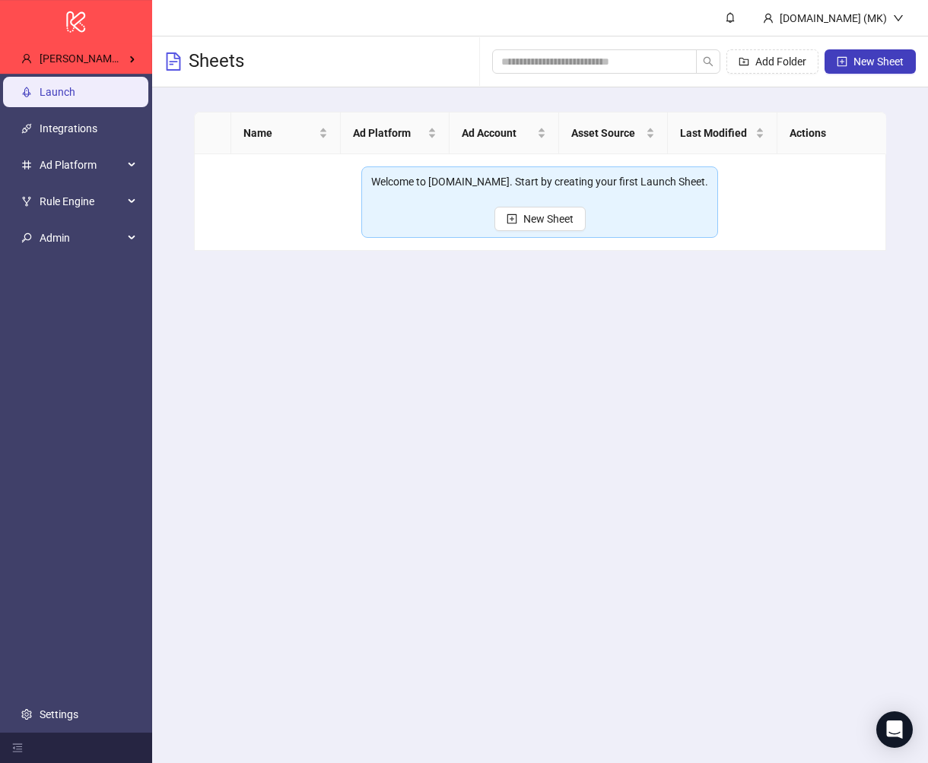
click at [621, 341] on main "[DOMAIN_NAME] (MK) Sheets Add Folder New Sheet Name Ad Platform Ad Account Asse…" at bounding box center [540, 381] width 776 height 763
click at [453, 403] on main "[DOMAIN_NAME] (MK) Sheets Add Folder New Sheet Name Ad Platform Ad Account Asse…" at bounding box center [540, 381] width 776 height 763
click at [16, 325] on ul "Launch Integrations Ad Platform Rule Engine Rules Health Activities Admin Setti…" at bounding box center [76, 403] width 152 height 659
